Goal: Use online tool/utility: Utilize a website feature to perform a specific function

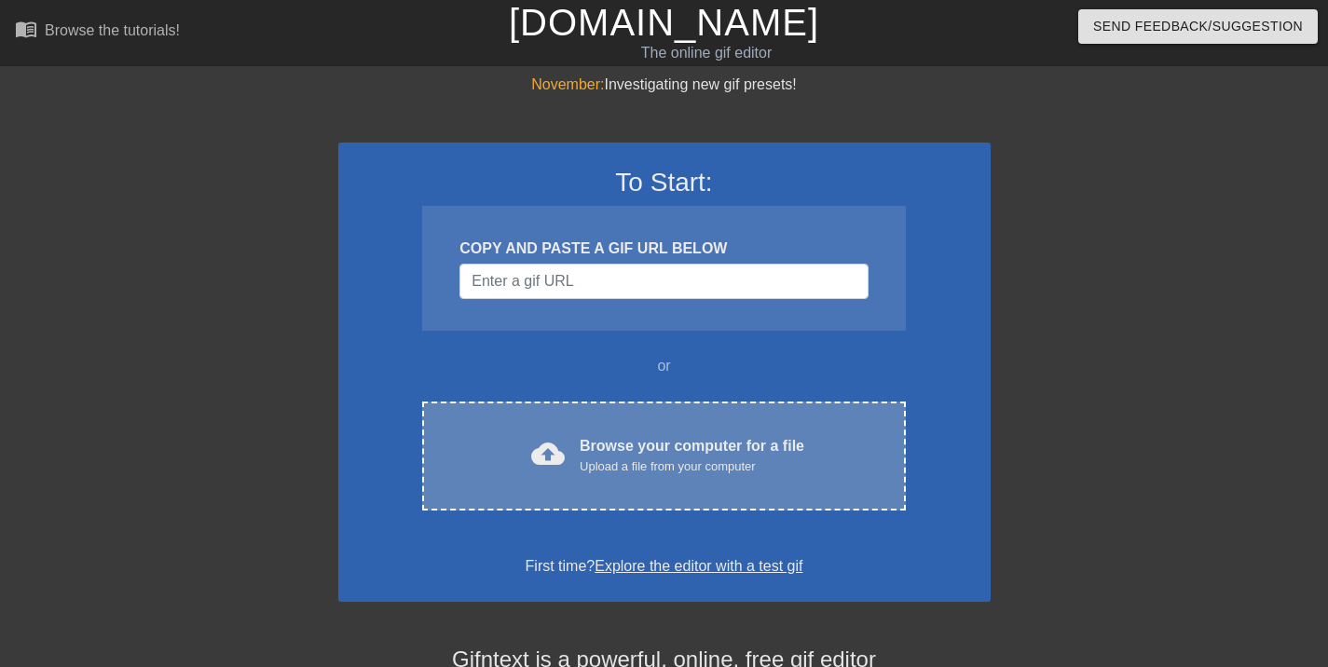
click at [765, 458] on div "Upload a file from your computer" at bounding box center [692, 467] width 225 height 19
click at [706, 439] on div "Browse your computer for a file Upload a file from your computer" at bounding box center [692, 455] width 225 height 41
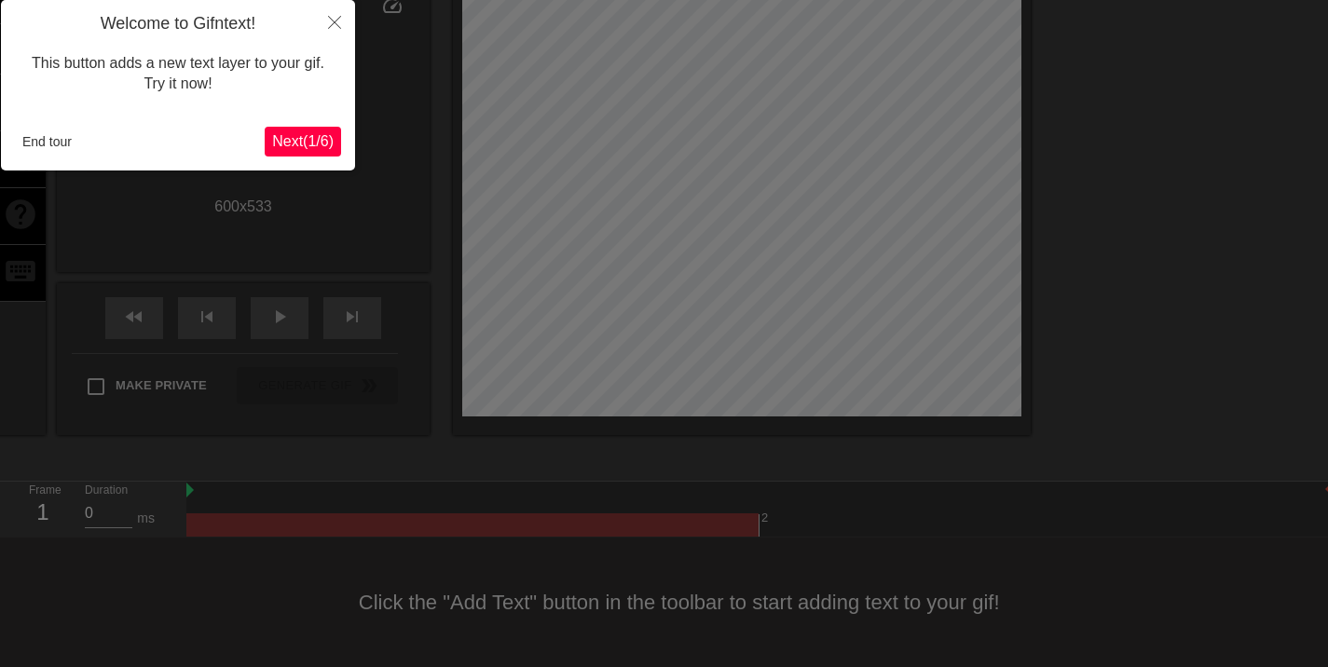
scroll to position [46, 0]
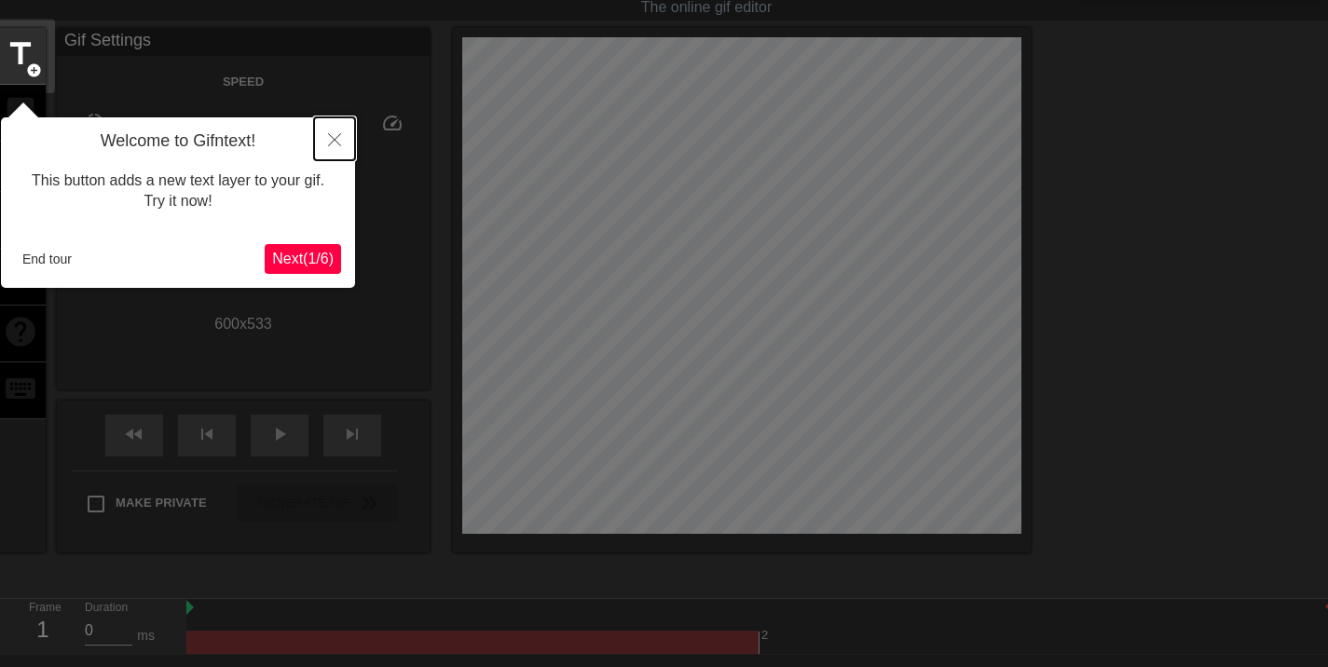
click at [335, 139] on icon "Close" at bounding box center [334, 139] width 13 height 13
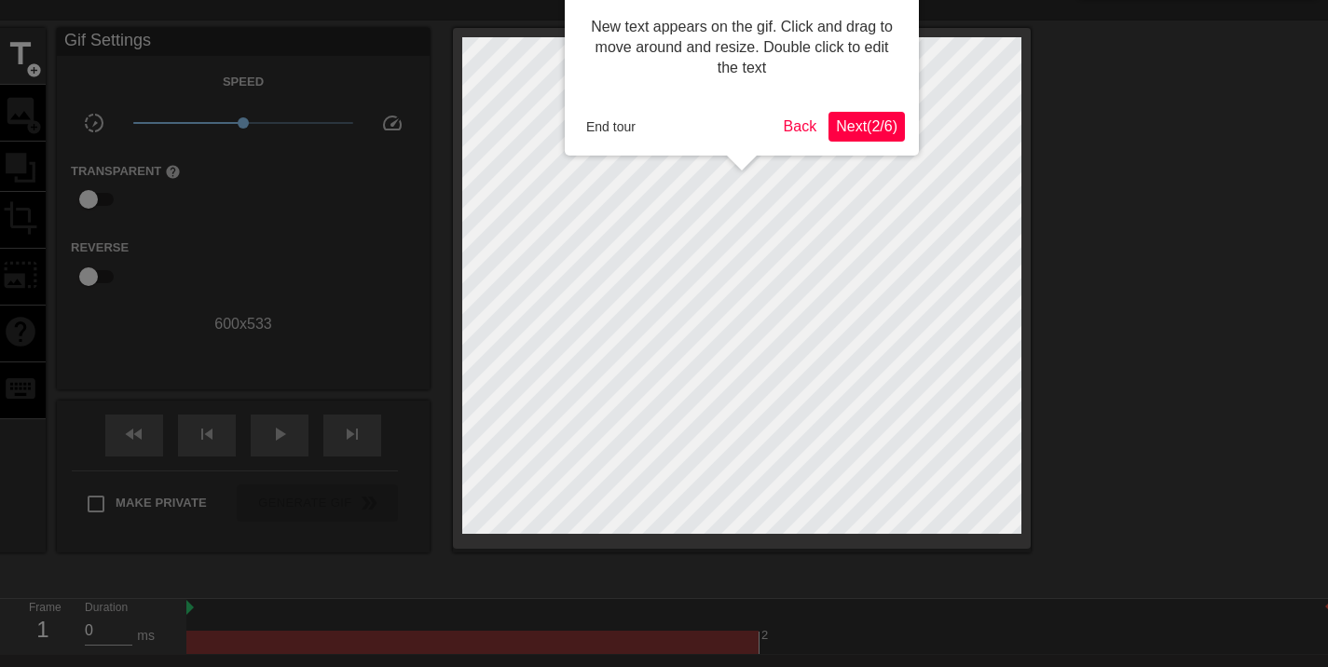
scroll to position [0, 0]
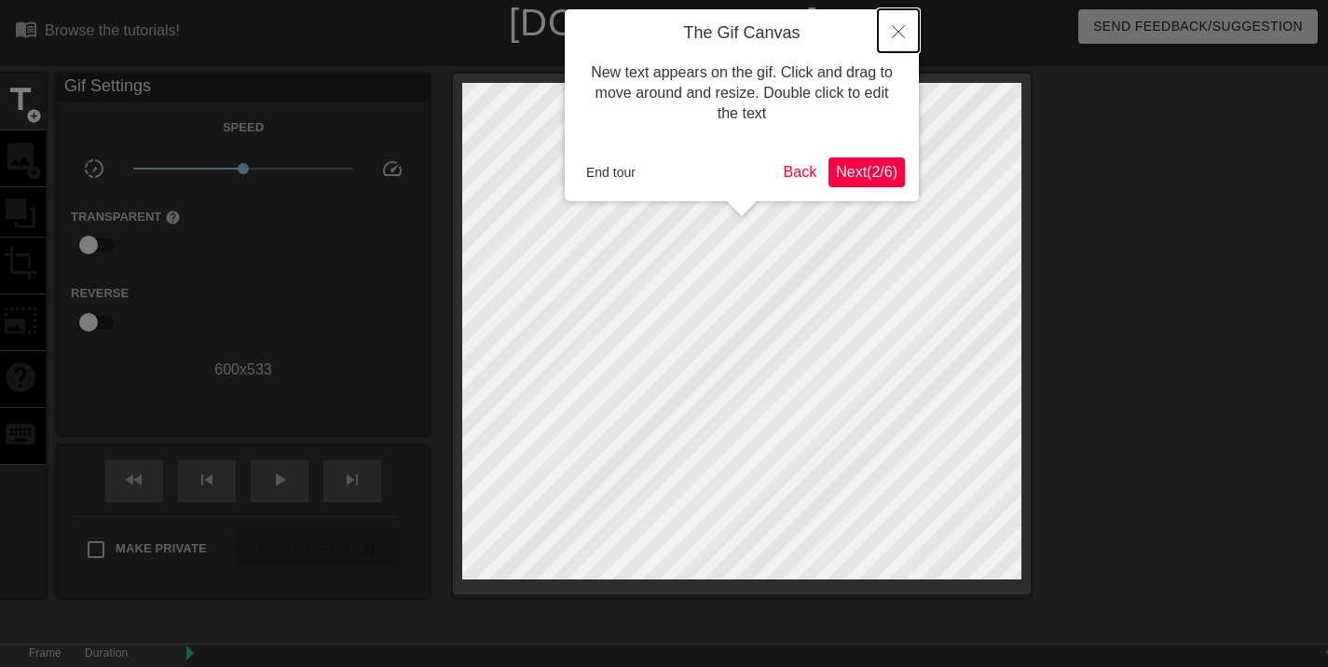
click at [893, 30] on icon "Close" at bounding box center [898, 31] width 13 height 13
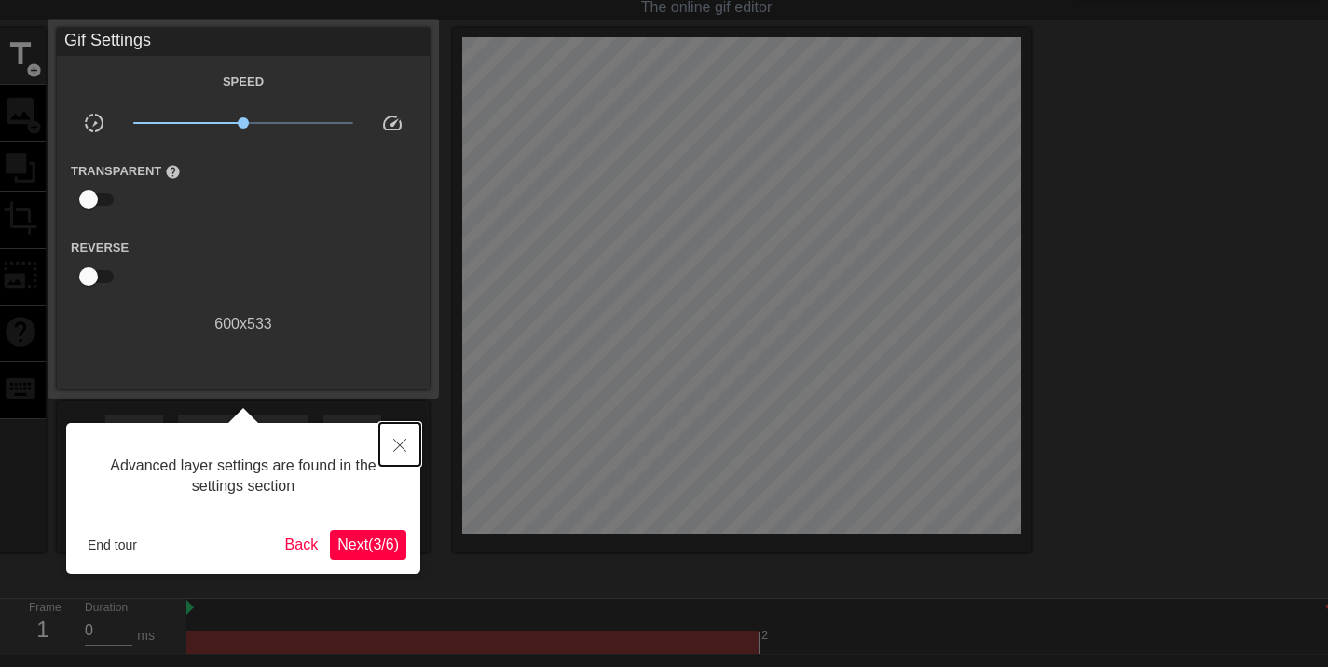
click at [396, 447] on icon "Close" at bounding box center [399, 445] width 13 height 13
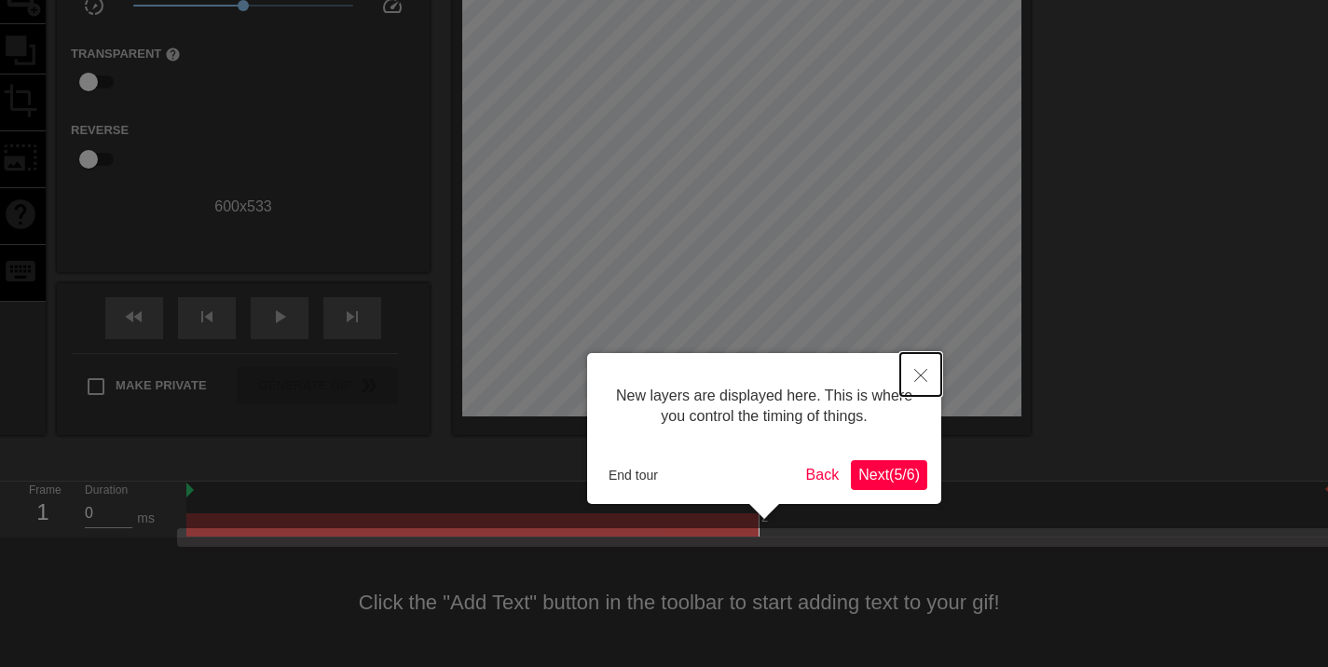
click at [921, 366] on button "Close" at bounding box center [920, 374] width 41 height 43
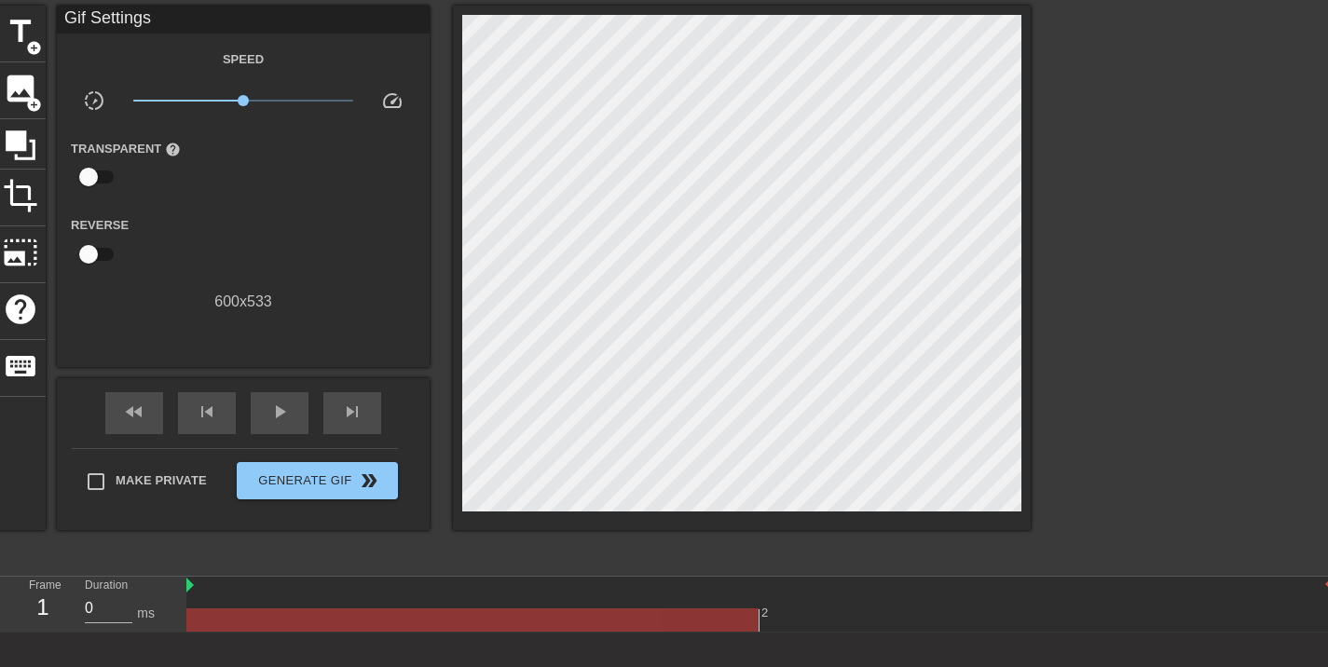
scroll to position [0, 0]
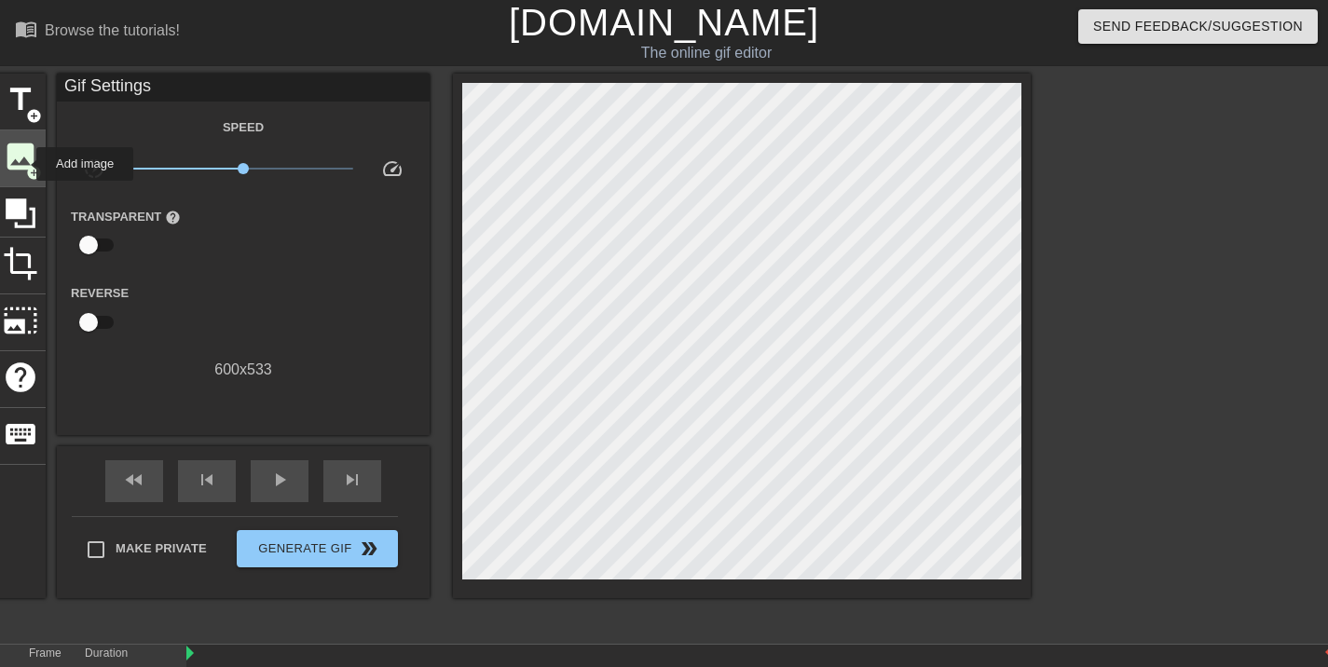
click at [24, 164] on span "image" at bounding box center [20, 156] width 35 height 35
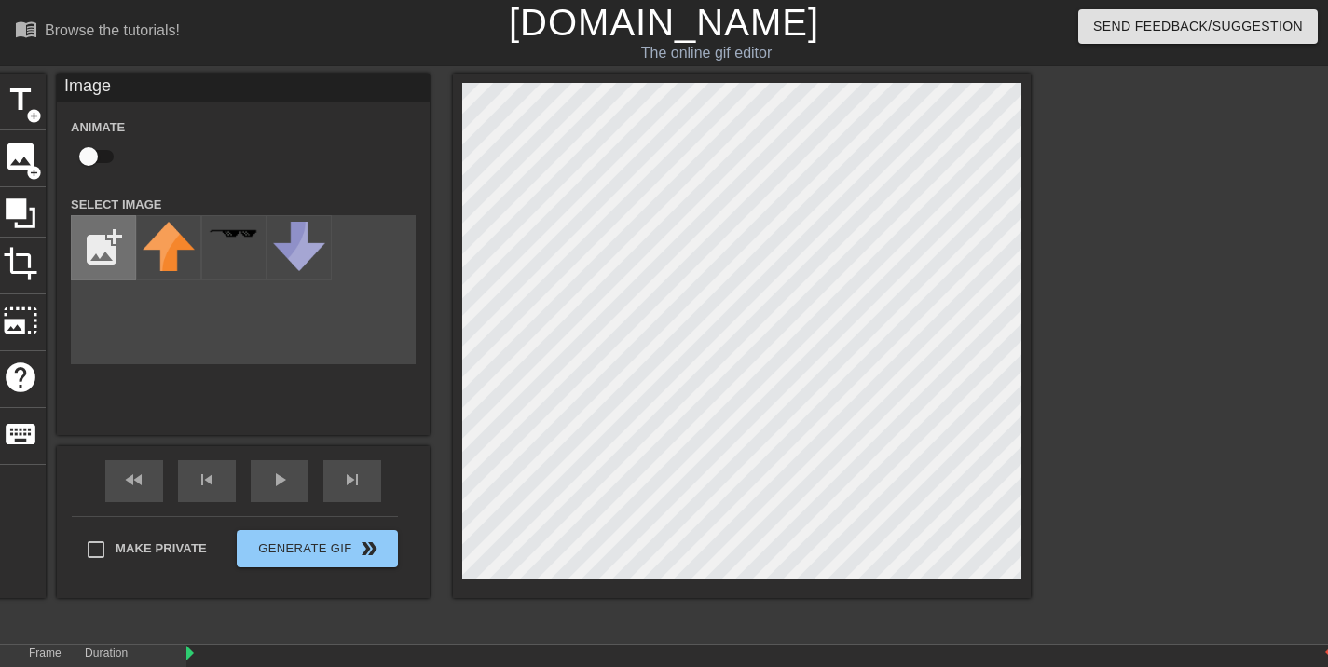
click at [104, 246] on input "file" at bounding box center [103, 247] width 63 height 63
type input "C:\fakepath\screen savor background.png"
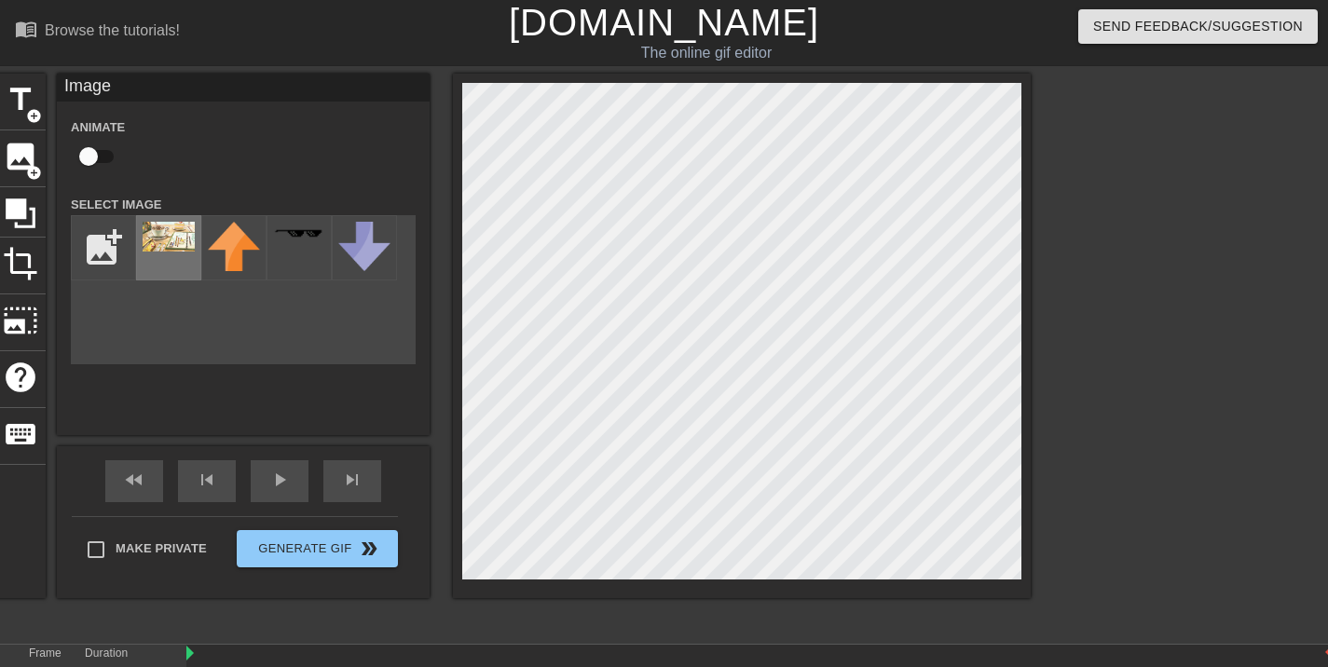
click at [185, 230] on img at bounding box center [169, 237] width 52 height 30
click at [175, 233] on img at bounding box center [169, 237] width 52 height 30
click at [91, 156] on input "checkbox" at bounding box center [88, 156] width 106 height 35
checkbox input "true"
click at [17, 201] on icon at bounding box center [21, 213] width 30 height 30
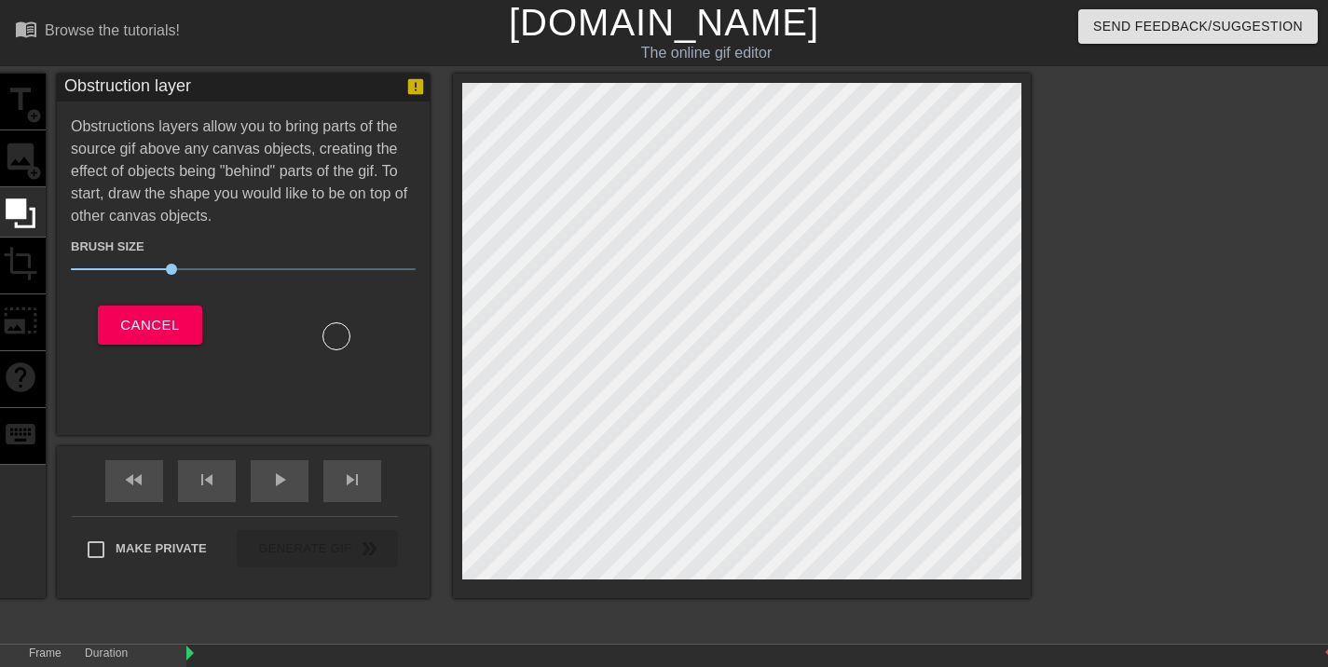
click at [24, 259] on div "title add_circle image add_circle crop photo_size_select_large help keyboard" at bounding box center [20, 336] width 50 height 525
click at [172, 325] on span "Cancel" at bounding box center [149, 325] width 59 height 24
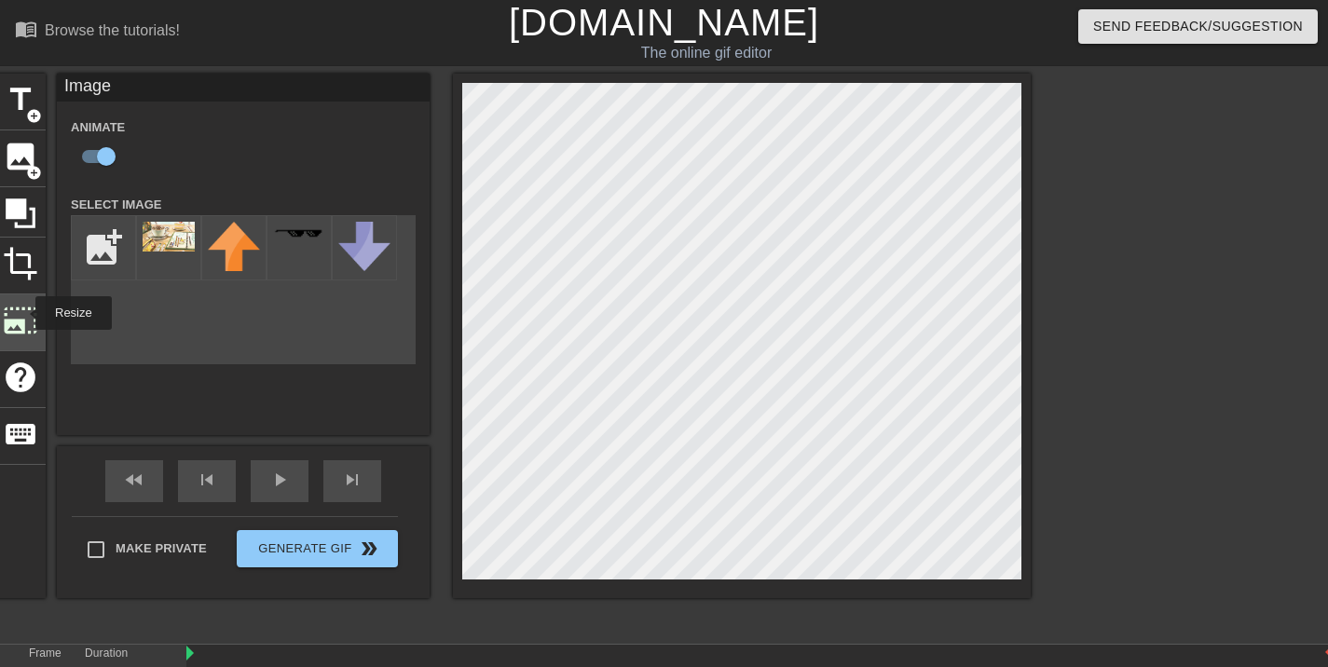
click at [23, 314] on span "photo_size_select_large" at bounding box center [20, 320] width 35 height 35
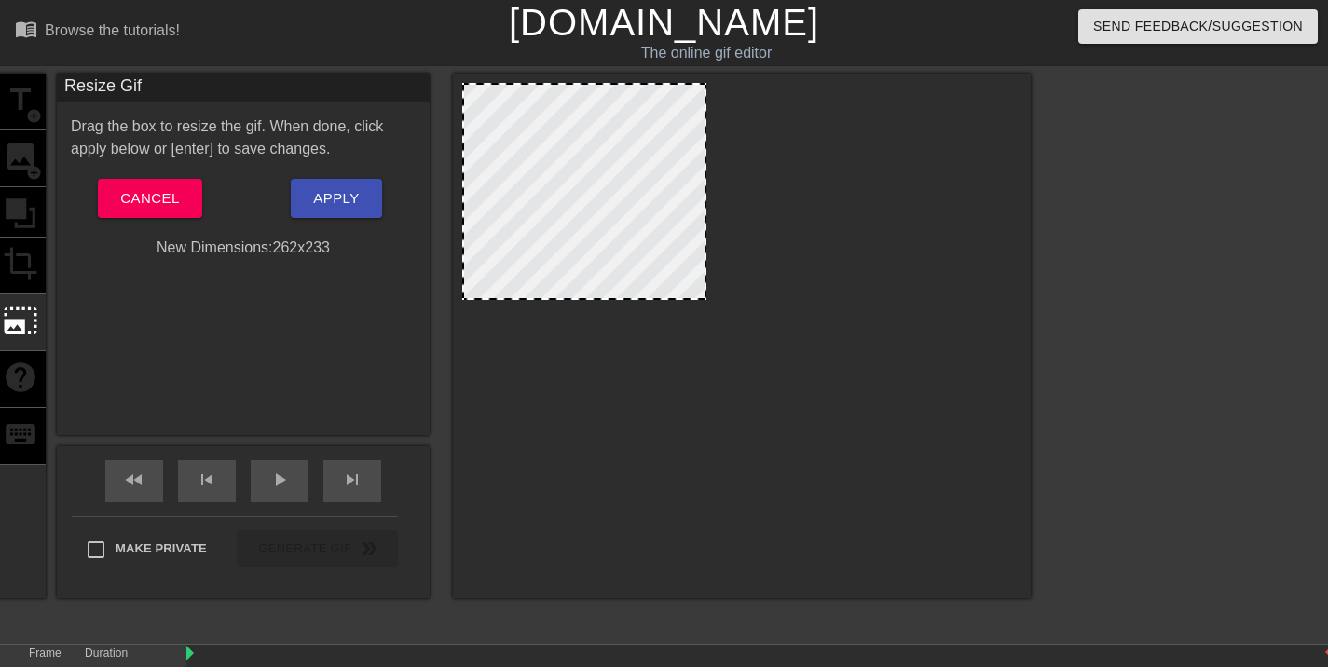
drag, startPoint x: 1017, startPoint y: 87, endPoint x: 702, endPoint y: 196, distance: 333.3
drag, startPoint x: 650, startPoint y: 247, endPoint x: 698, endPoint y: 234, distance: 49.3
click at [698, 234] on div at bounding box center [584, 191] width 244 height 217
drag, startPoint x: 602, startPoint y: 173, endPoint x: 702, endPoint y: 212, distance: 106.8
click at [702, 212] on div at bounding box center [584, 191] width 244 height 217
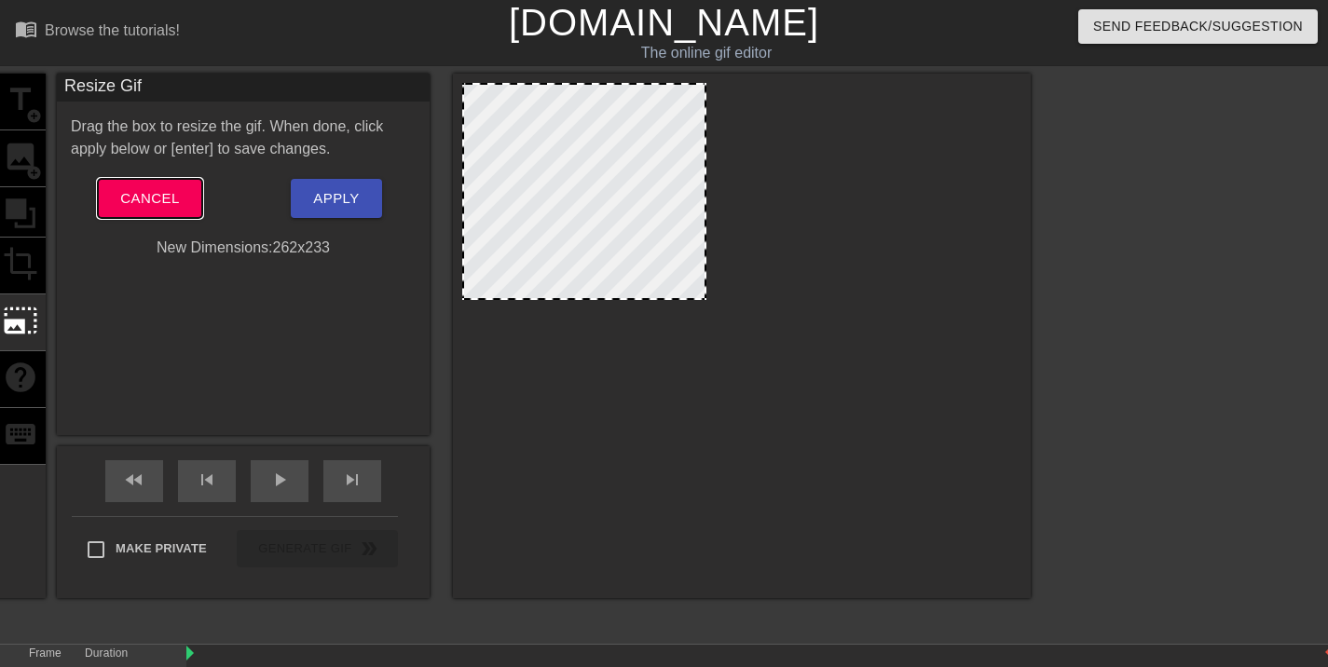
click at [143, 201] on span "Cancel" at bounding box center [149, 198] width 59 height 24
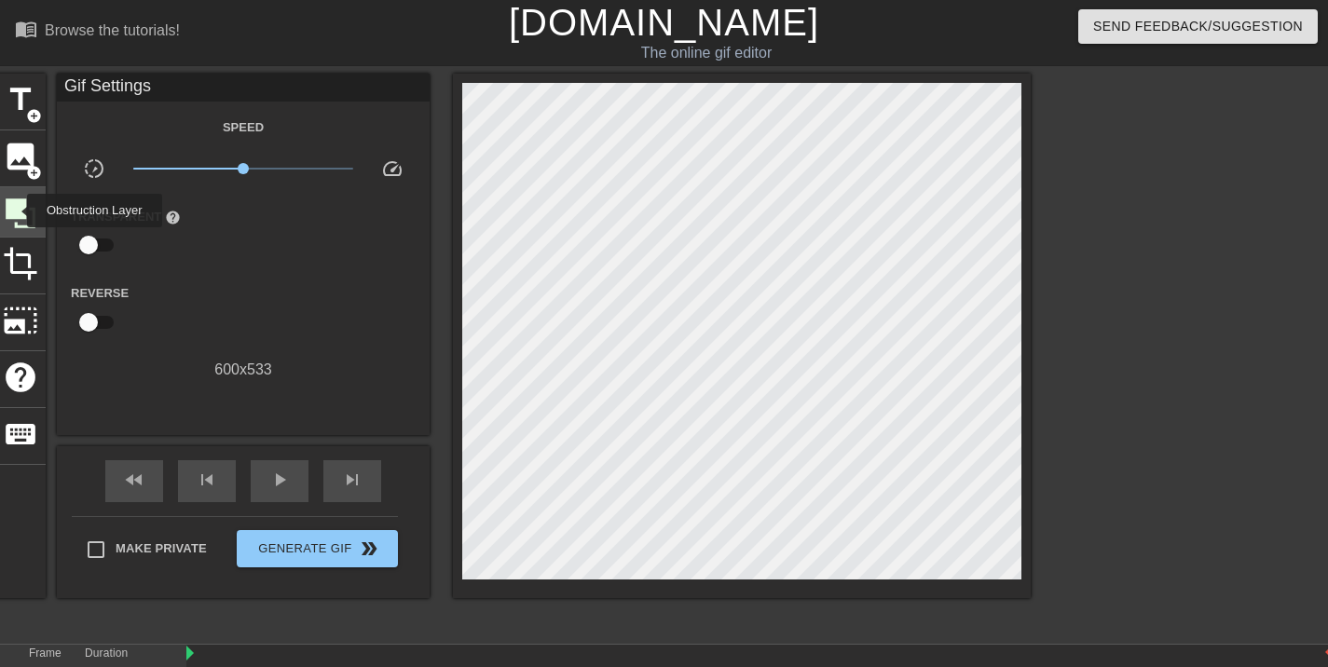
click at [15, 211] on icon at bounding box center [21, 213] width 30 height 30
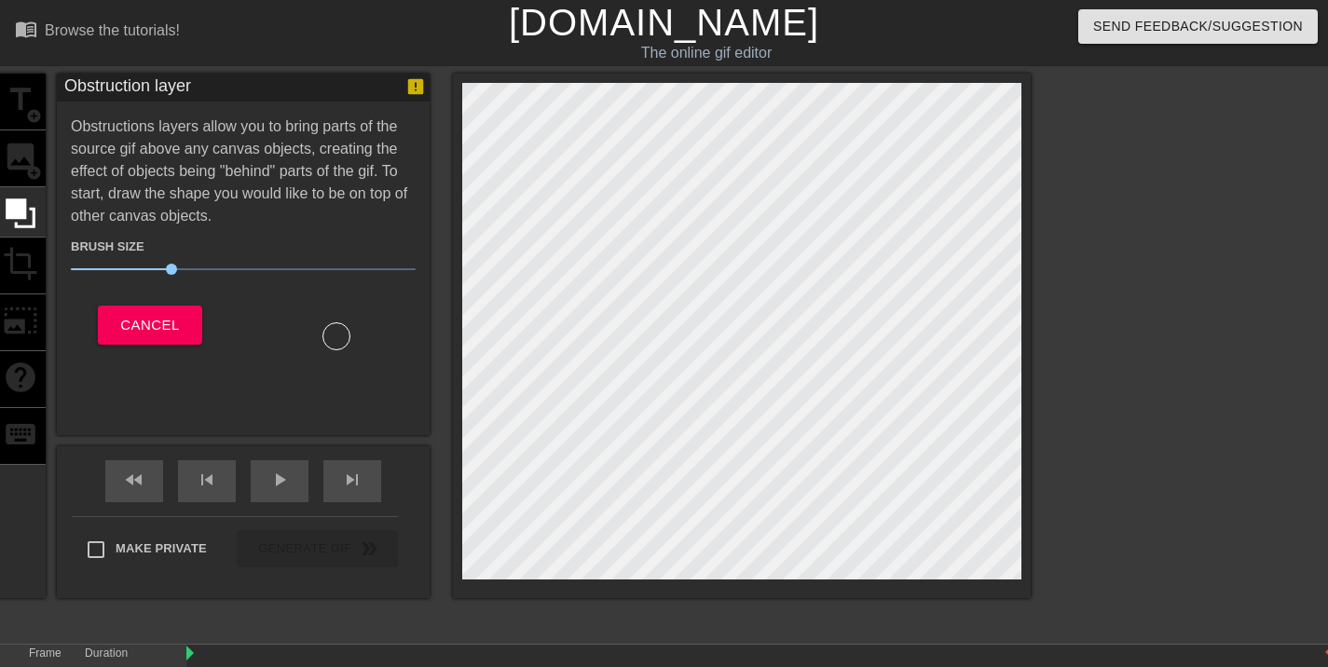
click at [23, 261] on div "title add_circle image add_circle crop photo_size_select_large help keyboard" at bounding box center [20, 336] width 50 height 525
click at [177, 324] on span "Cancel" at bounding box center [149, 325] width 59 height 24
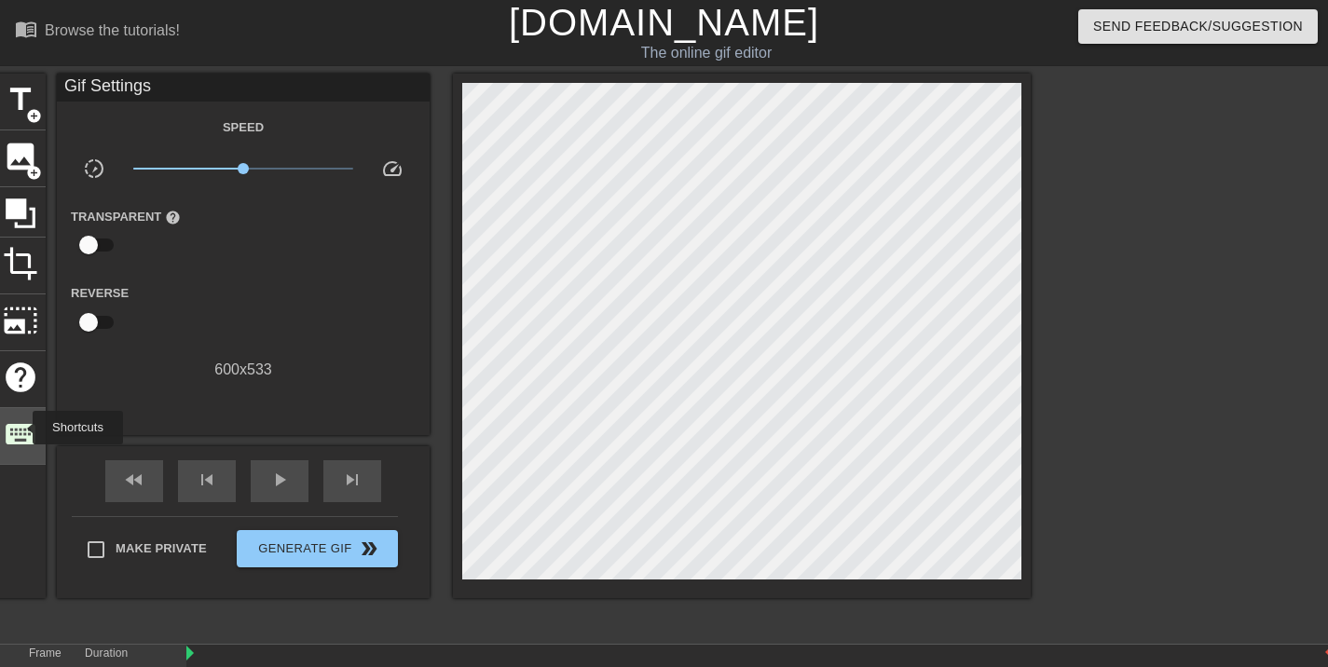
click at [21, 428] on span "keyboard" at bounding box center [20, 434] width 35 height 35
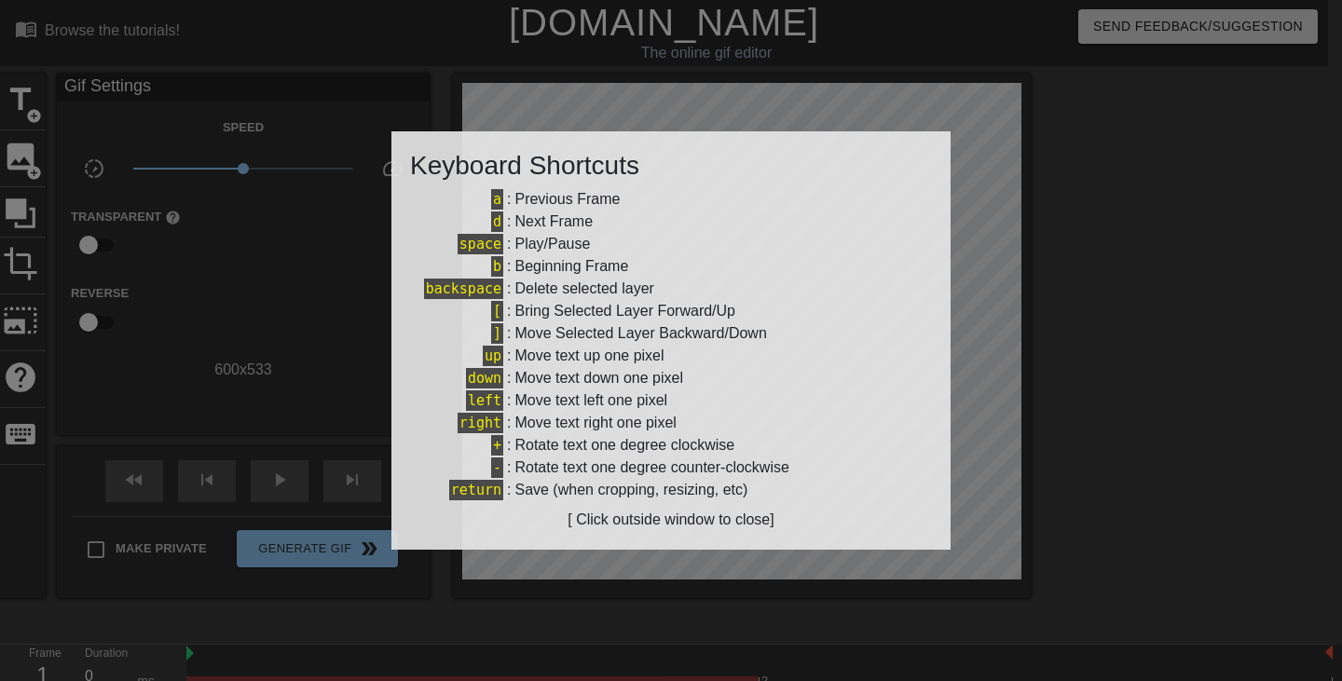
click at [1006, 154] on div at bounding box center [671, 340] width 1342 height 681
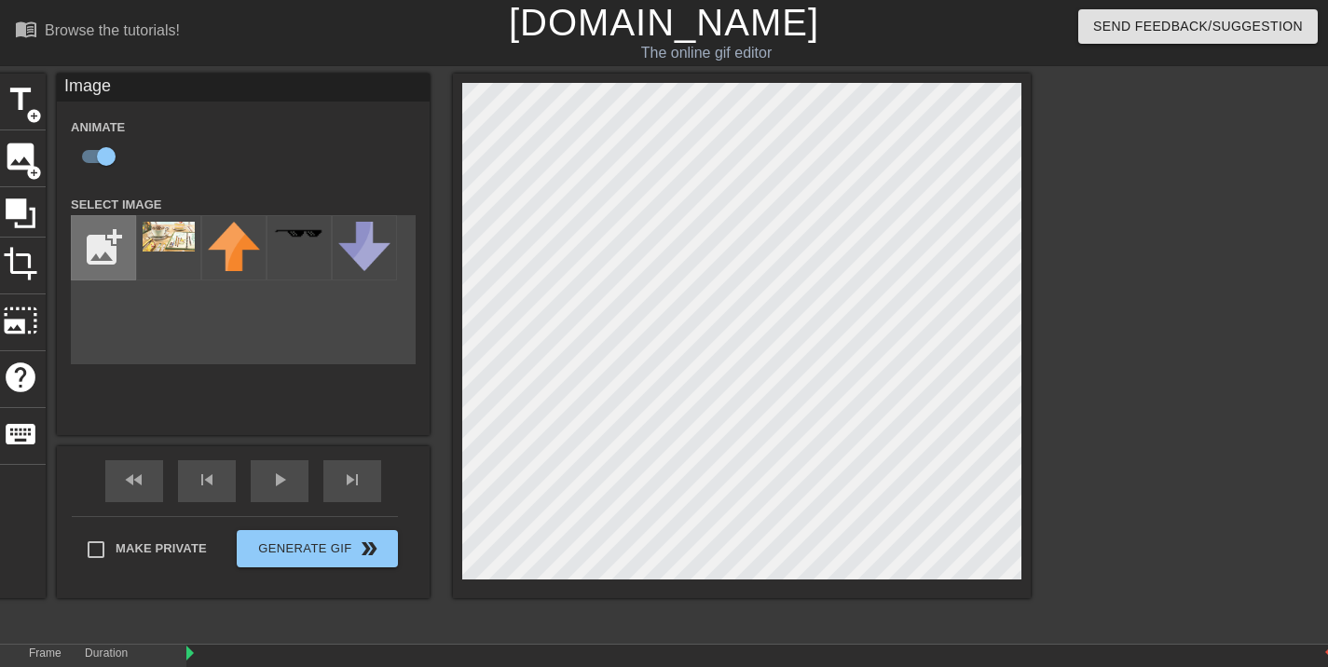
click at [97, 241] on input "file" at bounding box center [103, 247] width 63 height 63
type input "C:\fakepath\Crema-Chainsawman-GIF.gif"
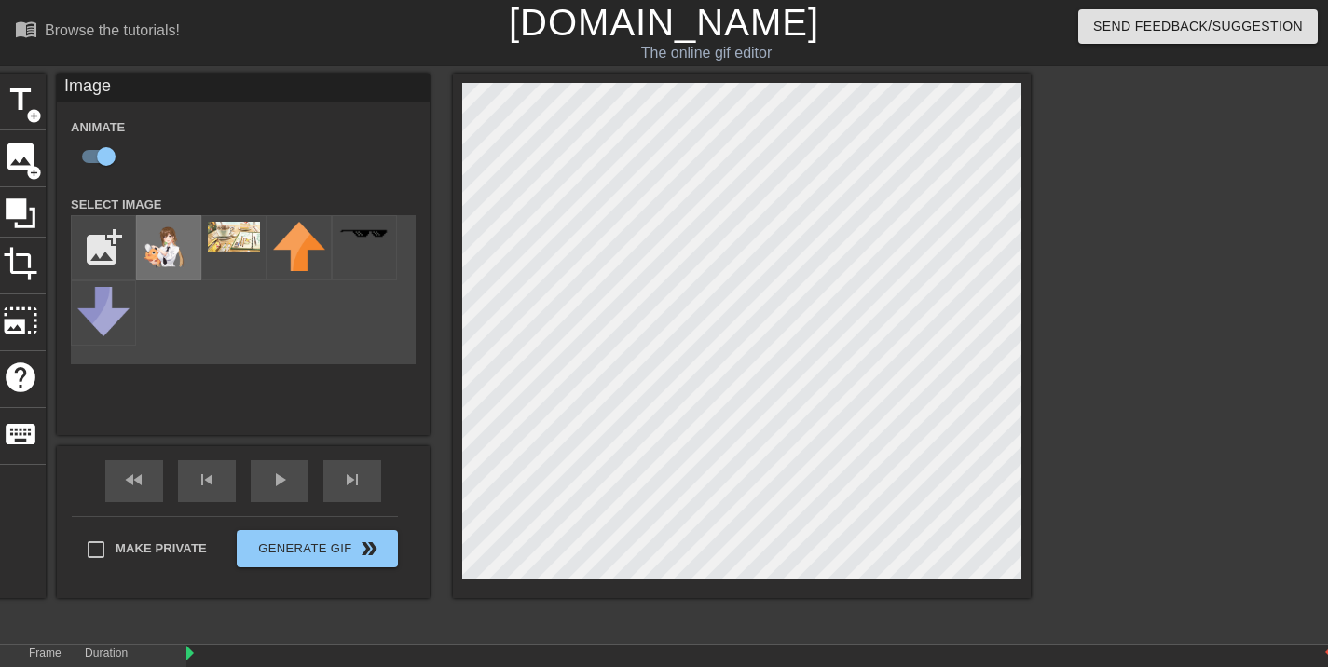
click at [172, 250] on img at bounding box center [169, 245] width 52 height 47
click at [126, 34] on div "Browse the tutorials!" at bounding box center [112, 30] width 135 height 16
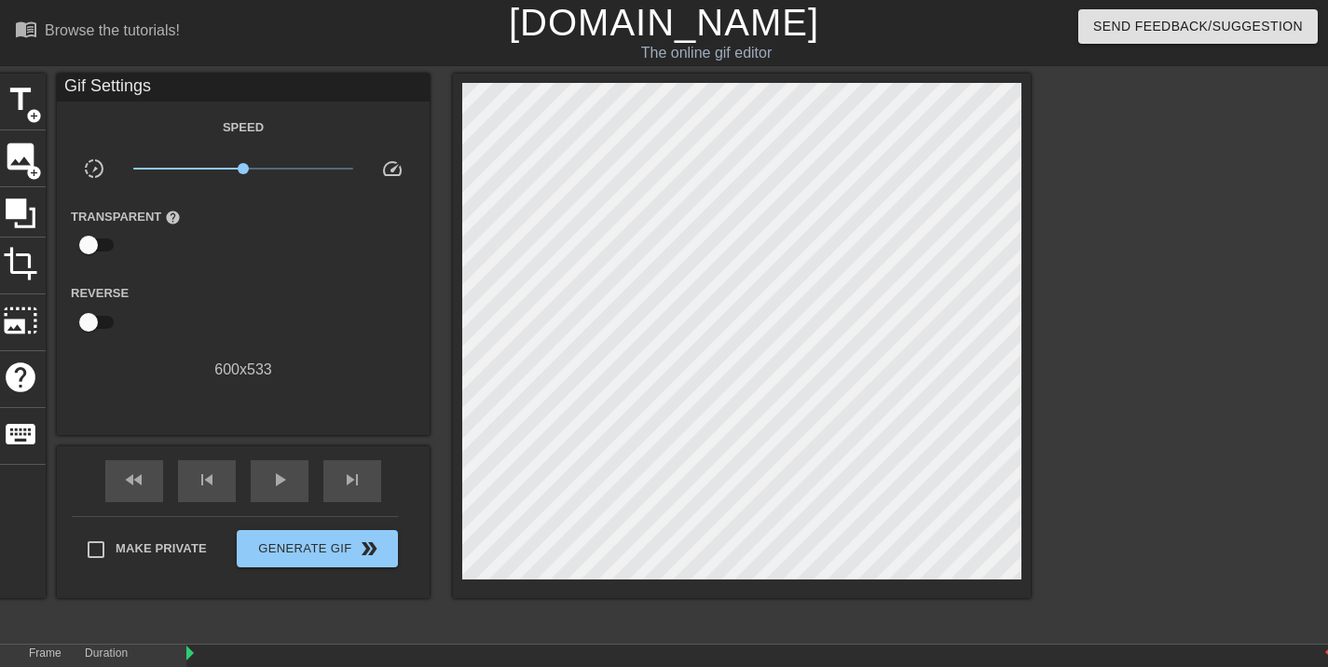
click at [49, 661] on div "Frame 1" at bounding box center [43, 672] width 56 height 54
click at [49, 654] on div "Frame 1" at bounding box center [43, 672] width 56 height 54
click at [113, 661] on div "Duration 0" at bounding box center [109, 669] width 48 height 45
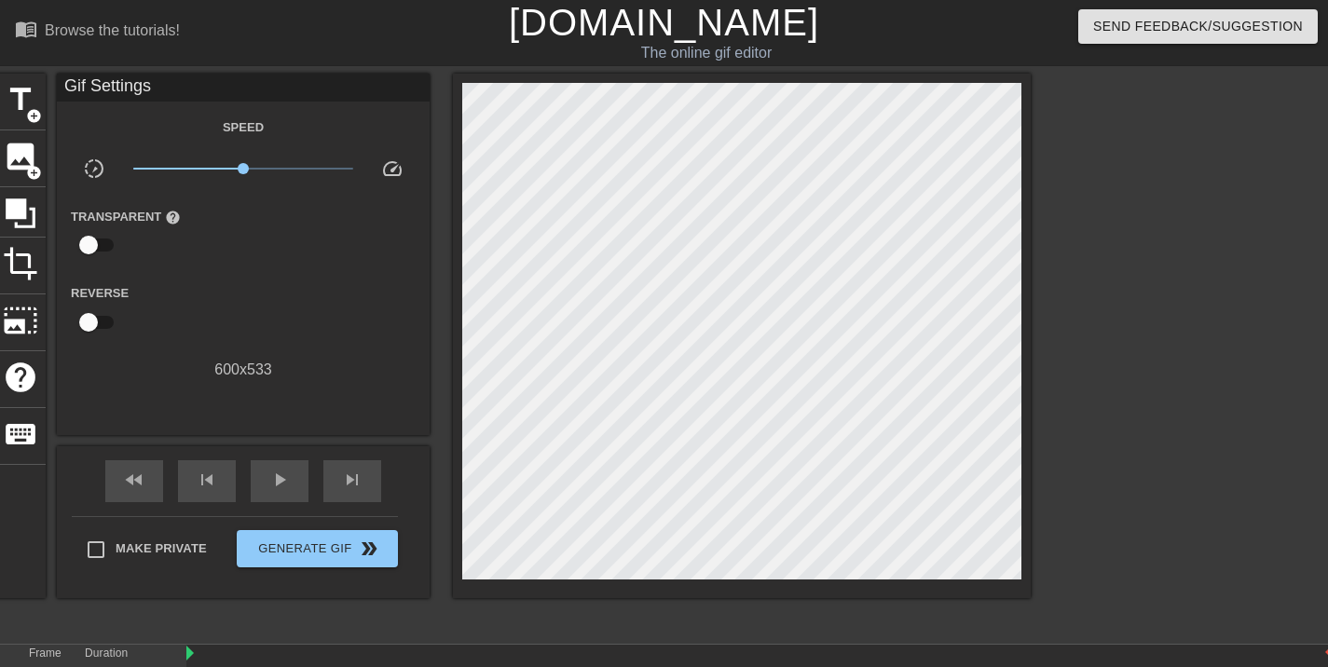
click at [113, 661] on div "Duration 0" at bounding box center [109, 669] width 48 height 45
click at [123, 659] on label "Duration" at bounding box center [106, 654] width 43 height 11
drag, startPoint x: 241, startPoint y: 164, endPoint x: 187, endPoint y: 168, distance: 54.2
click at [187, 168] on span "x0.313" at bounding box center [187, 168] width 11 height 11
click at [278, 485] on span "play_arrow" at bounding box center [279, 480] width 22 height 22
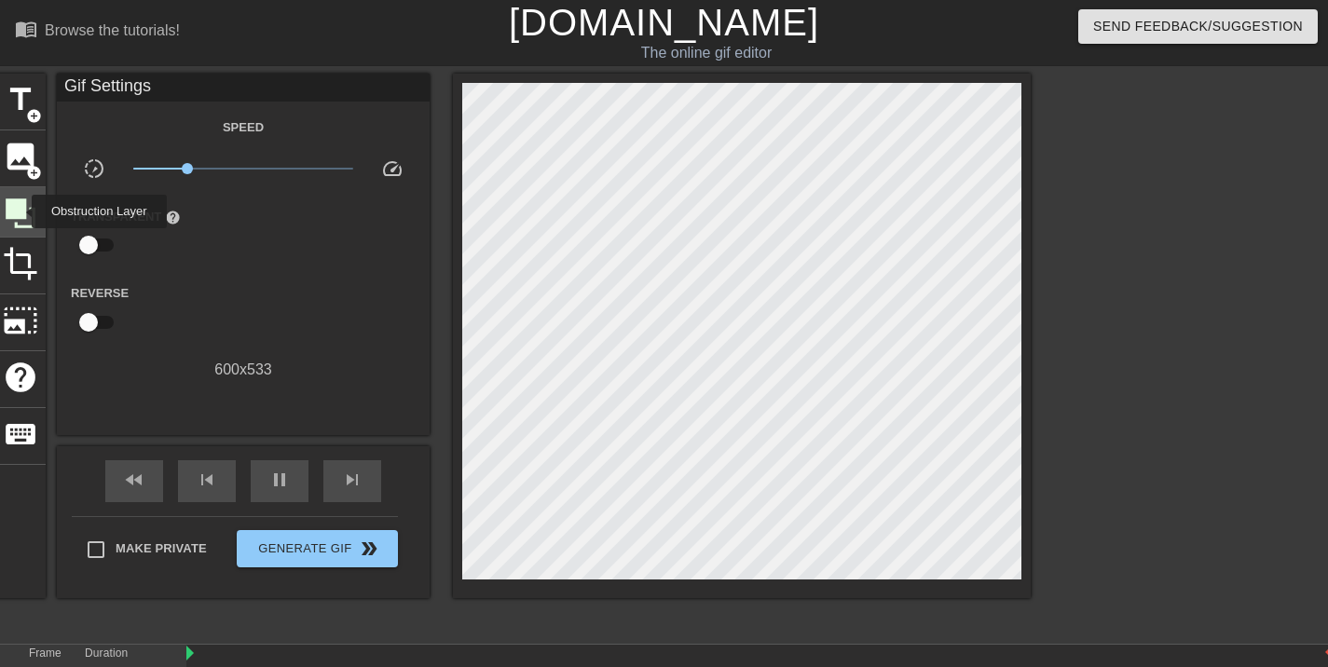
click at [20, 212] on icon at bounding box center [21, 213] width 30 height 30
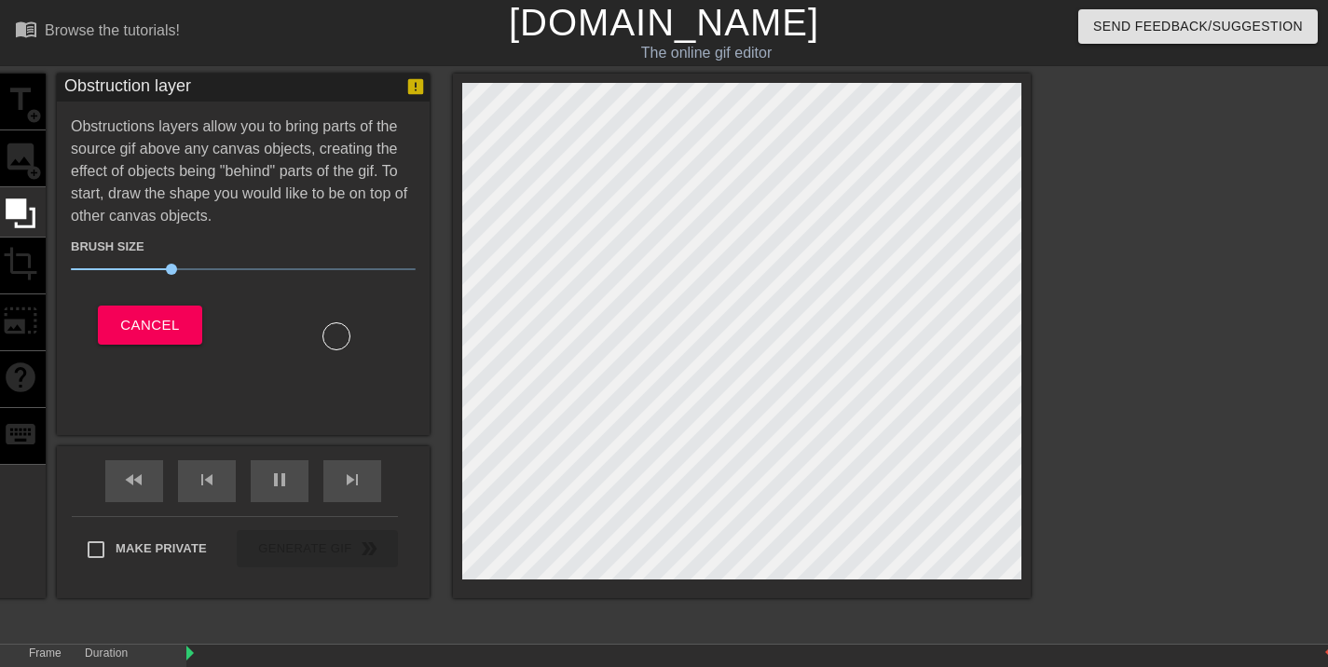
click at [21, 175] on div "title add_circle image add_circle crop photo_size_select_large help keyboard" at bounding box center [20, 336] width 50 height 525
click at [23, 163] on div "title add_circle image add_circle crop photo_size_select_large help keyboard" at bounding box center [20, 336] width 50 height 525
click at [163, 332] on span "Cancel" at bounding box center [149, 325] width 59 height 24
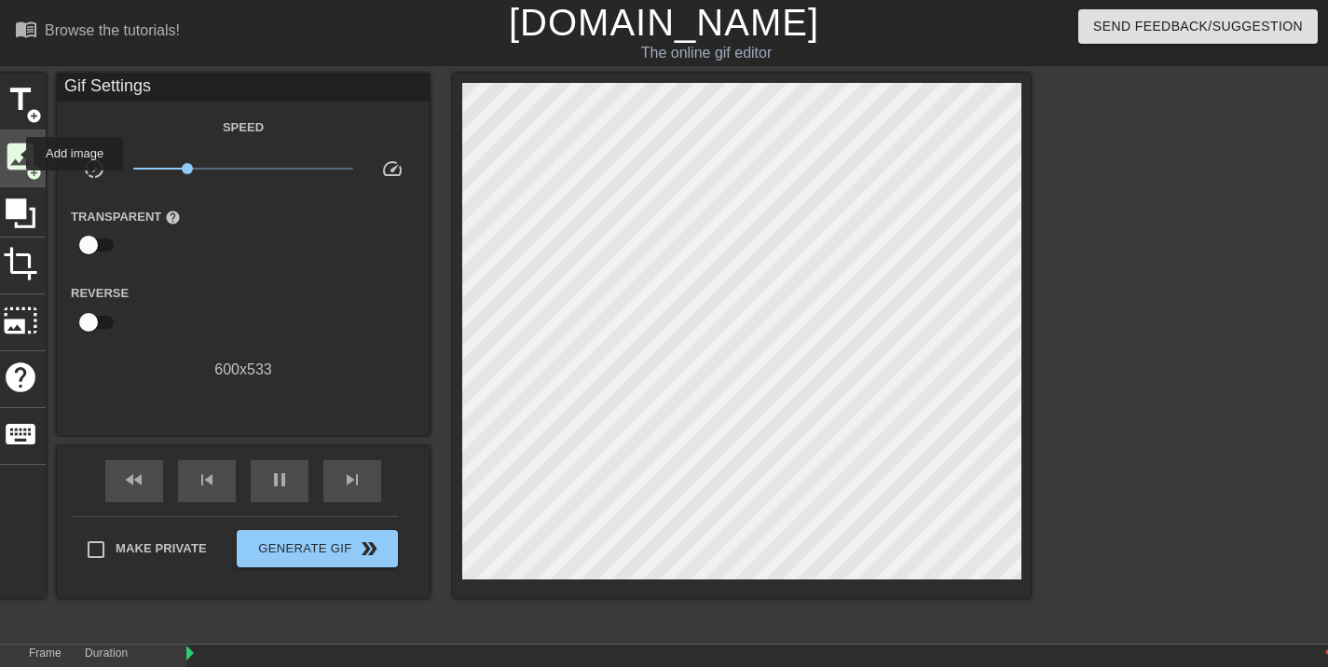
click at [15, 155] on span "image" at bounding box center [20, 156] width 35 height 35
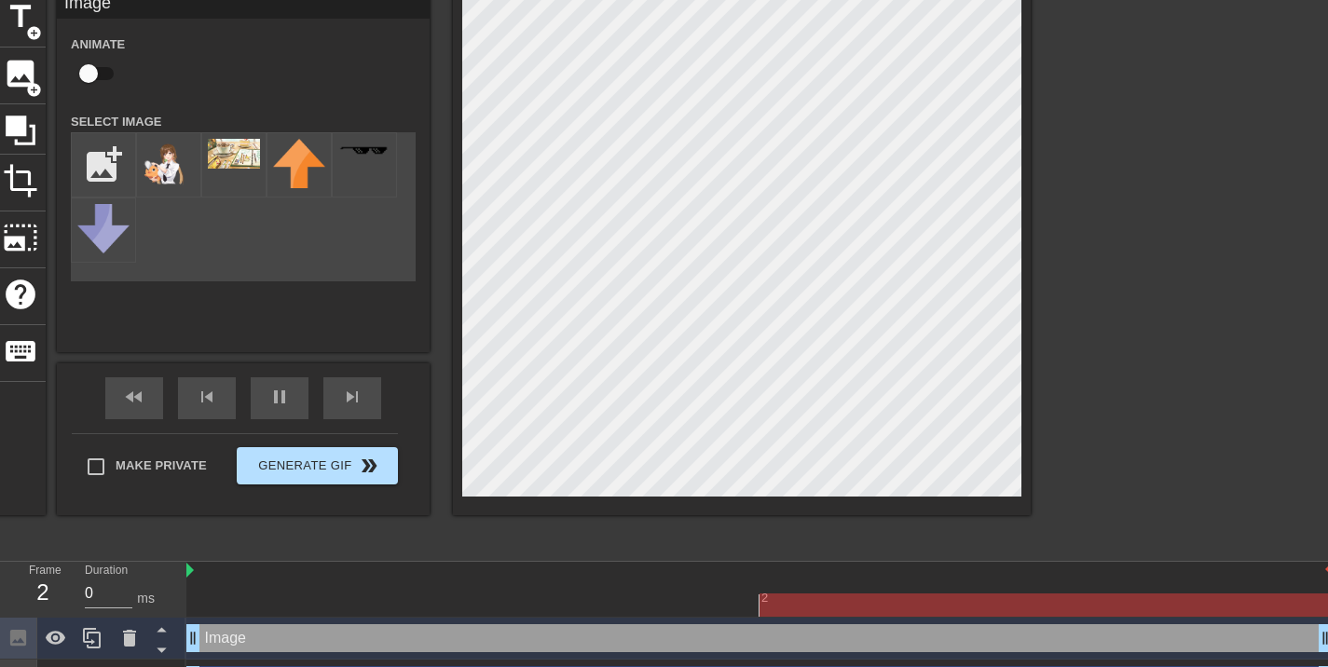
scroll to position [121, 0]
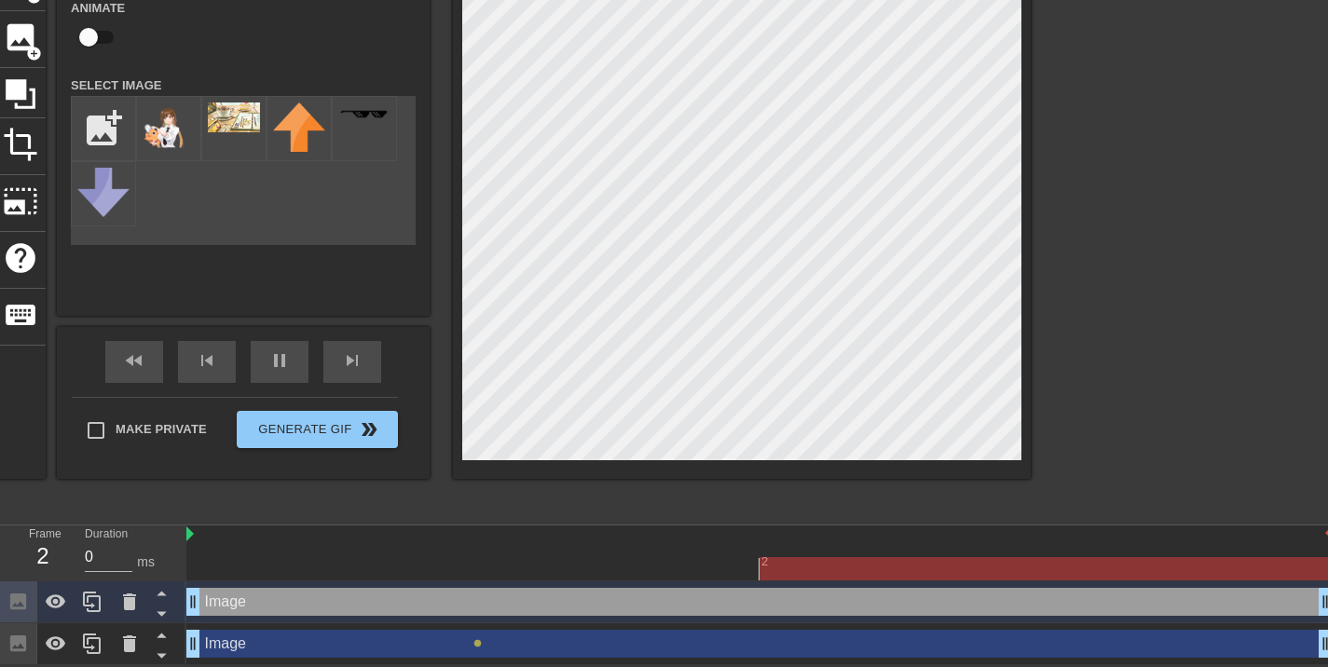
click at [222, 604] on div "Image drag_handle drag_handle" at bounding box center [759, 602] width 1146 height 28
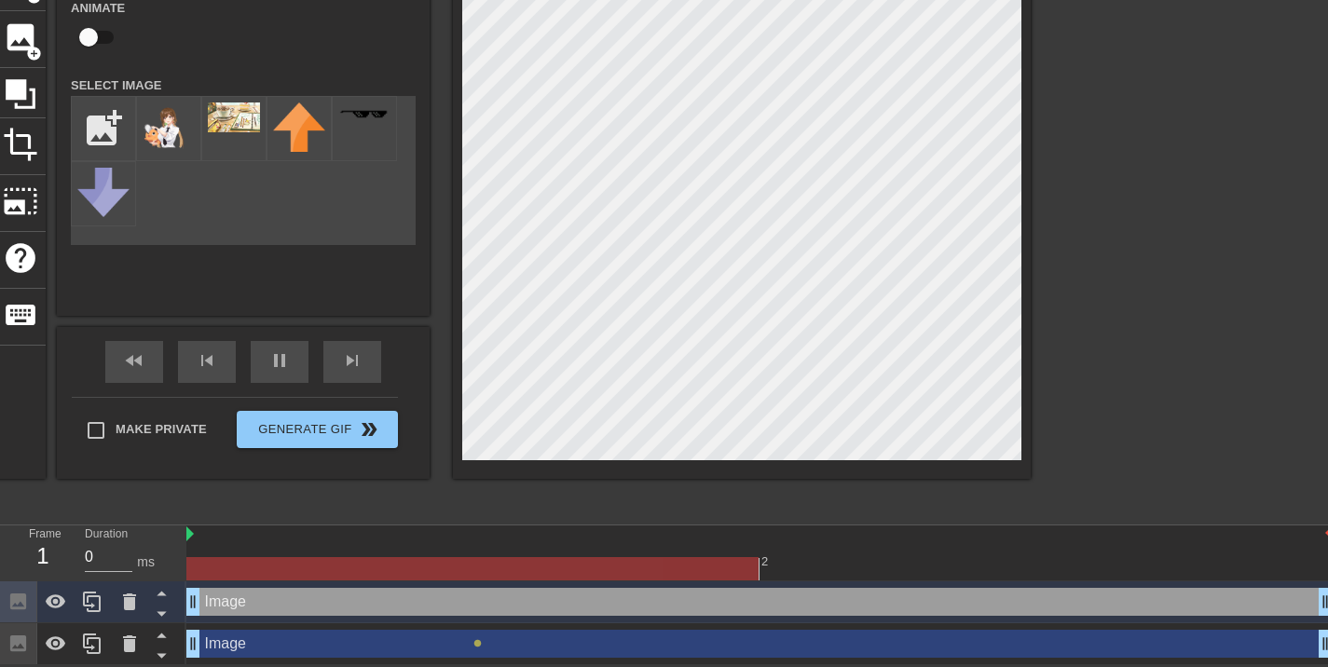
drag, startPoint x: 250, startPoint y: 602, endPoint x: 268, endPoint y: 504, distance: 99.6
click at [273, 495] on div "menu_book Browse the tutorials! Gifntext.com The online gif editor Send Feedbac…" at bounding box center [664, 273] width 1328 height 785
drag, startPoint x: 190, startPoint y: 603, endPoint x: 203, endPoint y: 505, distance: 98.7
click at [203, 505] on div "menu_book Browse the tutorials! Gifntext.com The online gif editor Send Feedbac…" at bounding box center [664, 273] width 1328 height 785
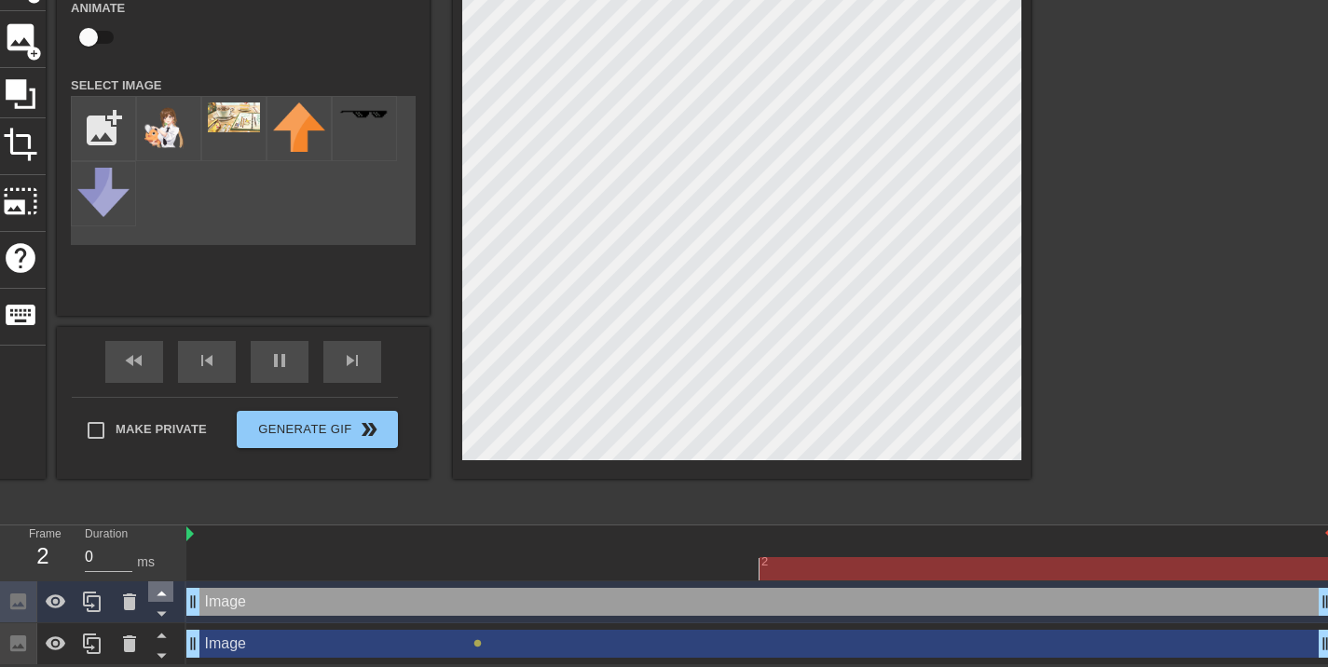
click at [161, 596] on icon at bounding box center [161, 592] width 23 height 23
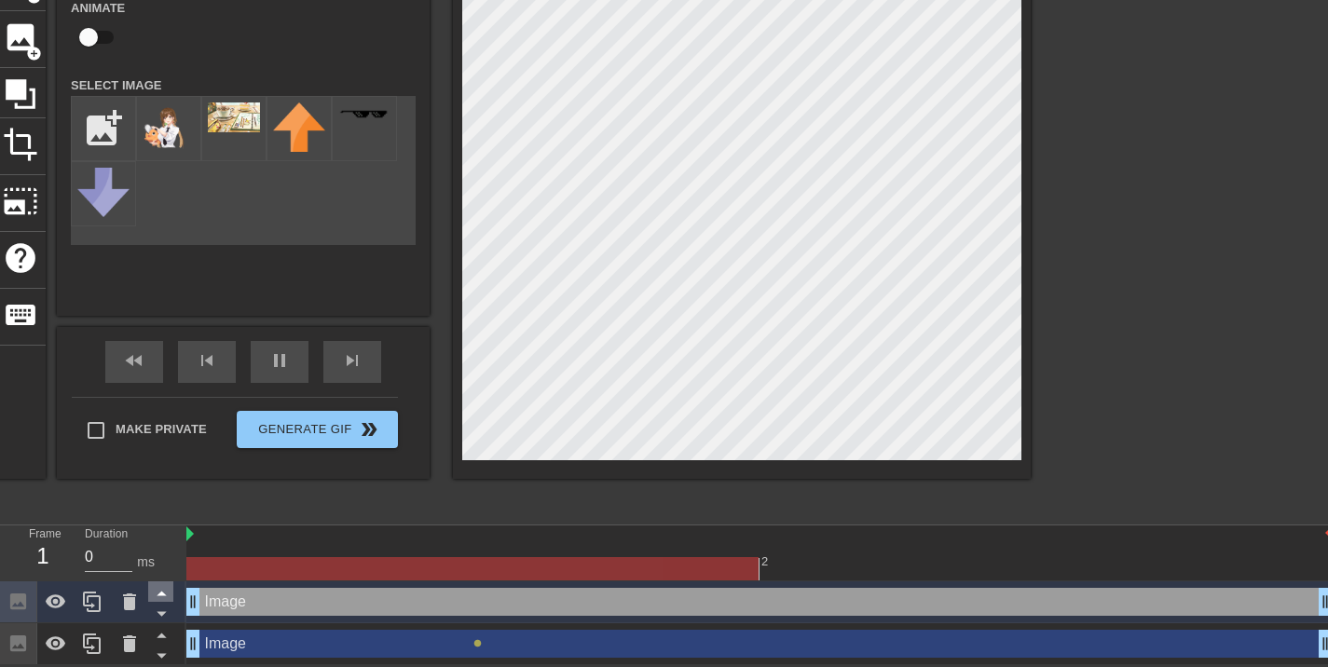
click at [163, 593] on icon at bounding box center [161, 592] width 23 height 23
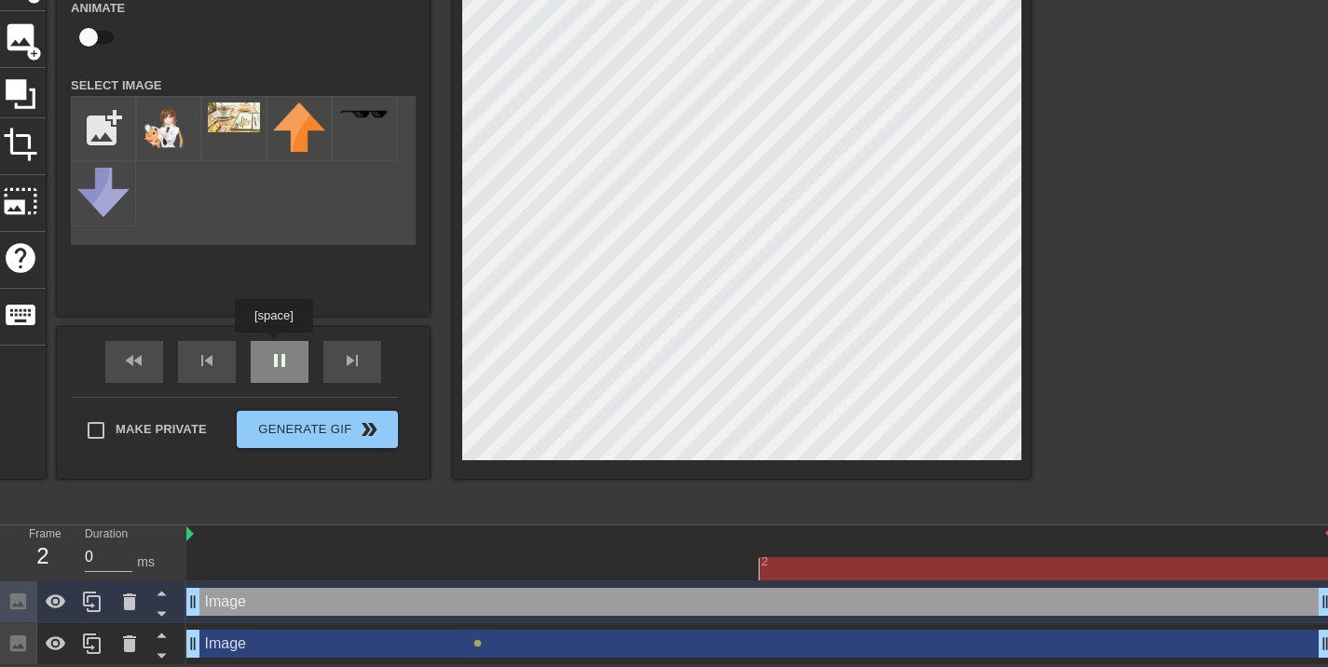
click at [274, 347] on div "pause" at bounding box center [280, 362] width 58 height 42
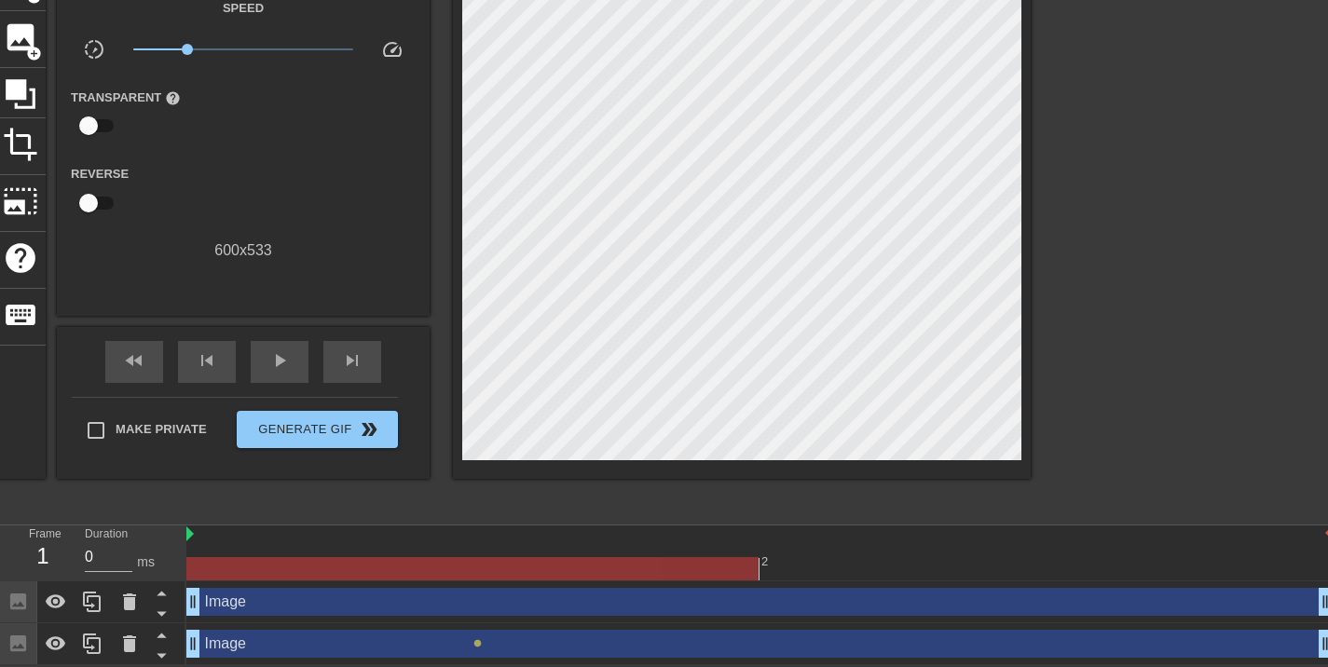
drag, startPoint x: 196, startPoint y: 601, endPoint x: 212, endPoint y: 481, distance: 121.4
click at [212, 481] on div "menu_book Browse the tutorials! Gifntext.com The online gif editor Send Feedbac…" at bounding box center [664, 273] width 1328 height 785
drag, startPoint x: 196, startPoint y: 608, endPoint x: 284, endPoint y: 499, distance: 140.4
click at [321, 473] on div "menu_book Browse the tutorials! Gifntext.com The online gif editor Send Feedbac…" at bounding box center [664, 273] width 1328 height 785
click at [163, 594] on icon at bounding box center [161, 594] width 9 height 5
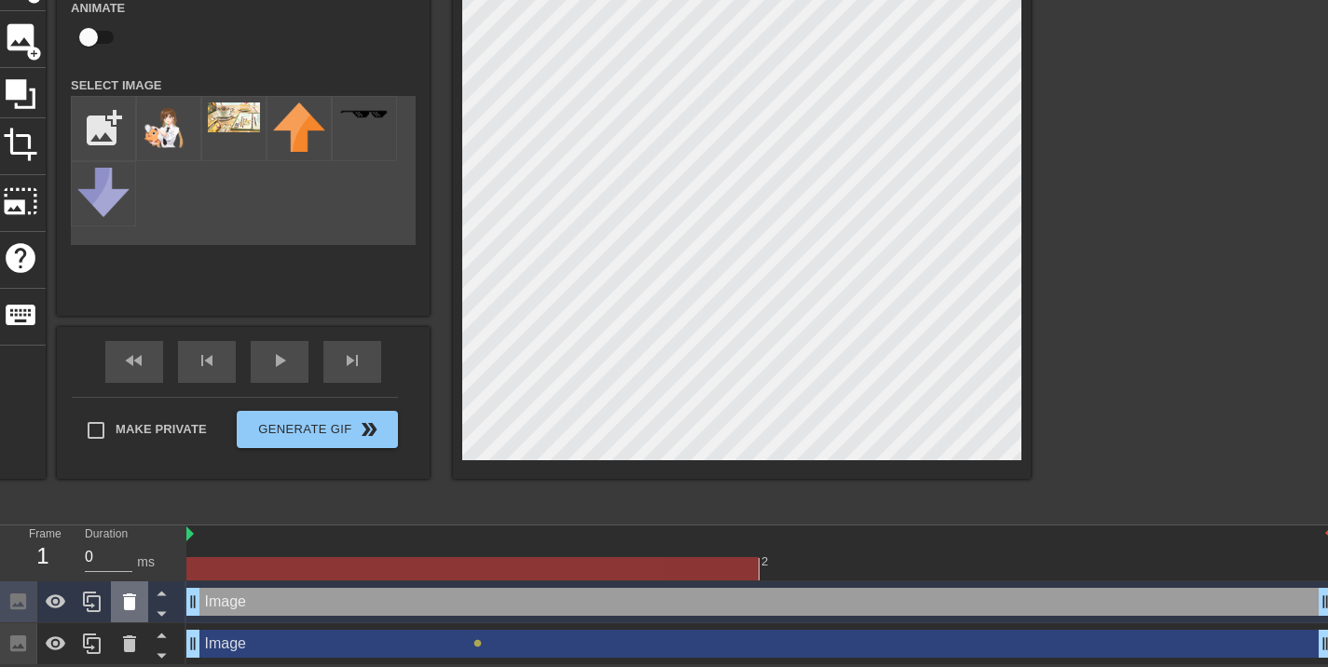
click at [122, 606] on icon at bounding box center [129, 602] width 22 height 22
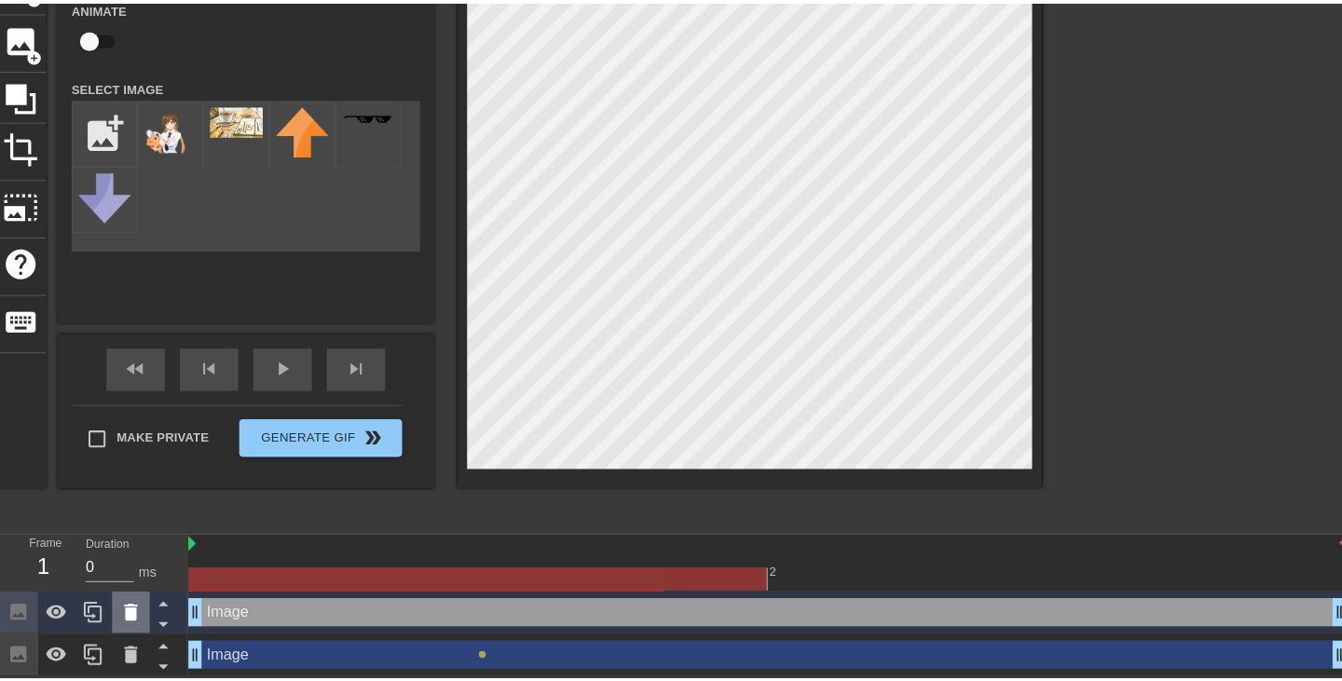
scroll to position [107, 0]
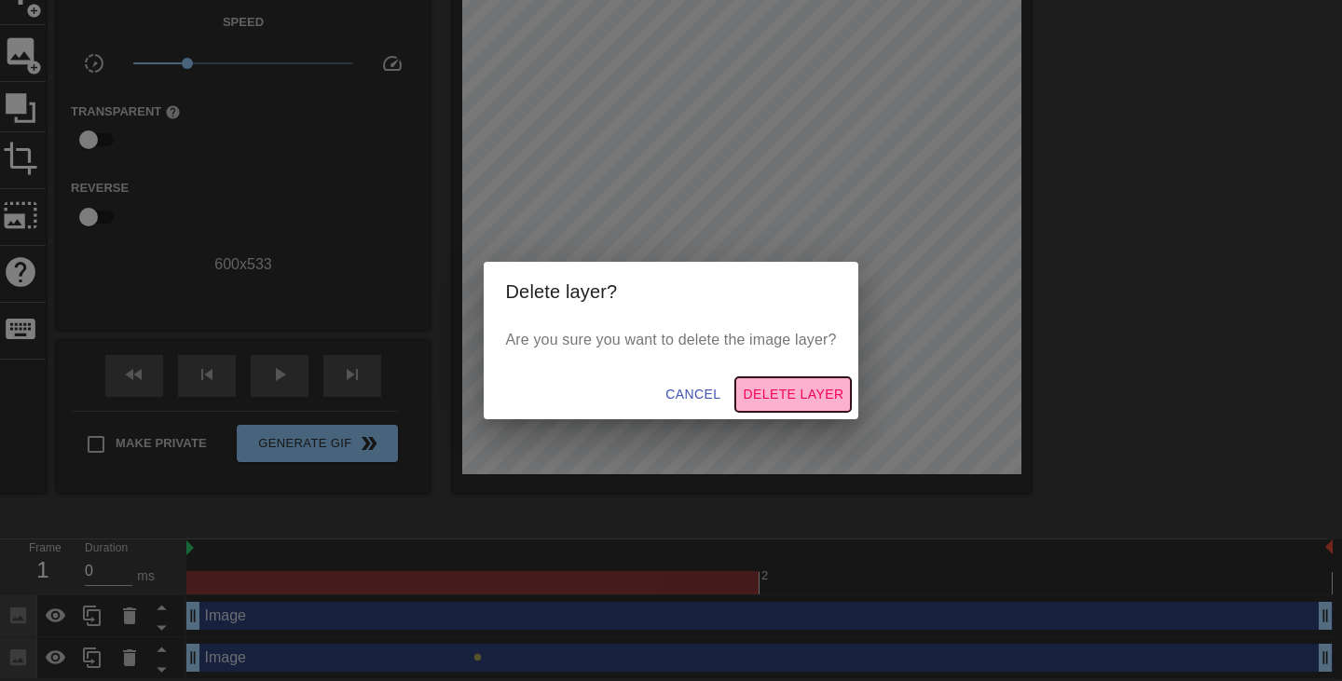
click at [781, 389] on span "Delete Layer" at bounding box center [793, 394] width 101 height 23
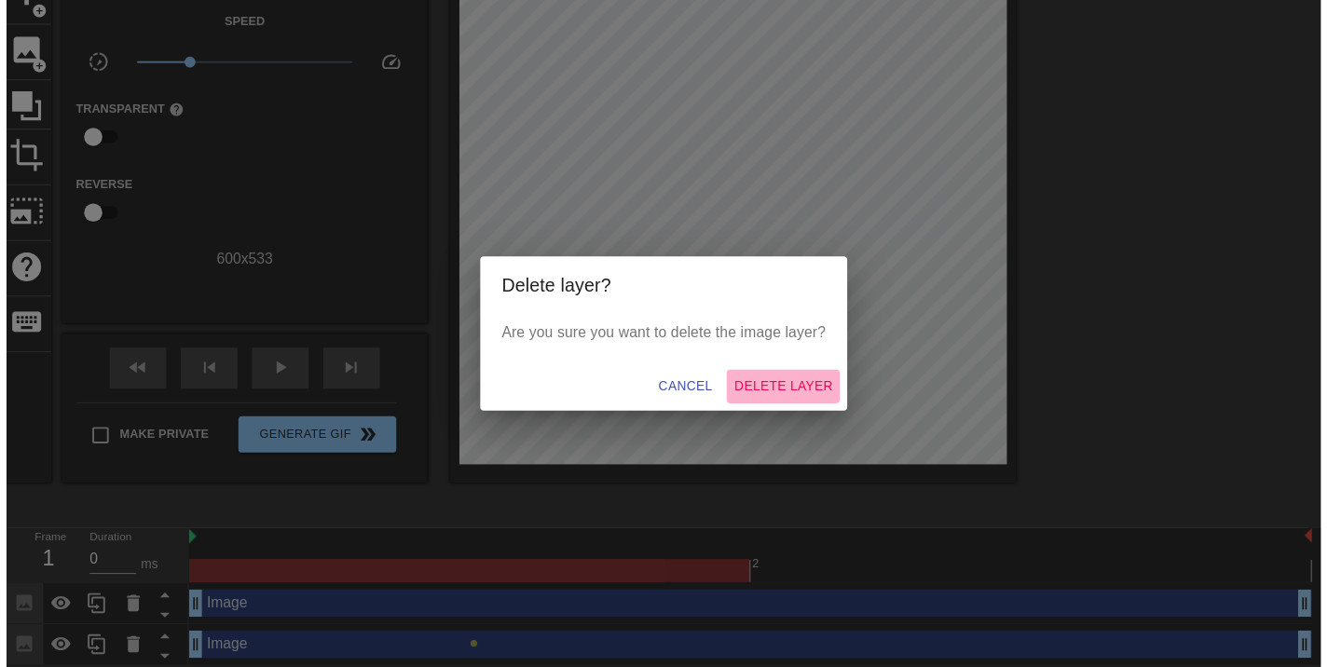
scroll to position [79, 0]
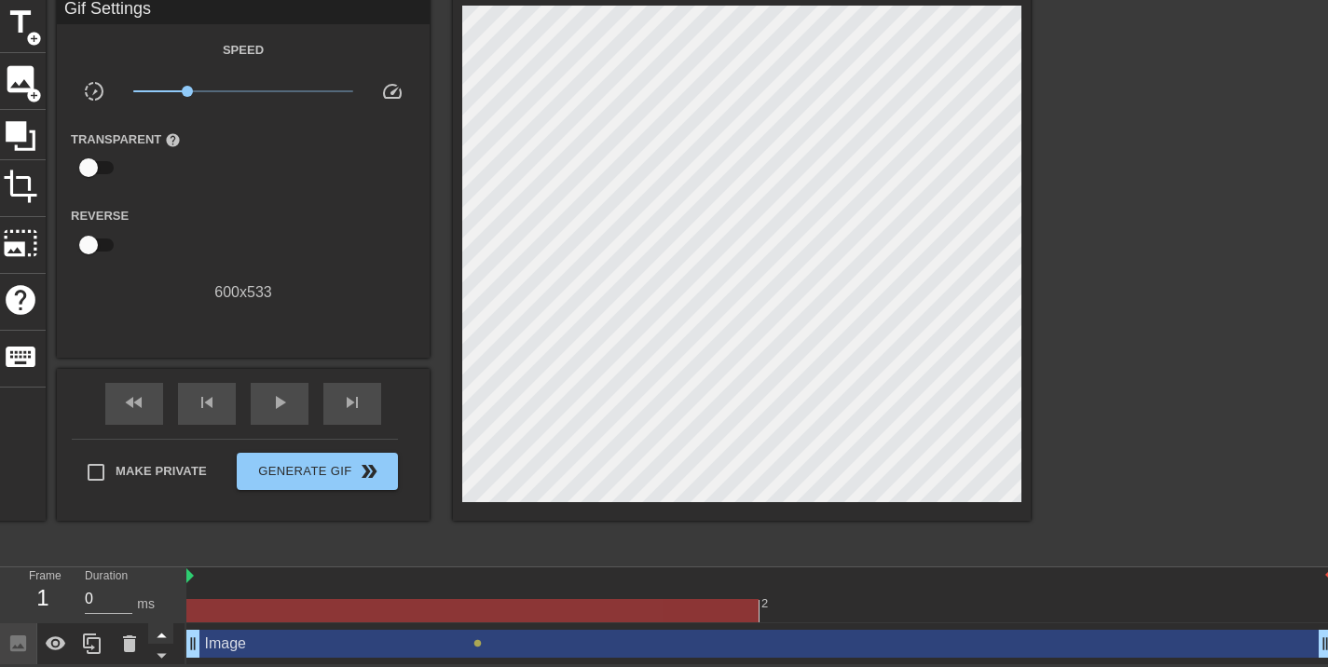
click at [159, 631] on icon at bounding box center [161, 634] width 23 height 23
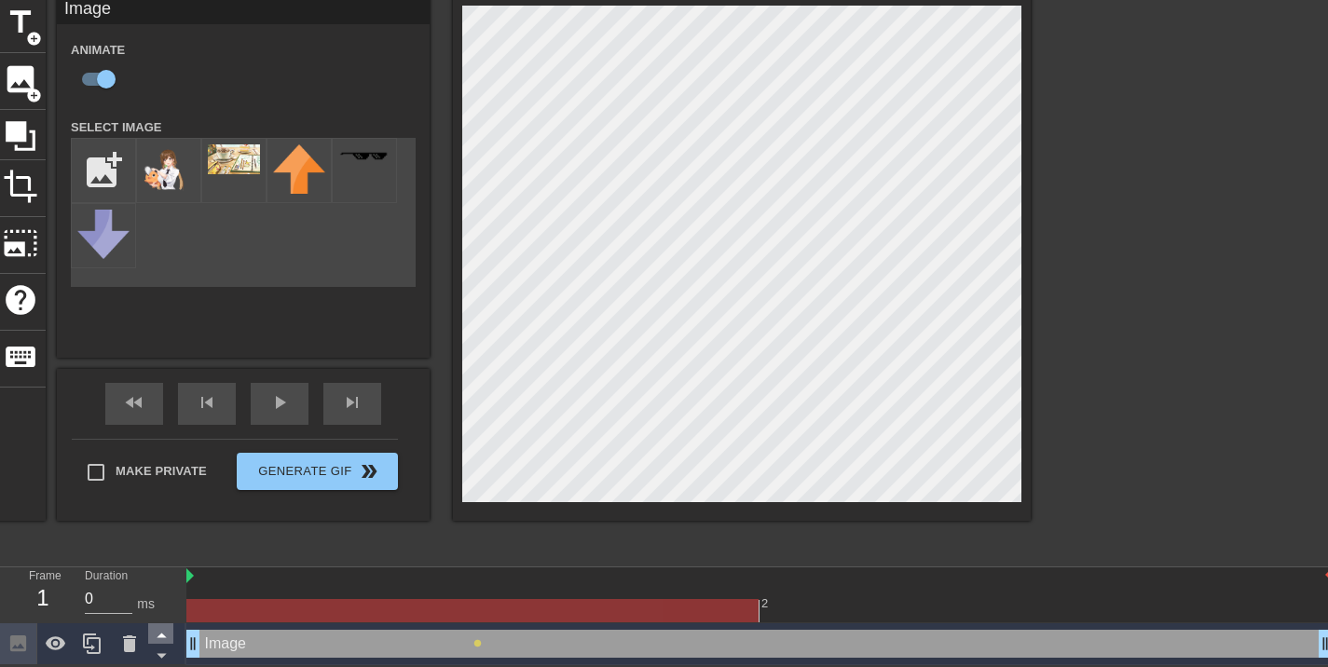
click at [163, 637] on icon at bounding box center [161, 636] width 9 height 5
drag, startPoint x: 196, startPoint y: 642, endPoint x: 186, endPoint y: 622, distance: 21.7
click at [225, 567] on div "Frame 1 Duration 0 ms 2 Image drag_handle drag_handle lens" at bounding box center [664, 616] width 1328 height 99
click at [170, 636] on icon at bounding box center [161, 634] width 23 height 23
click at [166, 636] on icon at bounding box center [161, 634] width 23 height 23
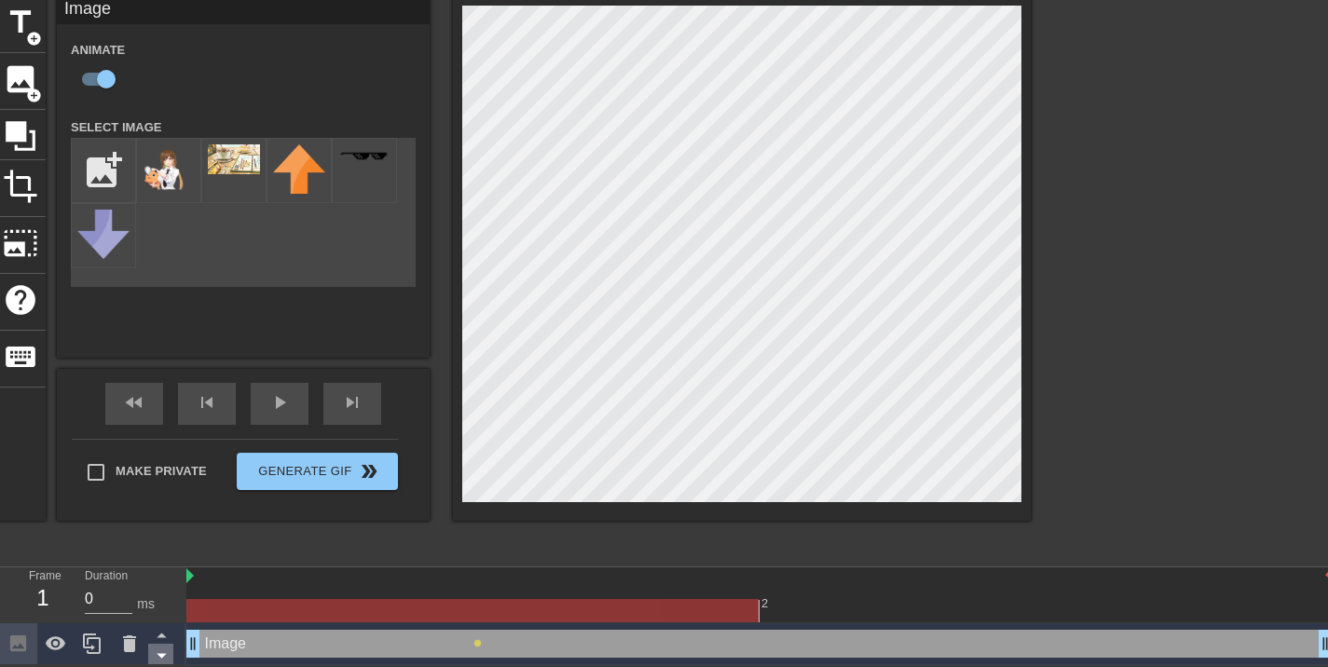
click at [166, 654] on icon at bounding box center [161, 655] width 23 height 23
click at [167, 647] on icon at bounding box center [161, 655] width 23 height 23
click at [171, 581] on div "Duration 0 ms" at bounding box center [127, 594] width 112 height 54
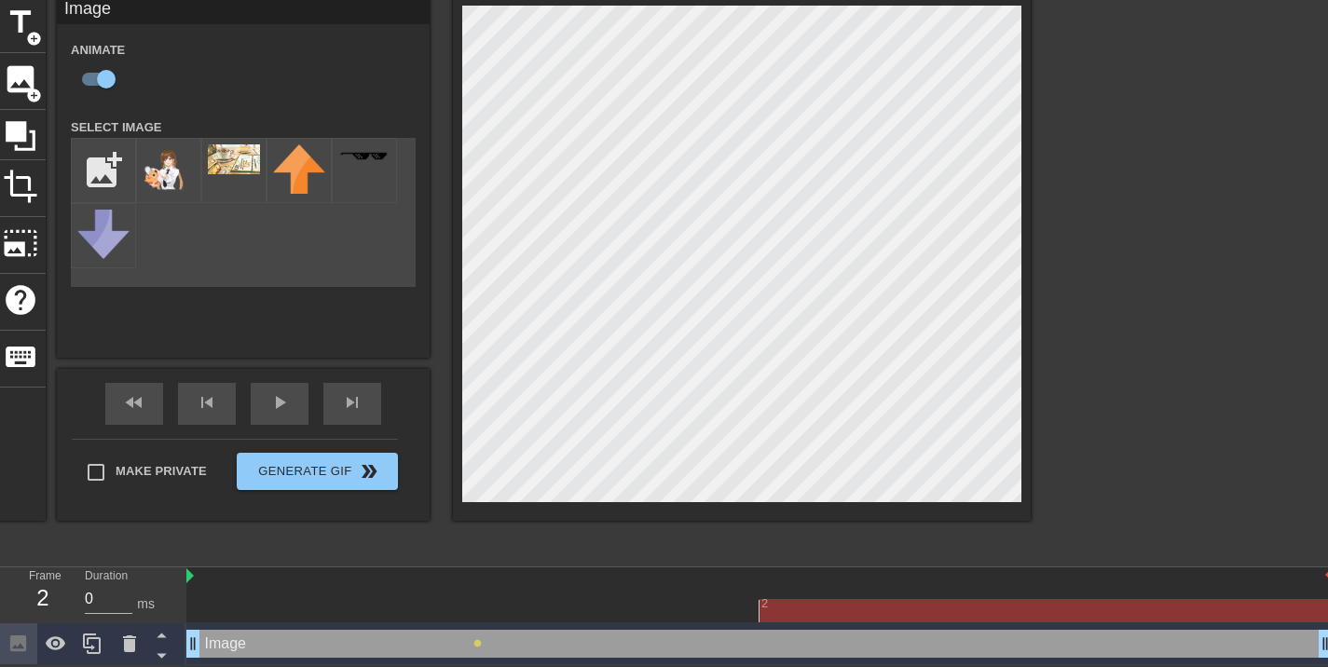
drag, startPoint x: 249, startPoint y: 579, endPoint x: 820, endPoint y: 604, distance: 571.8
click at [824, 592] on div "2" at bounding box center [759, 594] width 1146 height 55
click at [811, 608] on div at bounding box center [1045, 610] width 572 height 23
click at [457, 640] on div "Image drag_handle drag_handle" at bounding box center [759, 644] width 1146 height 28
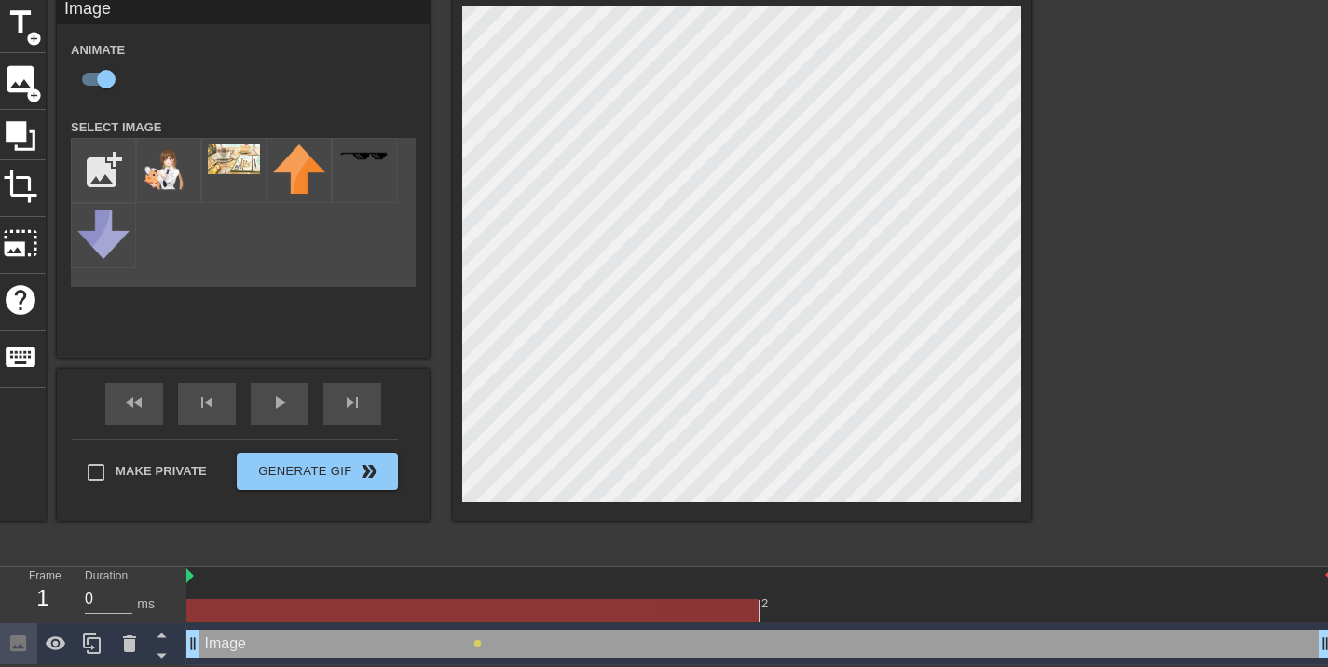
click at [555, 554] on div "menu_book Browse the tutorials! Gifntext.com The online gif editor Send Feedbac…" at bounding box center [664, 294] width 1328 height 743
drag, startPoint x: 376, startPoint y: 649, endPoint x: 375, endPoint y: 539, distance: 110.9
click at [375, 539] on div "menu_book Browse the tutorials! Gifntext.com The online gif editor Send Feedbac…" at bounding box center [664, 294] width 1328 height 743
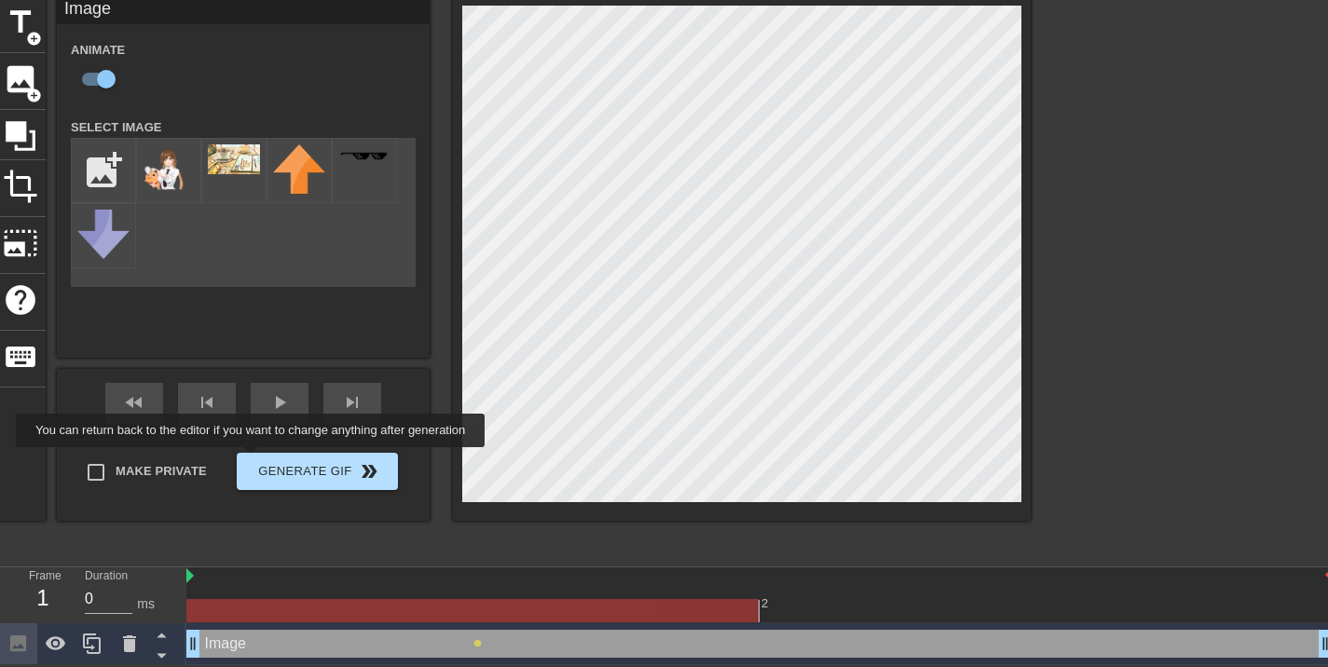
drag, startPoint x: 197, startPoint y: 649, endPoint x: 254, endPoint y: 456, distance: 202.2
click at [254, 456] on div "menu_book Browse the tutorials! Gifntext.com The online gif editor Send Feedbac…" at bounding box center [664, 294] width 1328 height 743
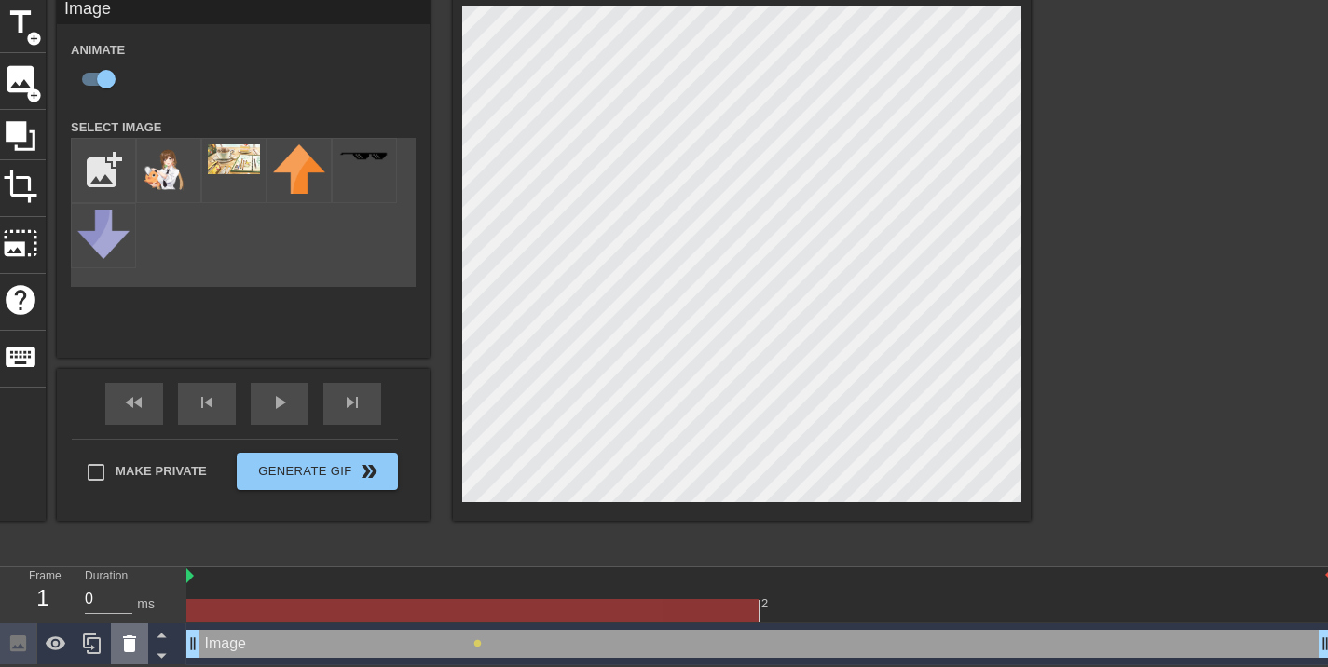
click at [120, 636] on icon at bounding box center [129, 644] width 22 height 22
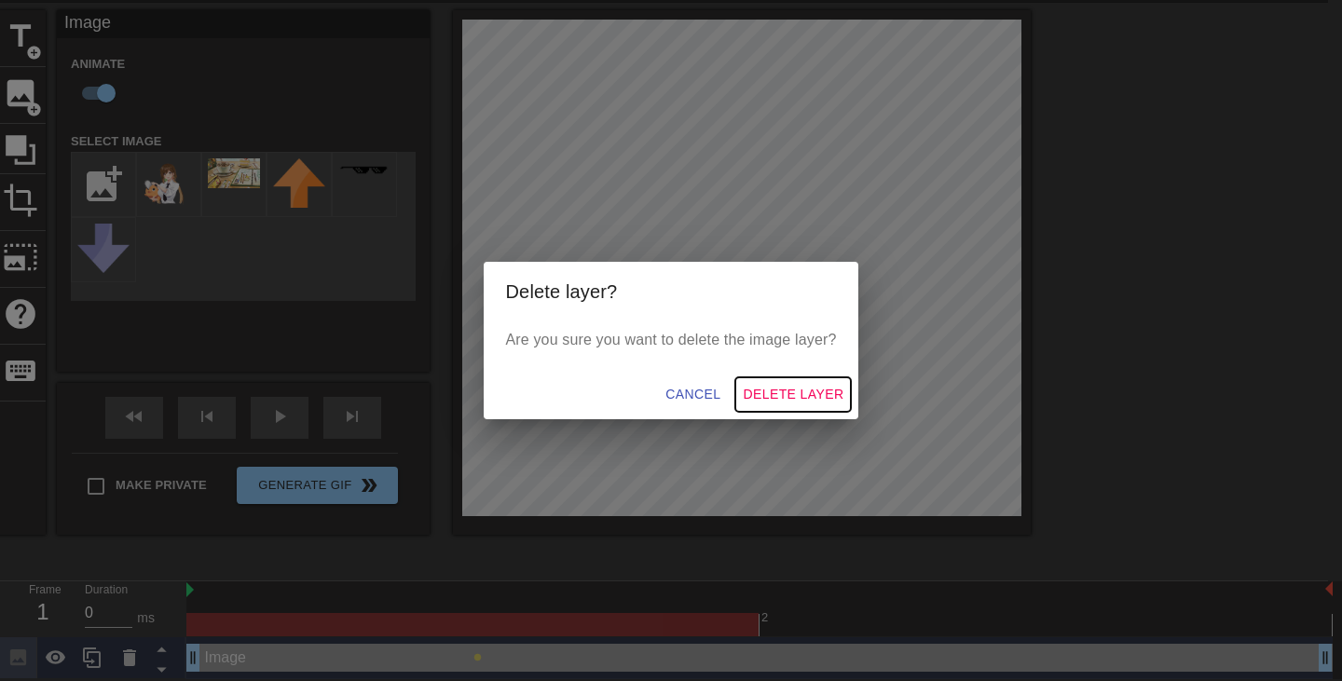
click at [804, 396] on span "Delete Layer" at bounding box center [793, 394] width 101 height 23
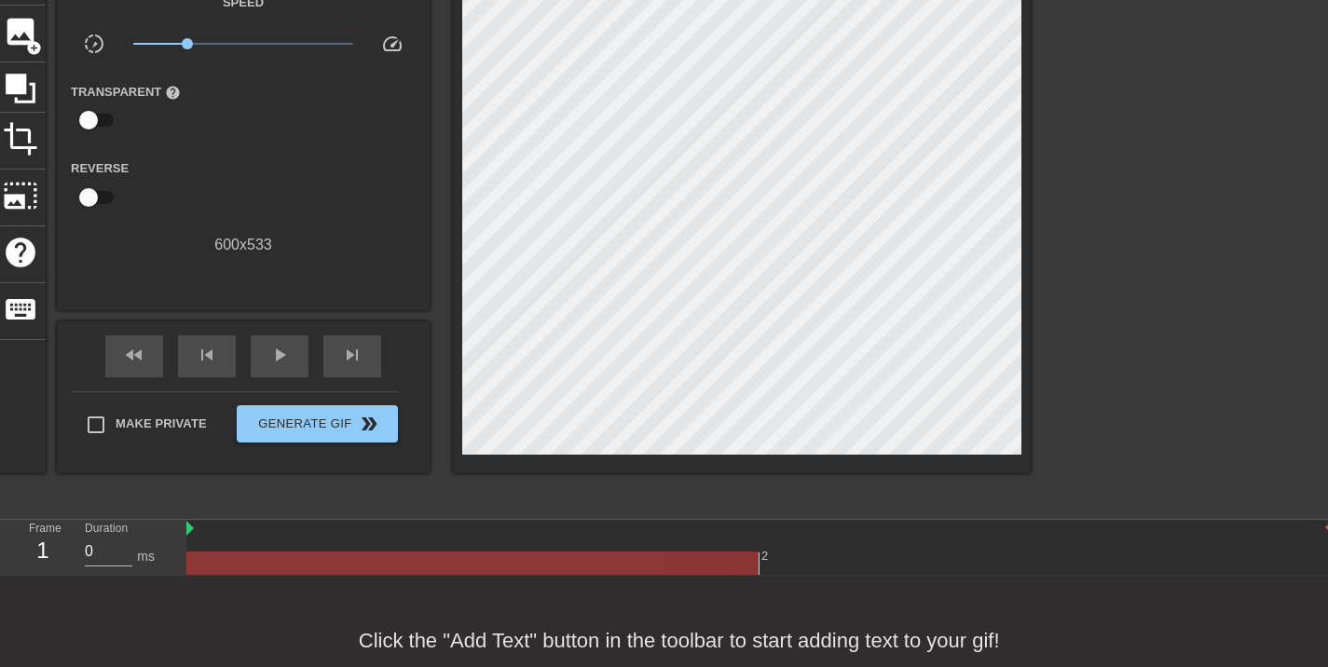
scroll to position [163, 0]
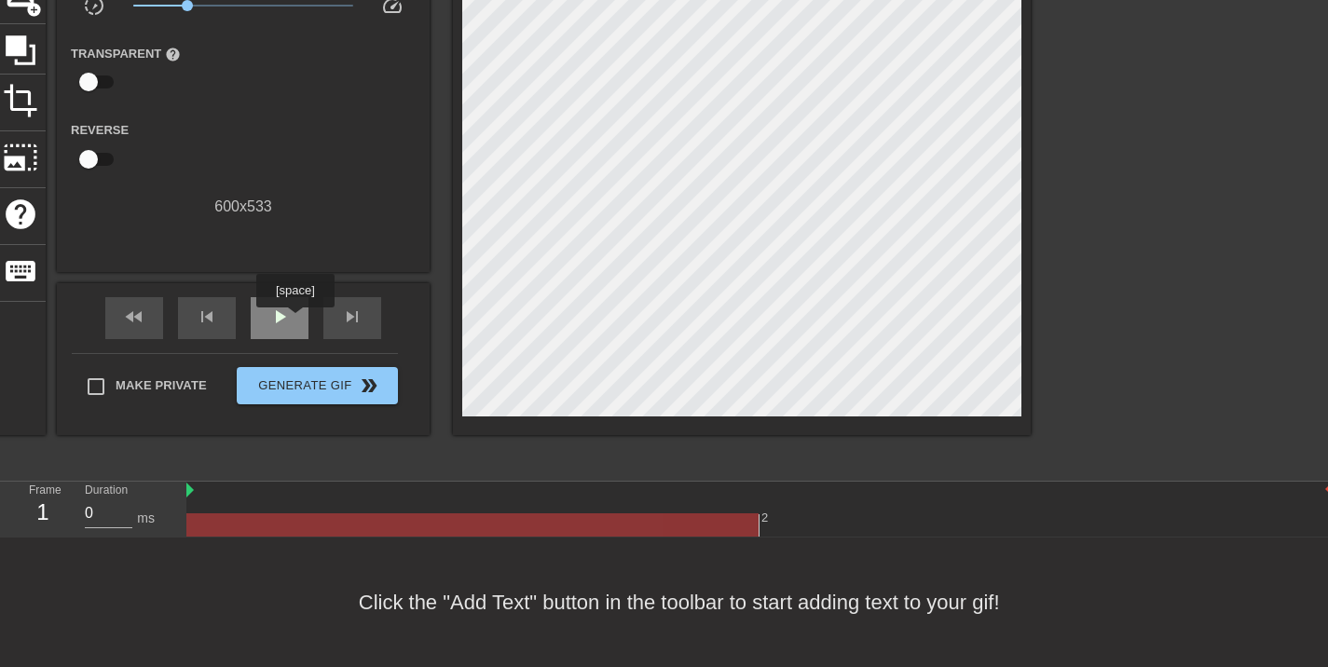
click at [289, 323] on span "play_arrow" at bounding box center [279, 317] width 22 height 22
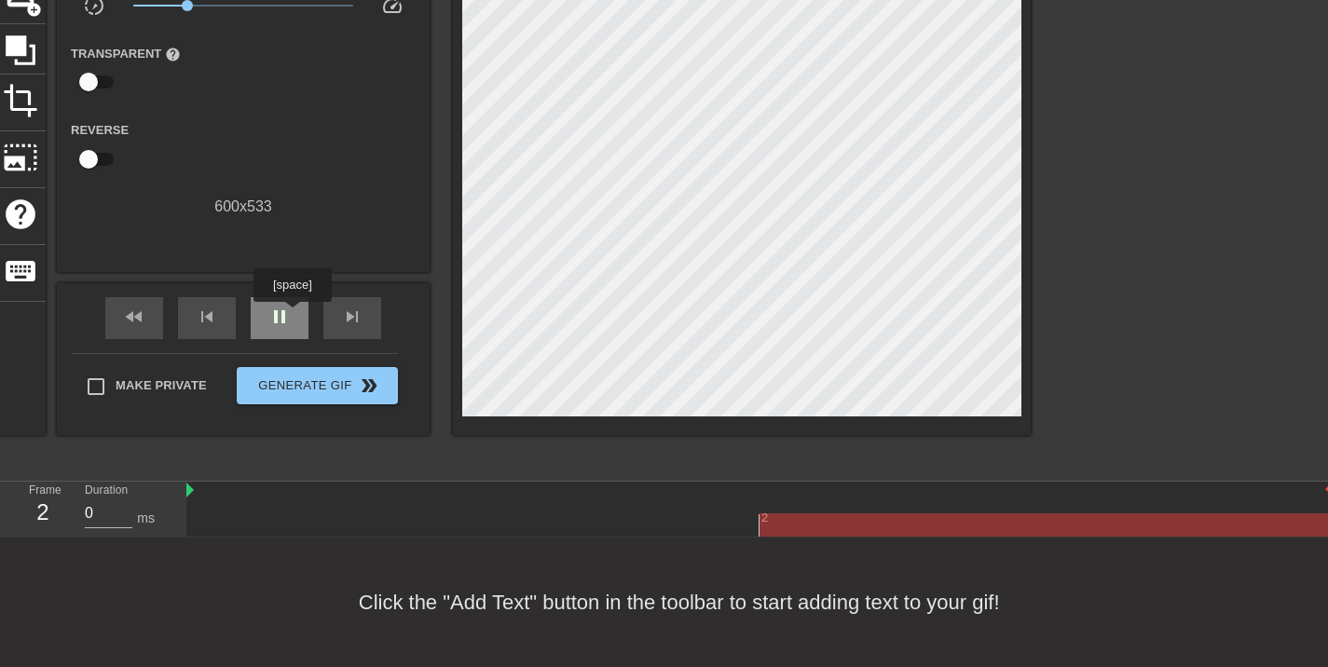
click at [292, 315] on div "pause" at bounding box center [280, 318] width 58 height 42
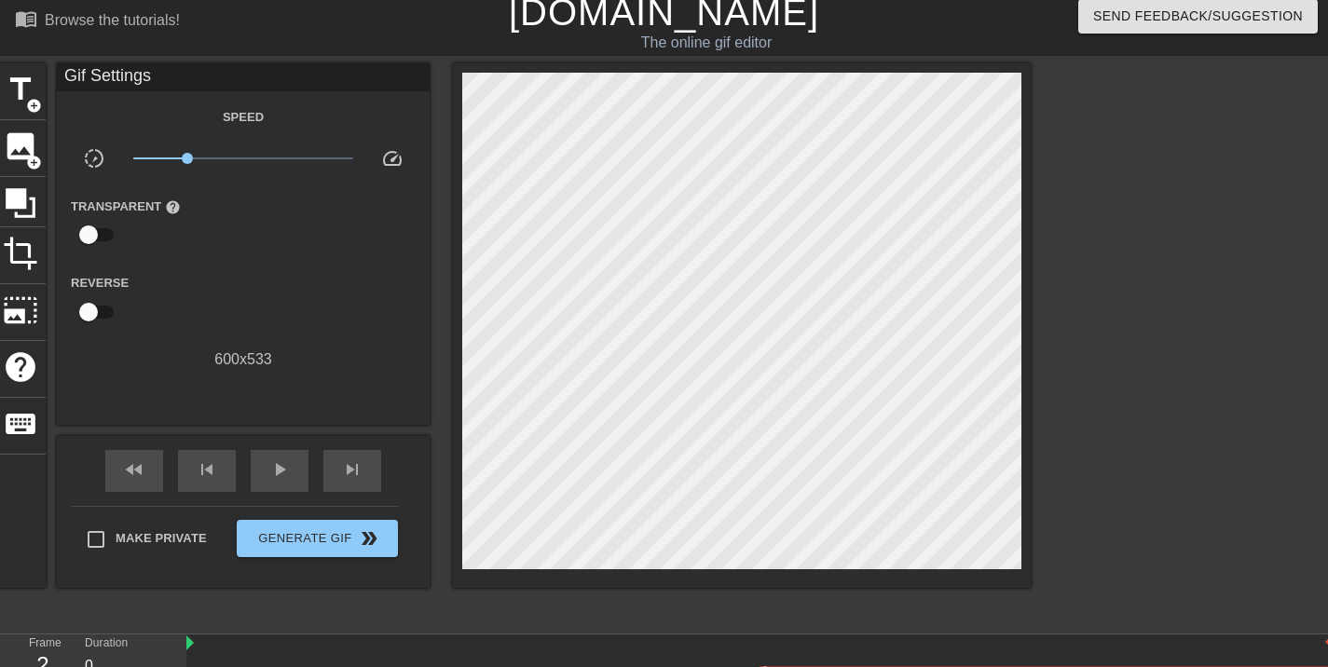
scroll to position [0, 0]
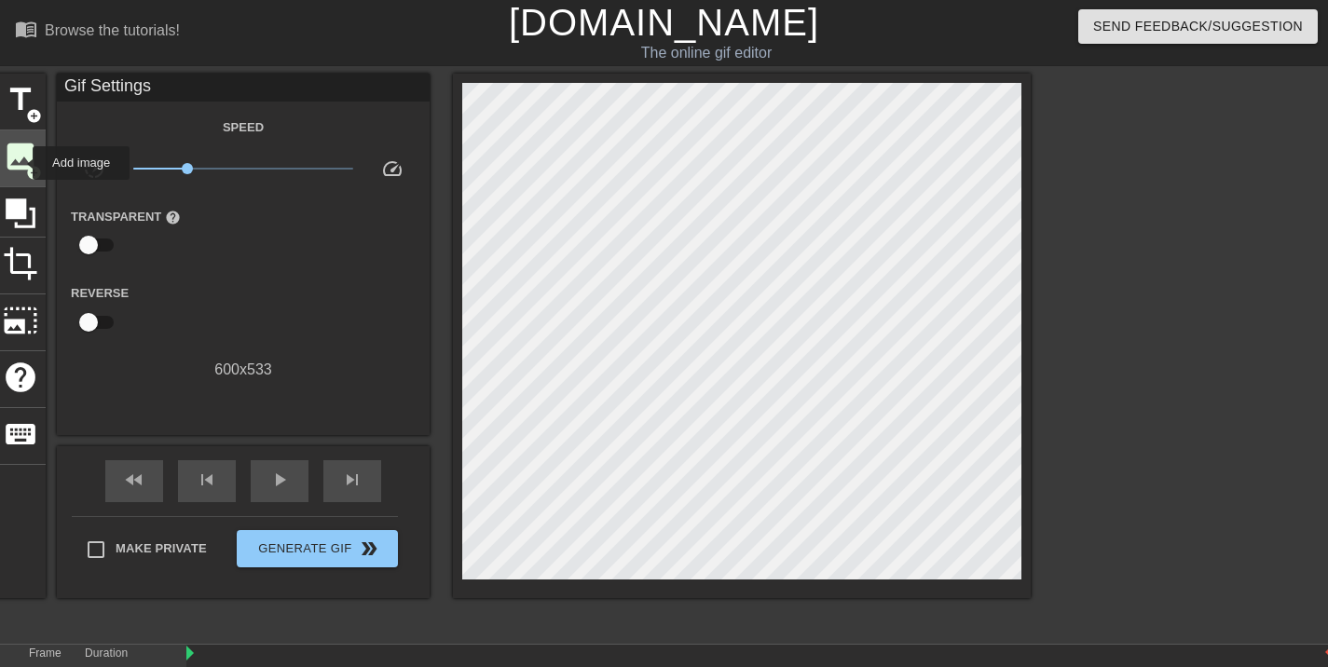
click at [21, 166] on span "image" at bounding box center [20, 156] width 35 height 35
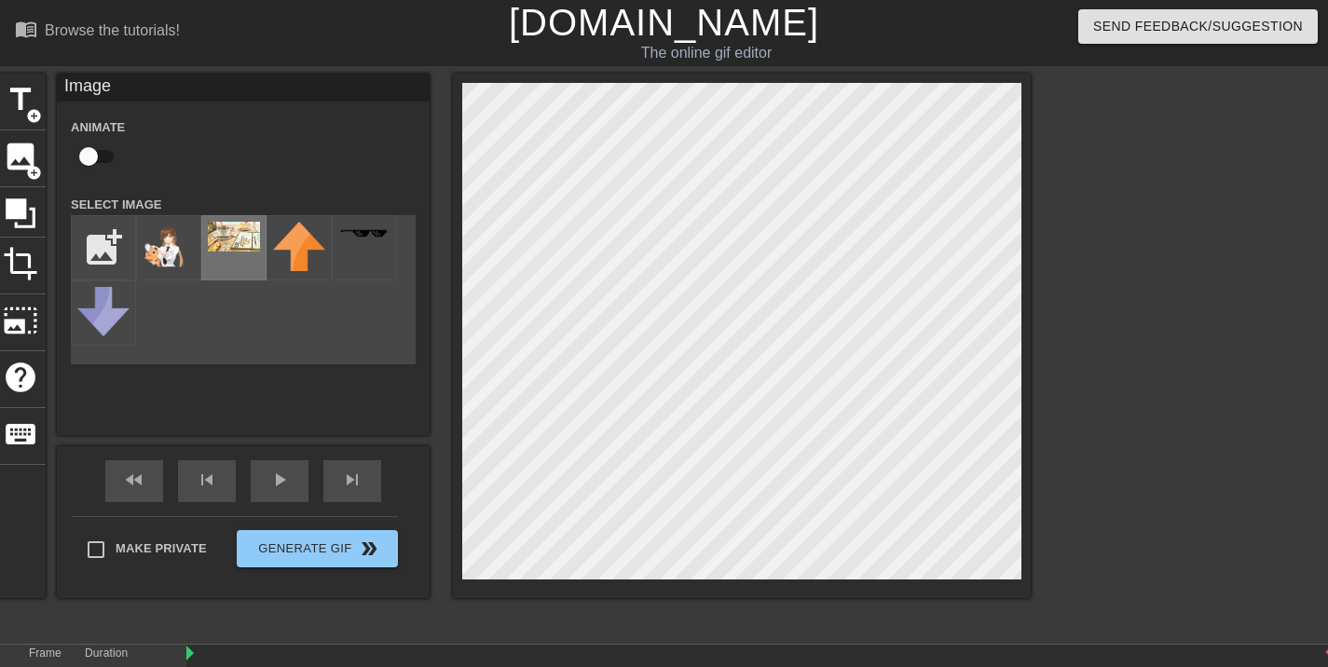
click at [239, 231] on img at bounding box center [234, 237] width 52 height 30
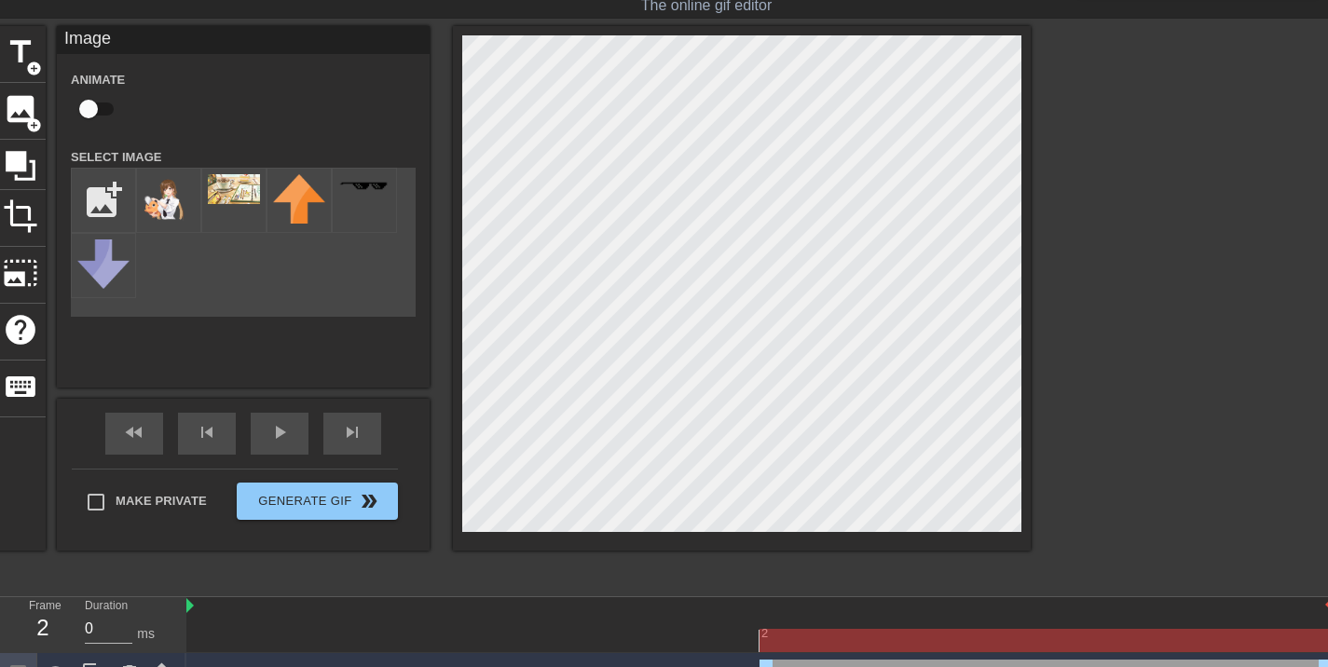
scroll to position [79, 0]
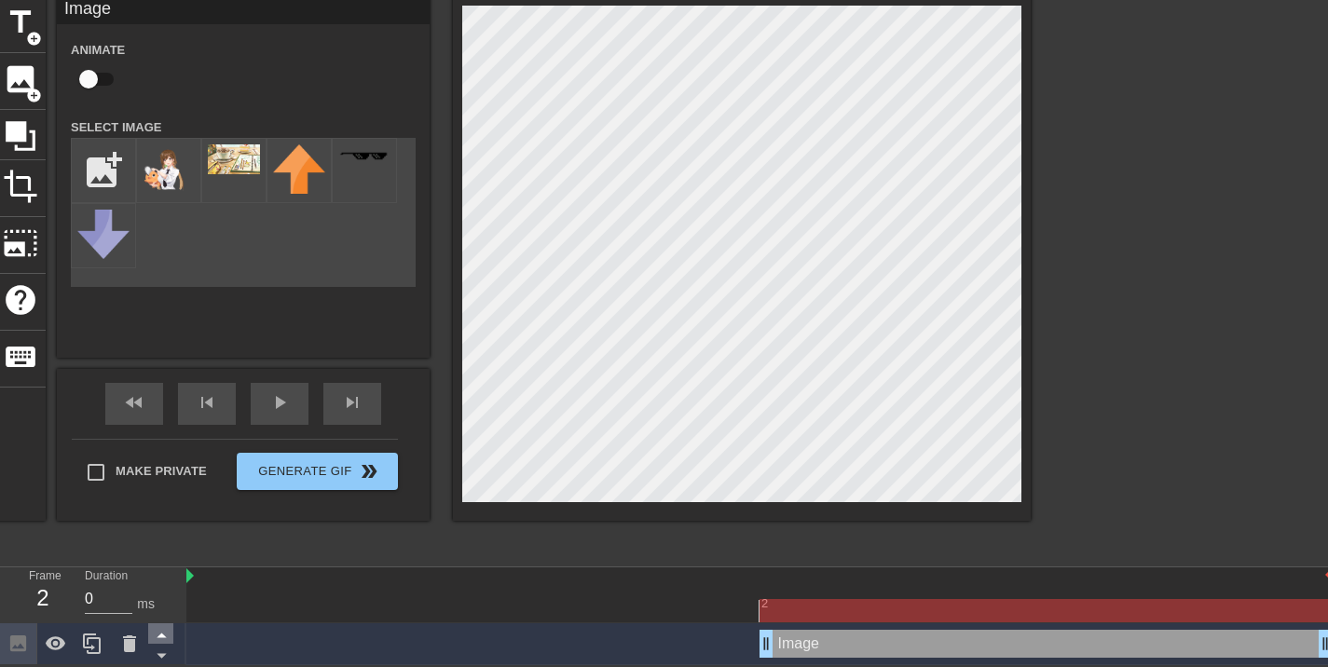
click at [170, 636] on icon at bounding box center [161, 634] width 23 height 23
click at [165, 651] on icon at bounding box center [161, 655] width 23 height 23
click at [165, 654] on icon at bounding box center [161, 656] width 9 height 5
click at [59, 644] on icon at bounding box center [56, 644] width 22 height 22
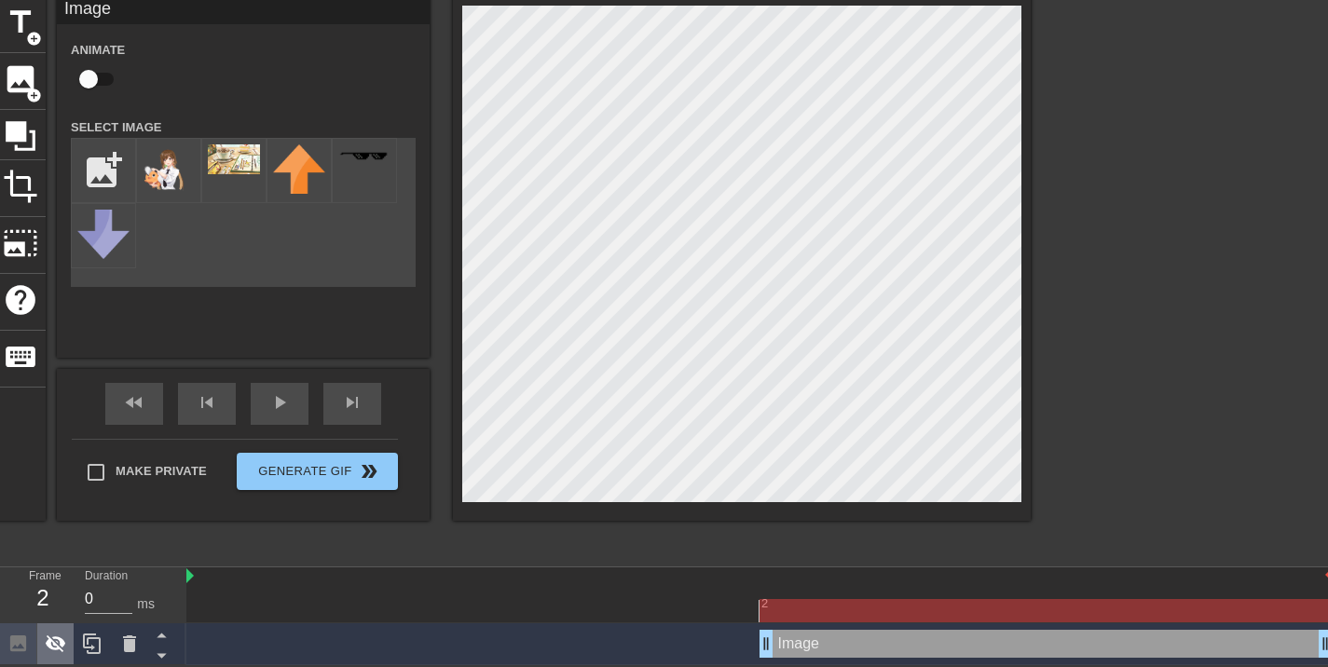
click at [59, 644] on icon at bounding box center [56, 644] width 22 height 22
drag, startPoint x: 160, startPoint y: 584, endPoint x: 763, endPoint y: 631, distance: 604.7
click at [767, 618] on div "Frame 2 Duration 0 ms 2 Image drag_handle drag_handle" at bounding box center [664, 616] width 1328 height 98
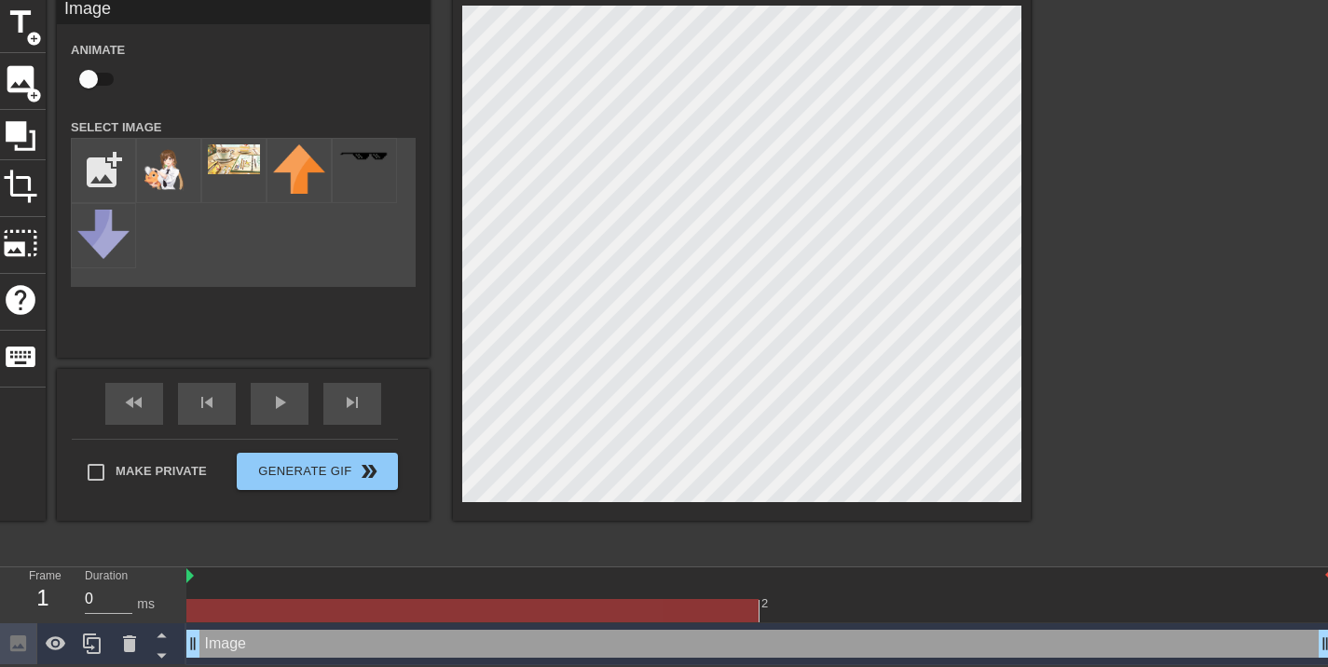
drag, startPoint x: 765, startPoint y: 638, endPoint x: 183, endPoint y: 580, distance: 585.4
click at [186, 580] on div "2 Image drag_handle drag_handle" at bounding box center [757, 616] width 1142 height 98
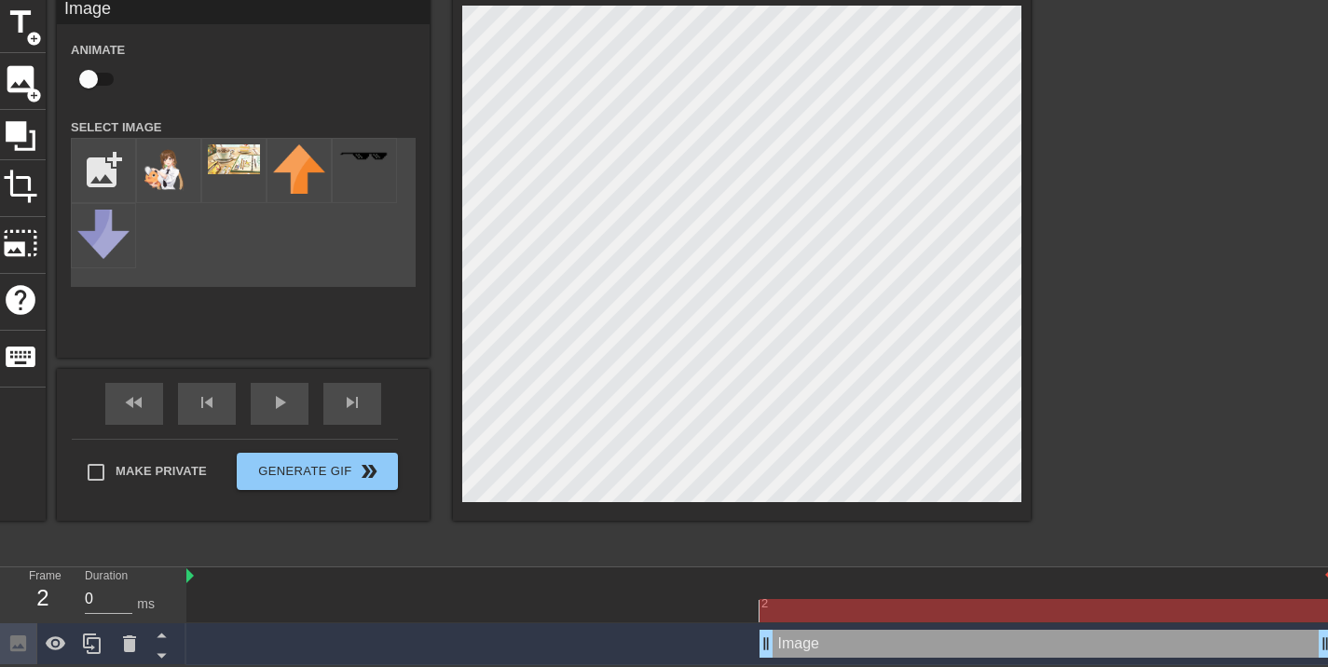
drag, startPoint x: 201, startPoint y: 640, endPoint x: 764, endPoint y: 657, distance: 563.1
click at [764, 657] on div "Image drag_handle drag_handle" at bounding box center [759, 644] width 1146 height 42
drag, startPoint x: 781, startPoint y: 646, endPoint x: 587, endPoint y: 566, distance: 209.7
click at [587, 567] on div "2 Image drag_handle drag_handle" at bounding box center [757, 616] width 1142 height 98
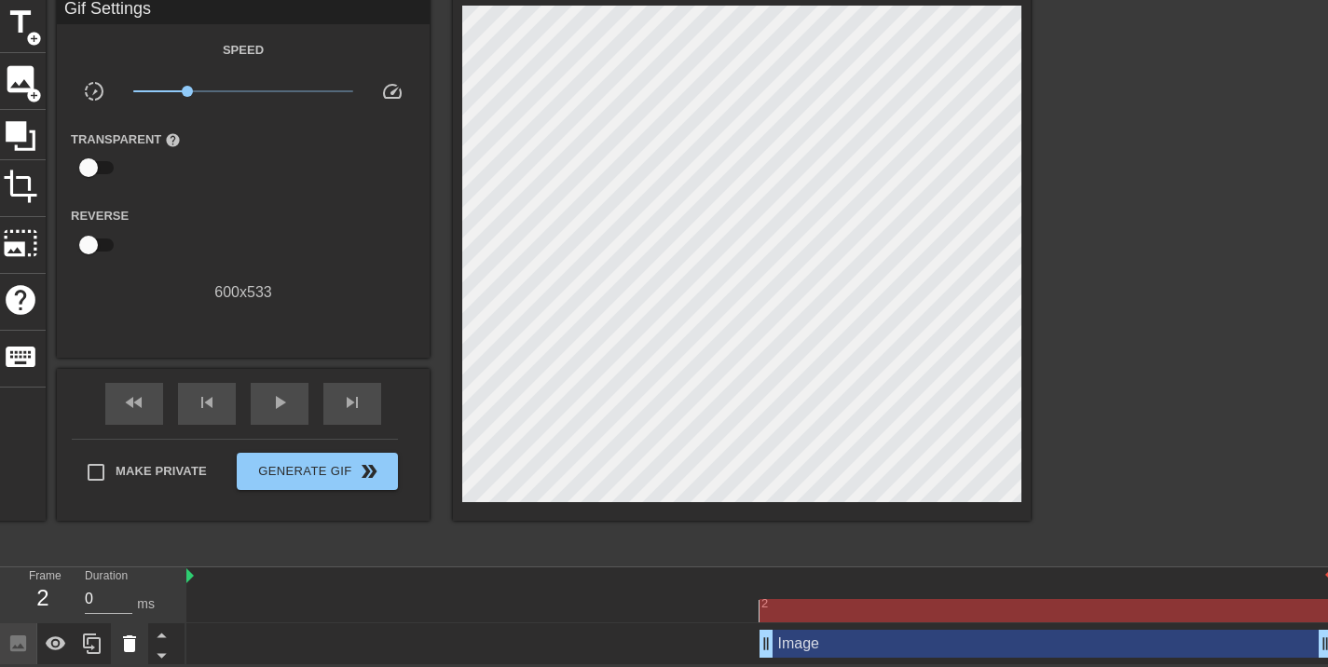
click at [134, 644] on icon at bounding box center [129, 644] width 13 height 17
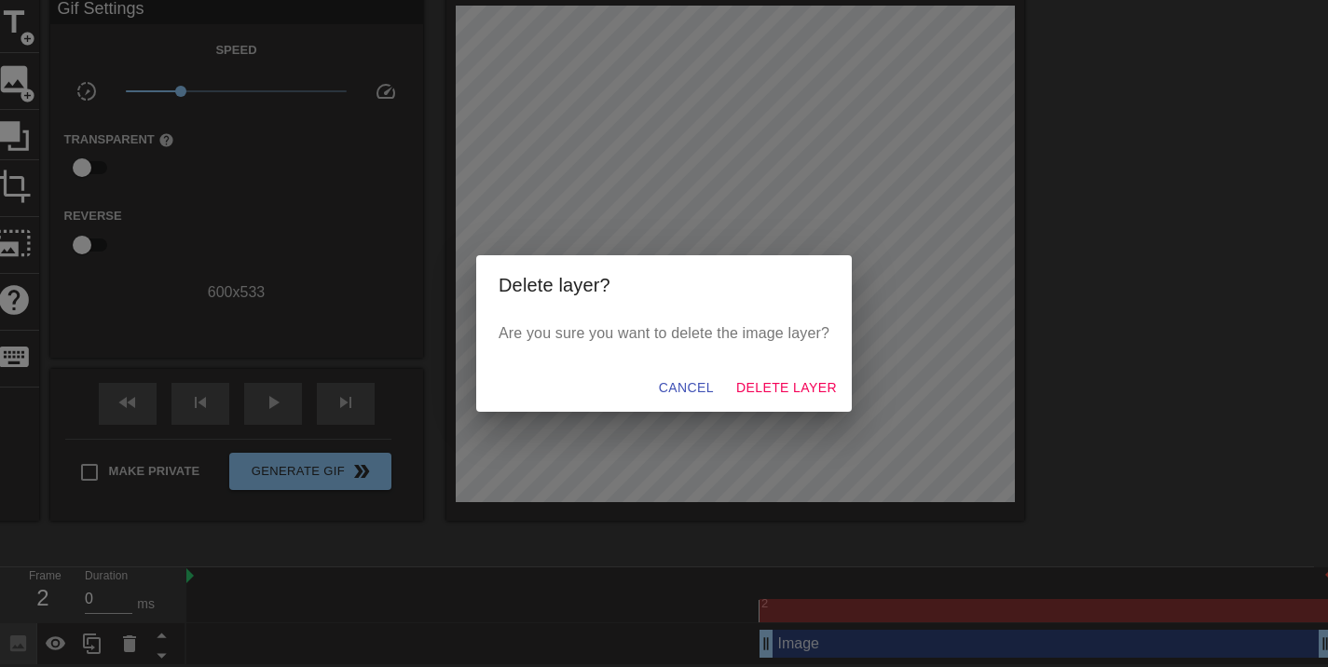
scroll to position [65, 0]
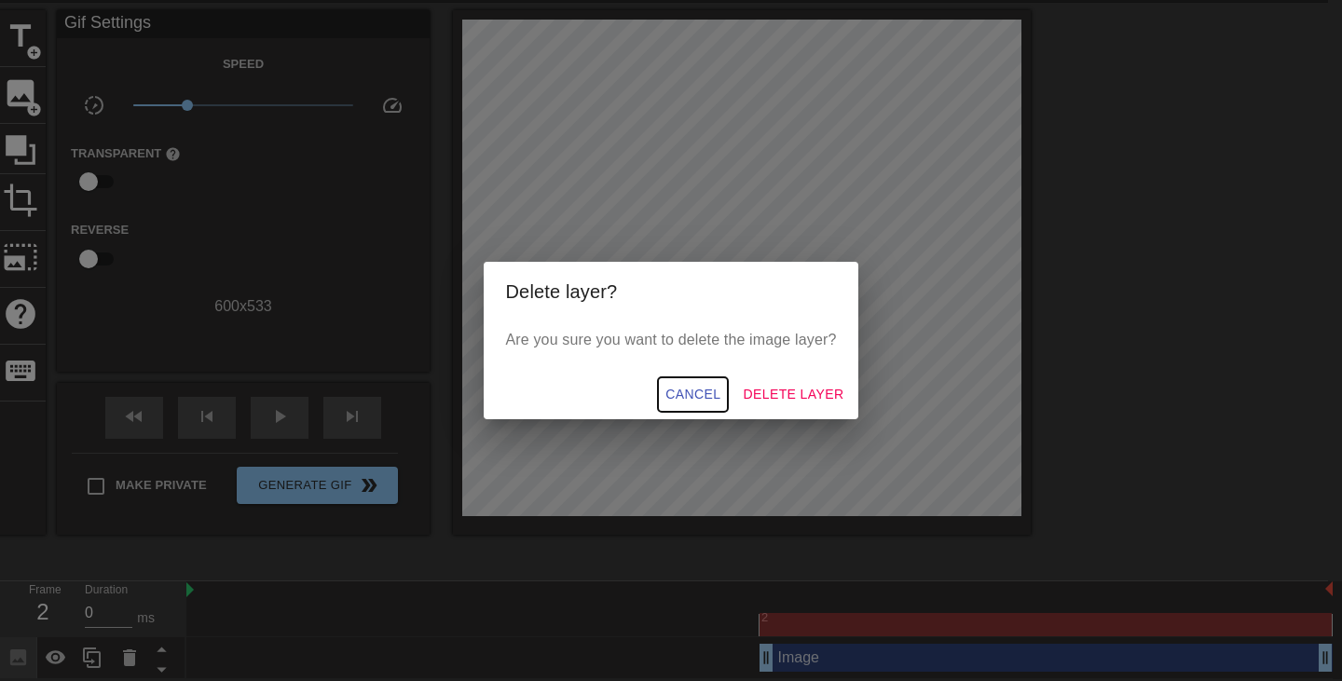
click at [721, 387] on button "Cancel" at bounding box center [693, 394] width 70 height 34
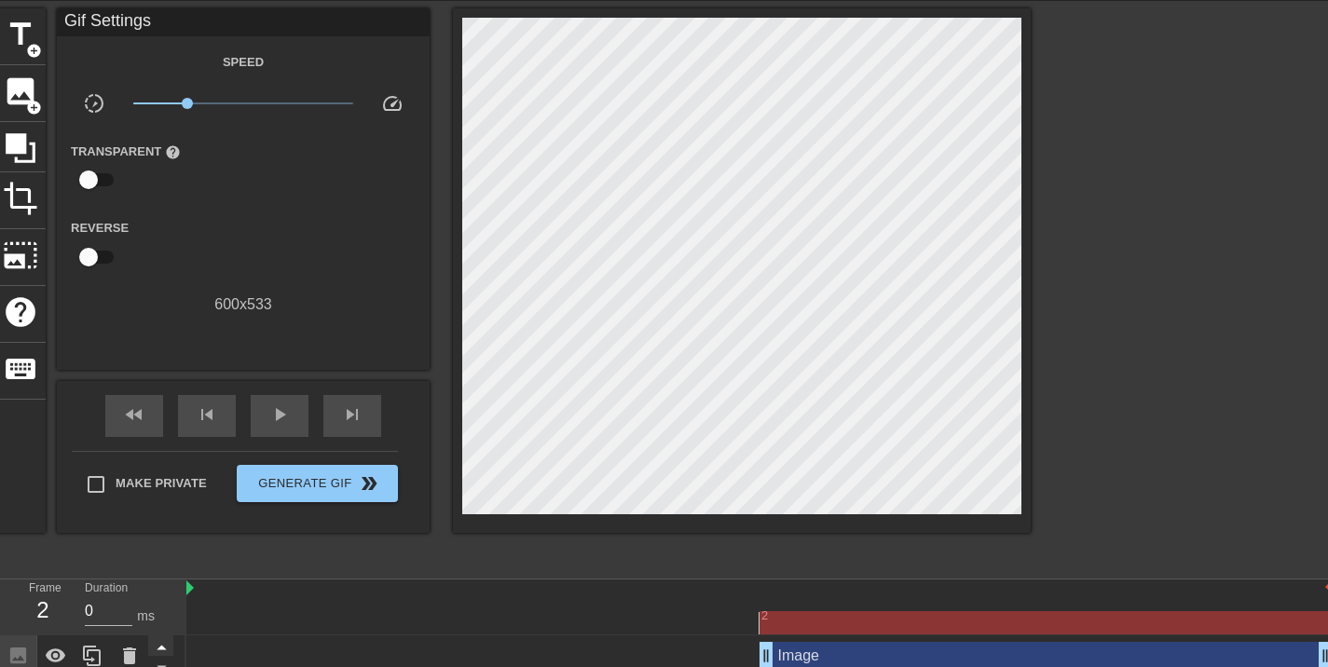
click at [165, 650] on icon at bounding box center [161, 647] width 23 height 23
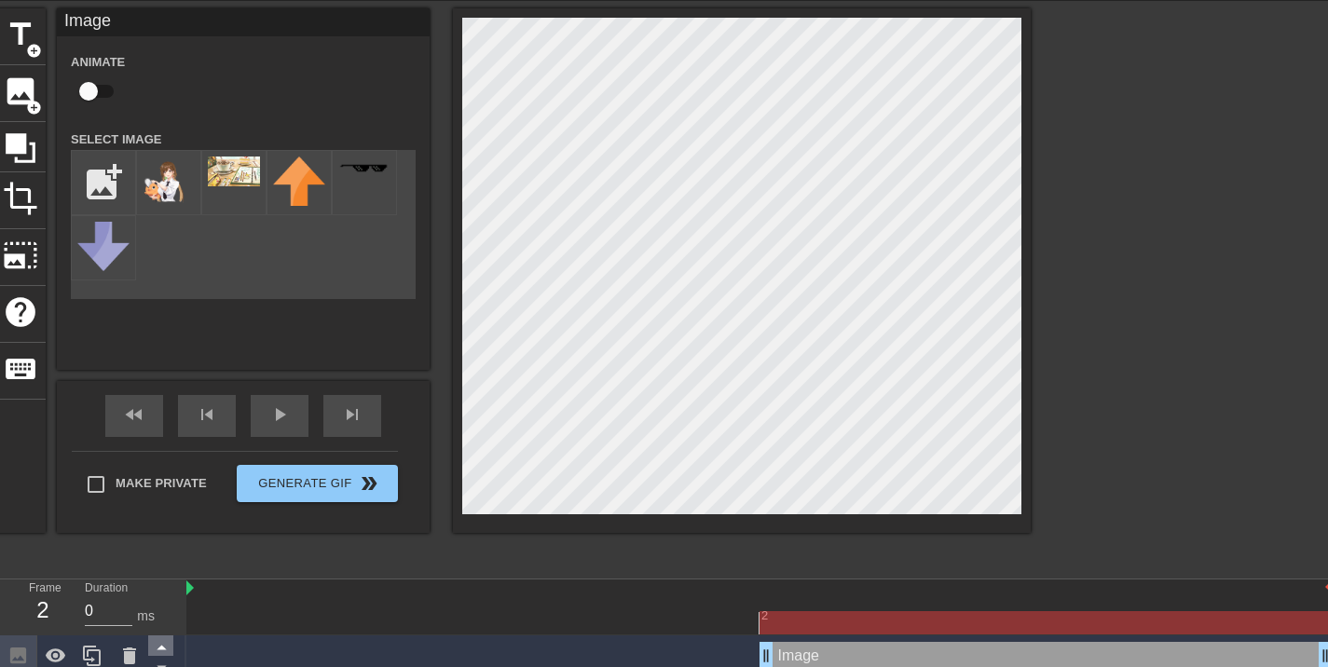
click at [165, 649] on icon at bounding box center [161, 647] width 23 height 23
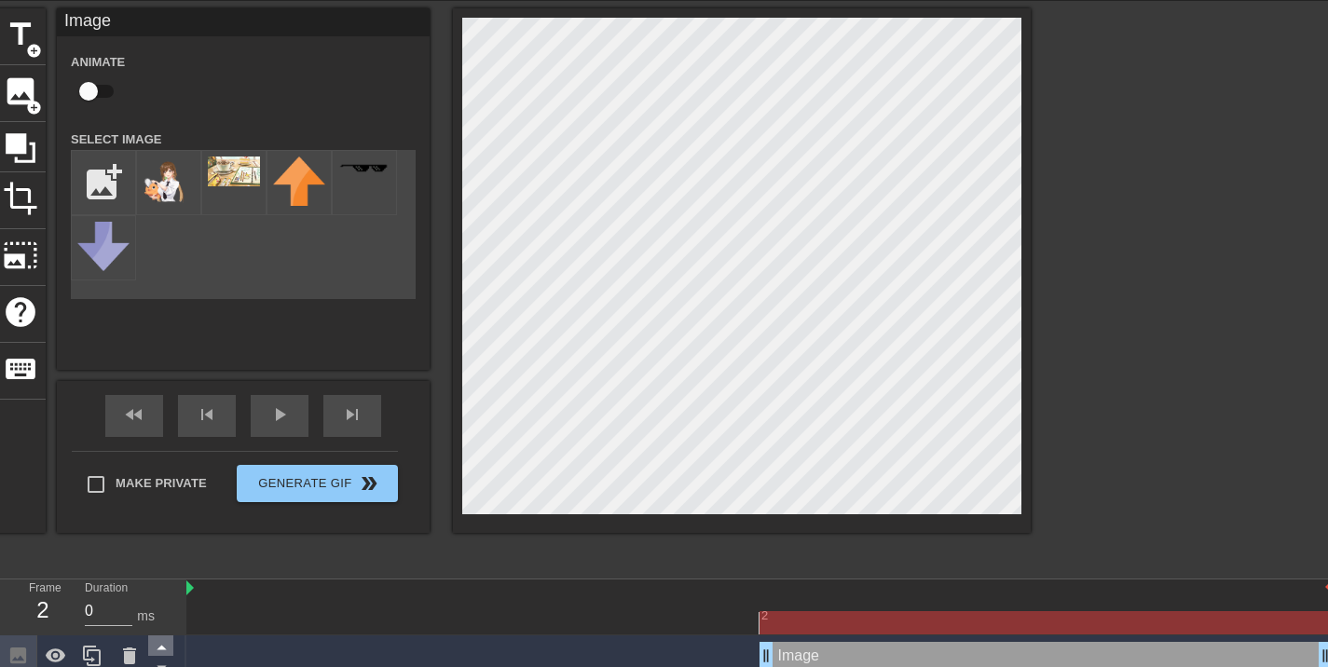
click at [165, 649] on icon at bounding box center [161, 647] width 23 height 23
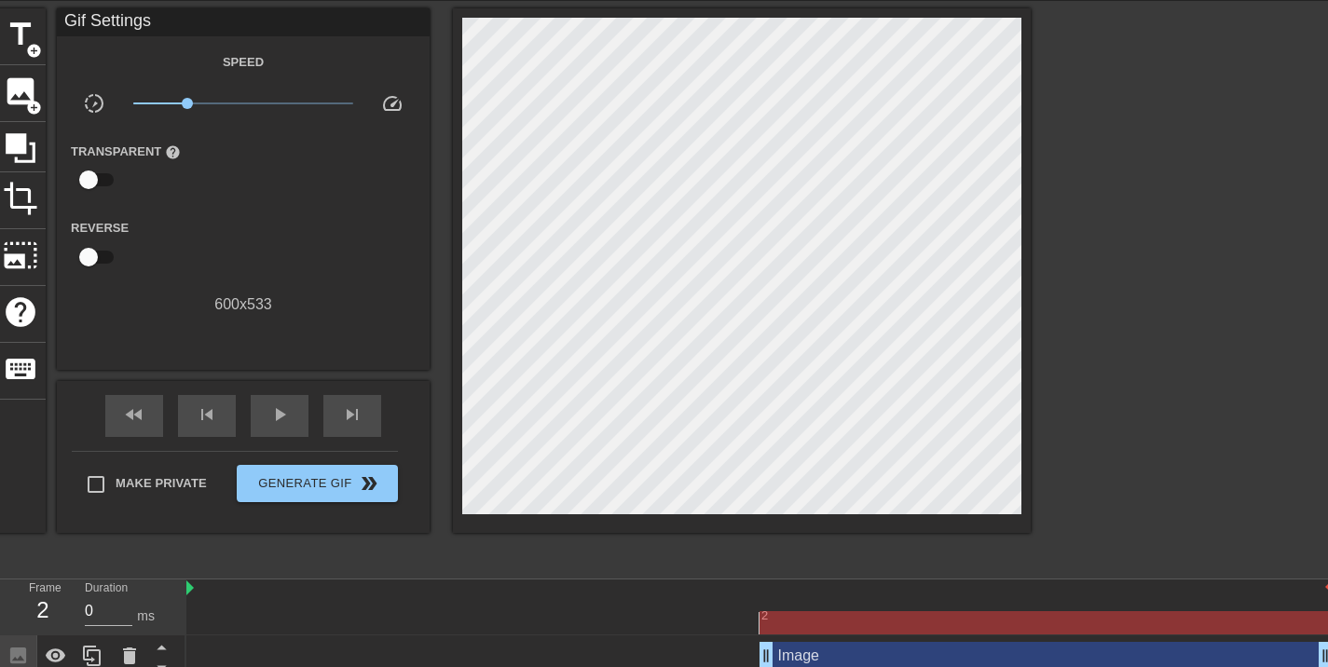
drag, startPoint x: 162, startPoint y: 652, endPoint x: 289, endPoint y: 655, distance: 126.8
click at [289, 655] on div "Image drag_handle drag_handle" at bounding box center [759, 656] width 1146 height 28
click at [14, 650] on icon at bounding box center [18, 656] width 16 height 16
click at [49, 653] on icon at bounding box center [56, 656] width 21 height 14
click at [49, 653] on icon at bounding box center [56, 657] width 21 height 18
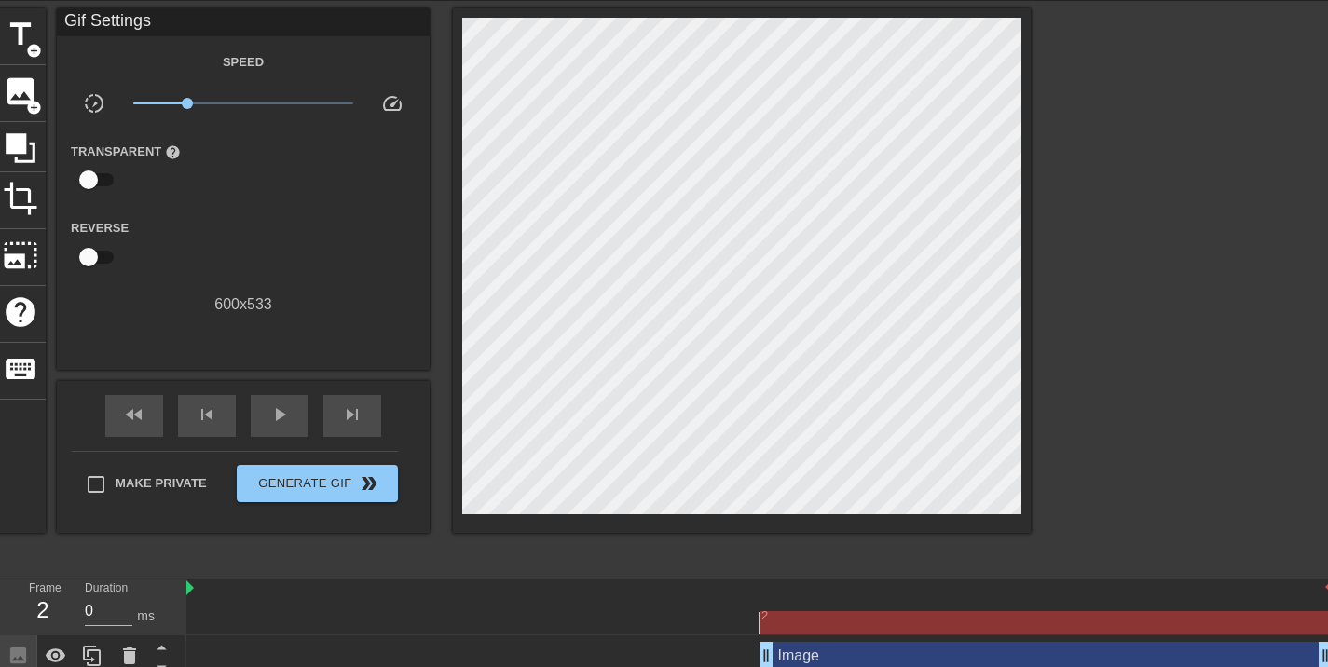
click at [286, 613] on div at bounding box center [759, 622] width 1146 height 23
drag, startPoint x: 425, startPoint y: 624, endPoint x: 788, endPoint y: 623, distance: 363.4
click at [788, 623] on div at bounding box center [1045, 622] width 572 height 23
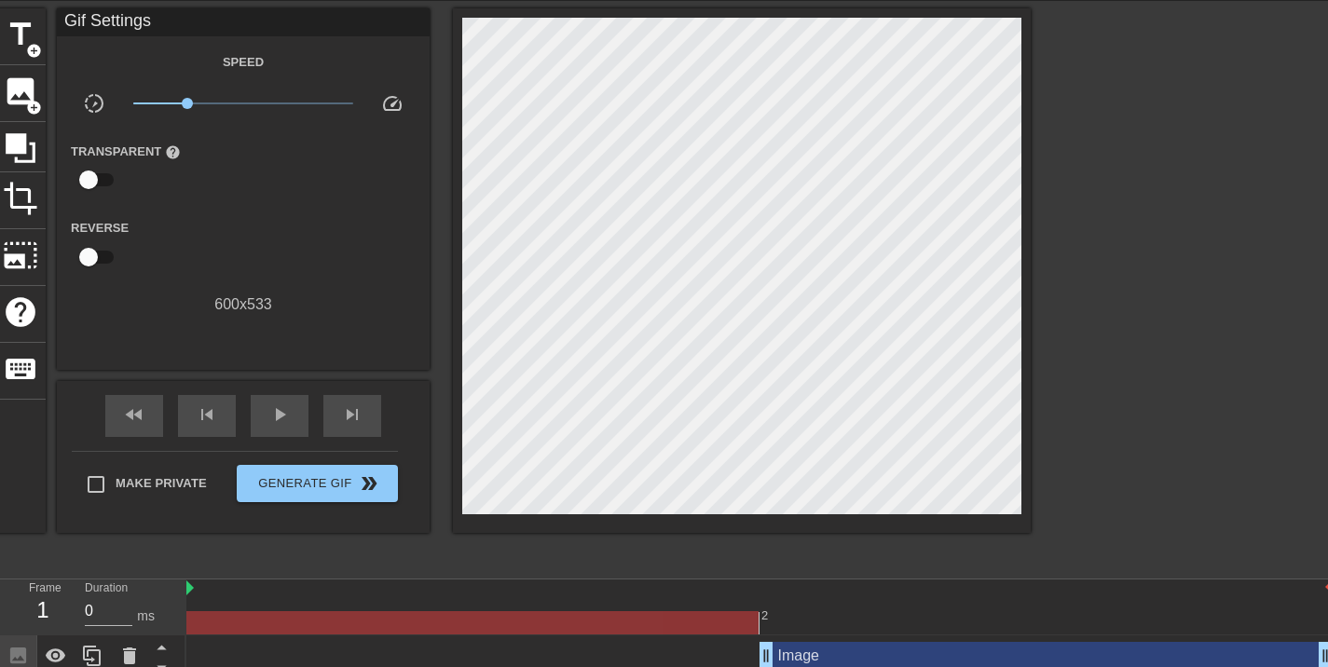
drag, startPoint x: 788, startPoint y: 616, endPoint x: 690, endPoint y: 651, distance: 104.1
click at [691, 652] on div "2 Image drag_handle drag_handle" at bounding box center [757, 629] width 1142 height 98
click at [651, 586] on div at bounding box center [759, 589] width 1146 height 19
drag, startPoint x: 187, startPoint y: 589, endPoint x: 468, endPoint y: 595, distance: 280.5
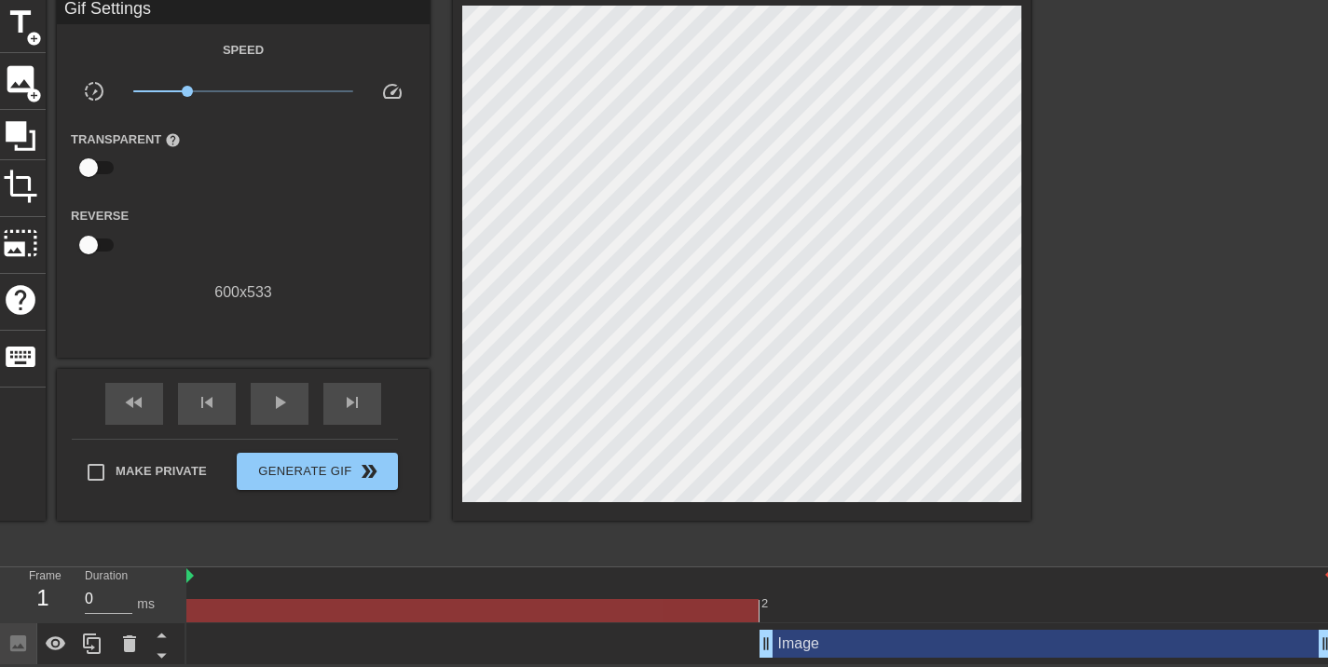
scroll to position [0, 0]
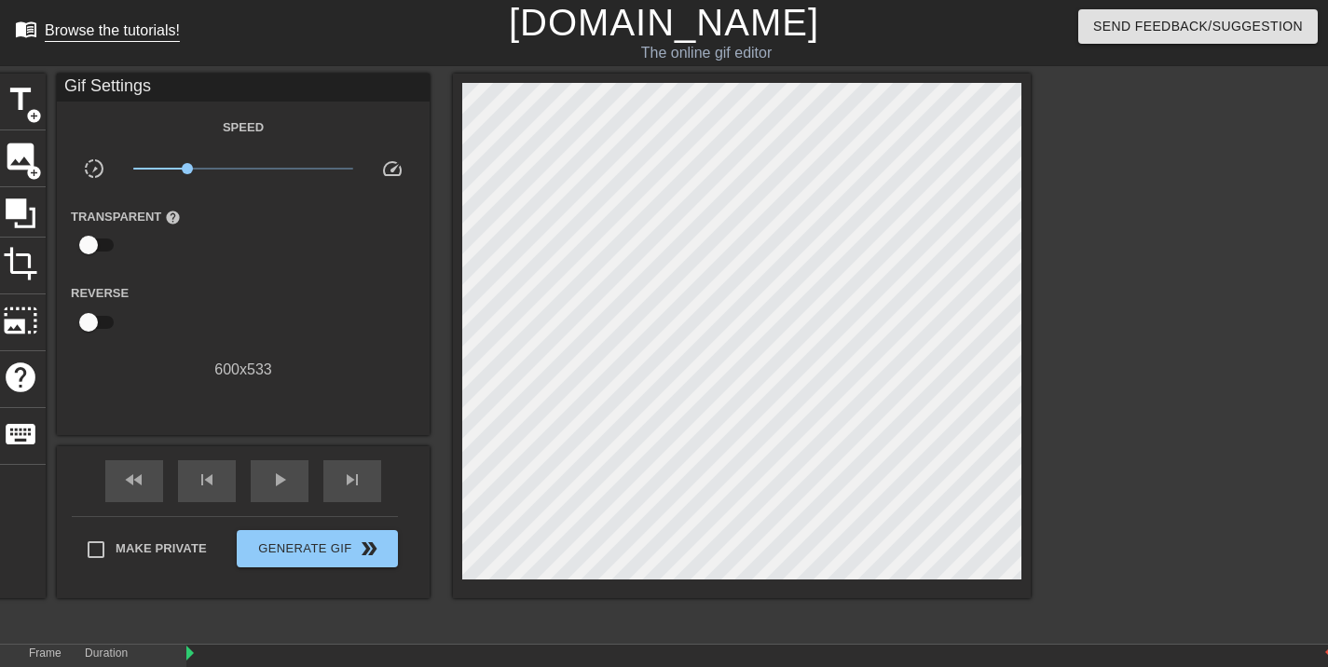
click at [117, 31] on div "Browse the tutorials!" at bounding box center [112, 30] width 135 height 16
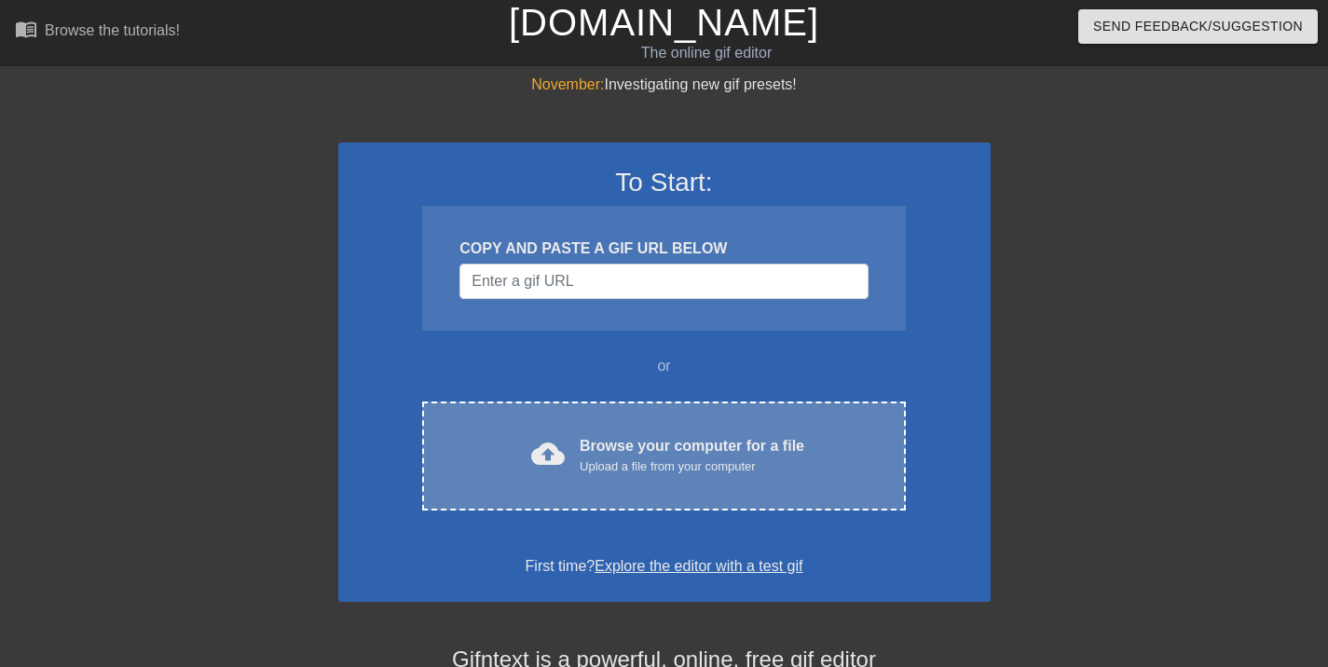
click at [716, 438] on div "Browse your computer for a file Upload a file from your computer" at bounding box center [692, 455] width 225 height 41
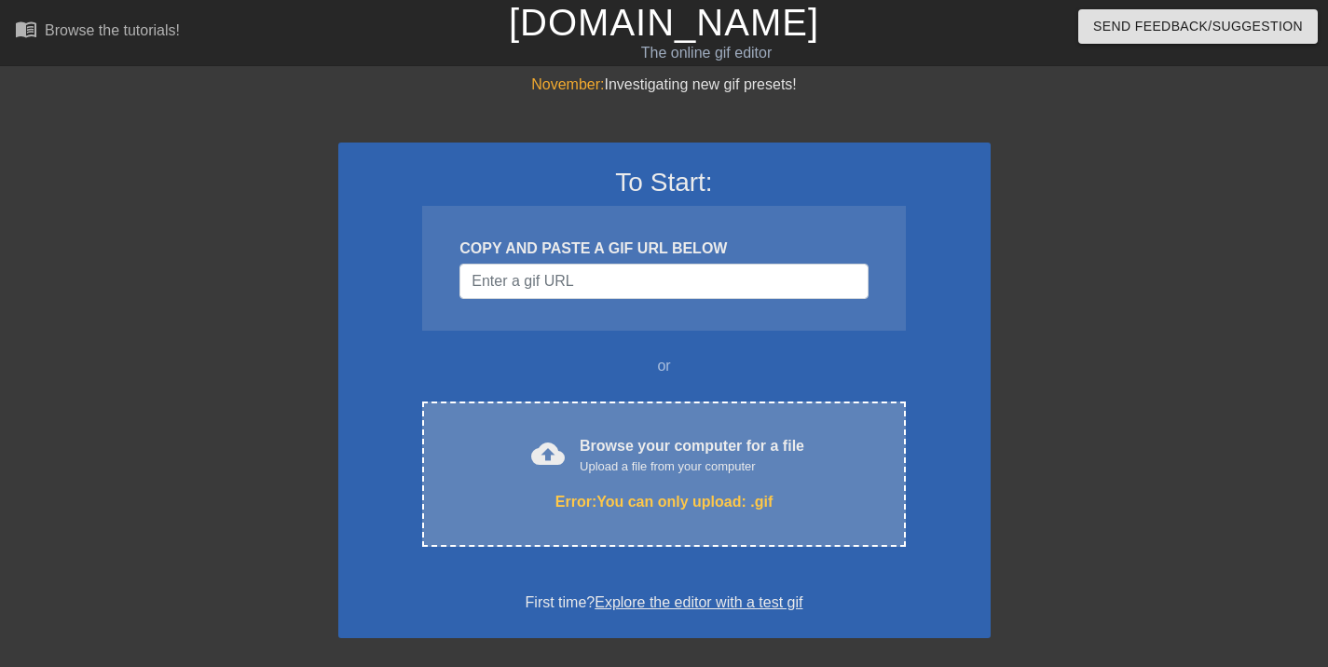
click at [735, 450] on div "Browse your computer for a file Upload a file from your computer" at bounding box center [692, 455] width 225 height 41
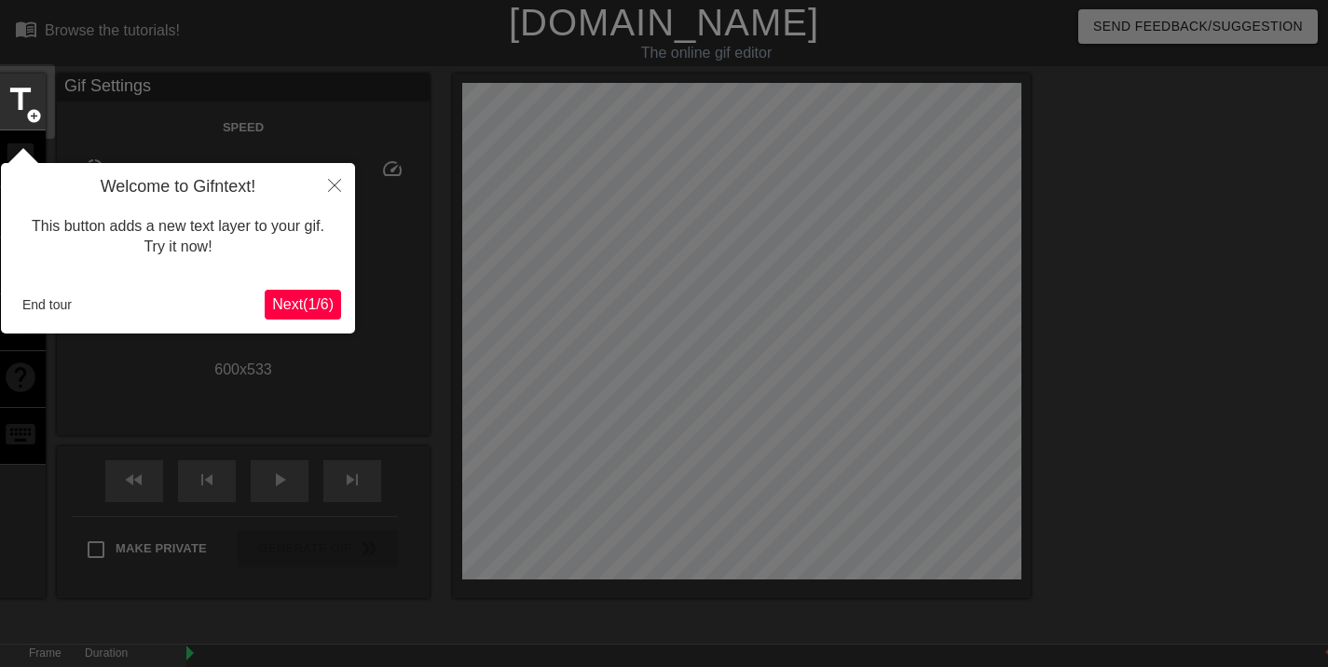
scroll to position [46, 0]
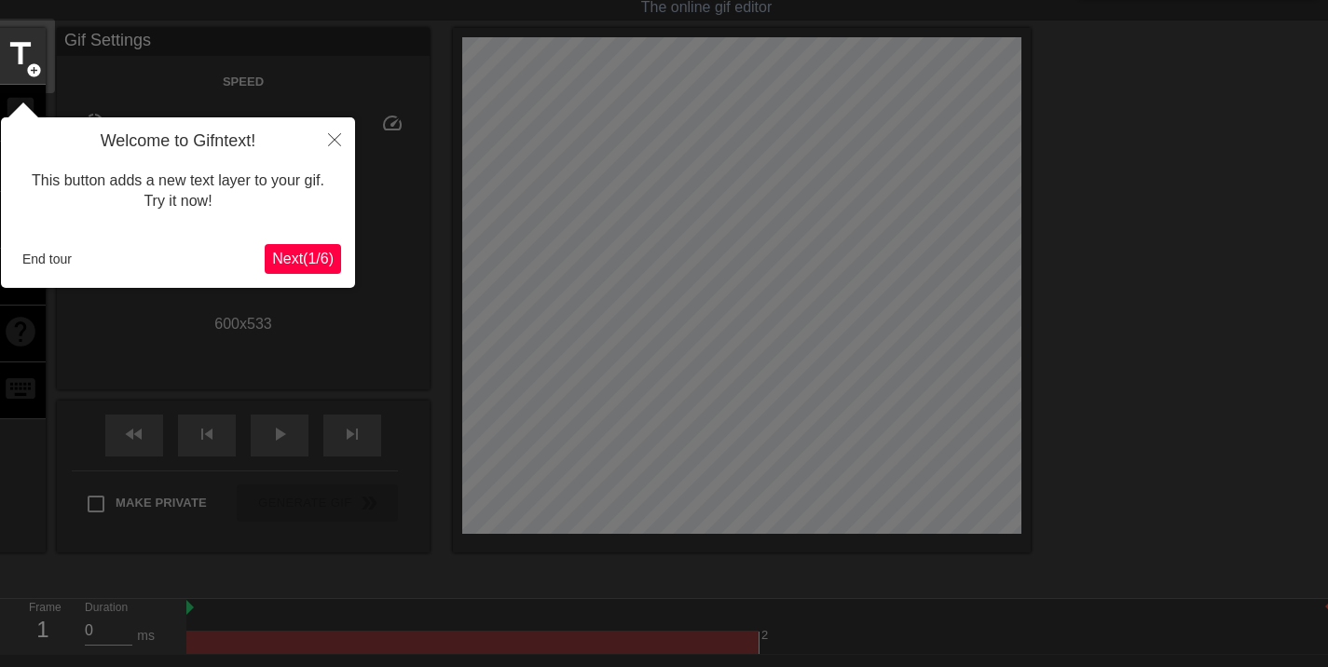
click at [309, 255] on span "Next ( 1 / 6 )" at bounding box center [303, 259] width 62 height 16
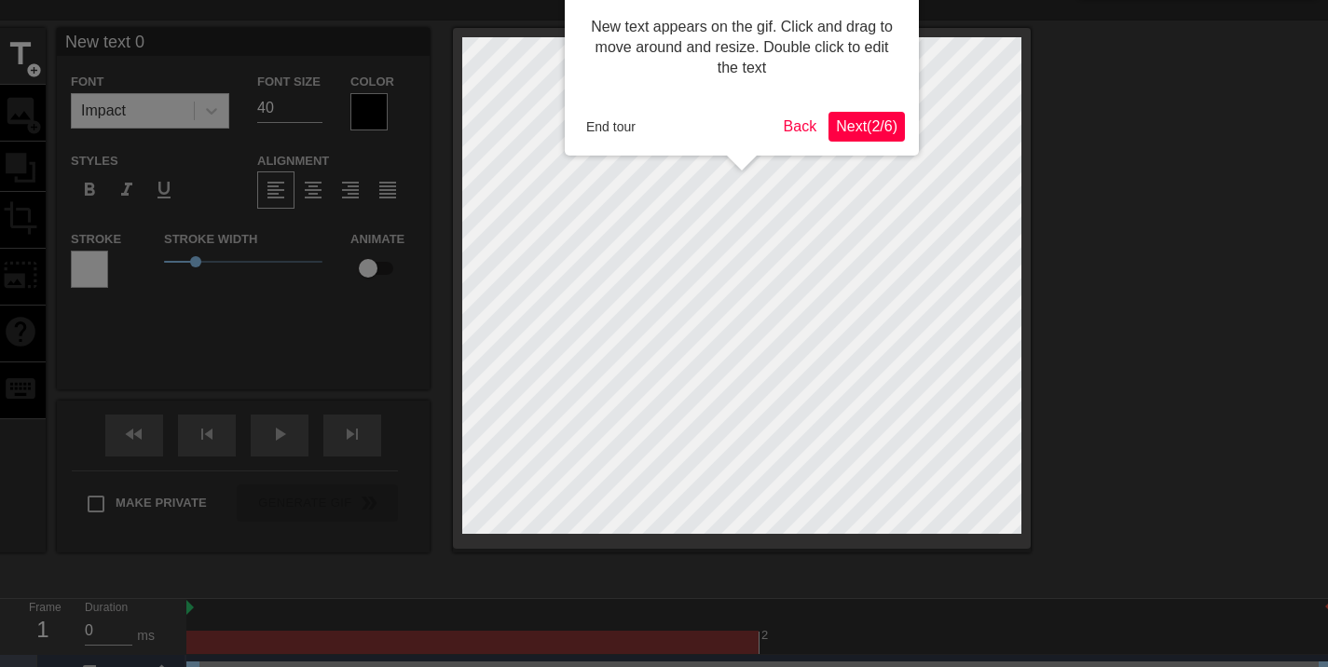
scroll to position [0, 0]
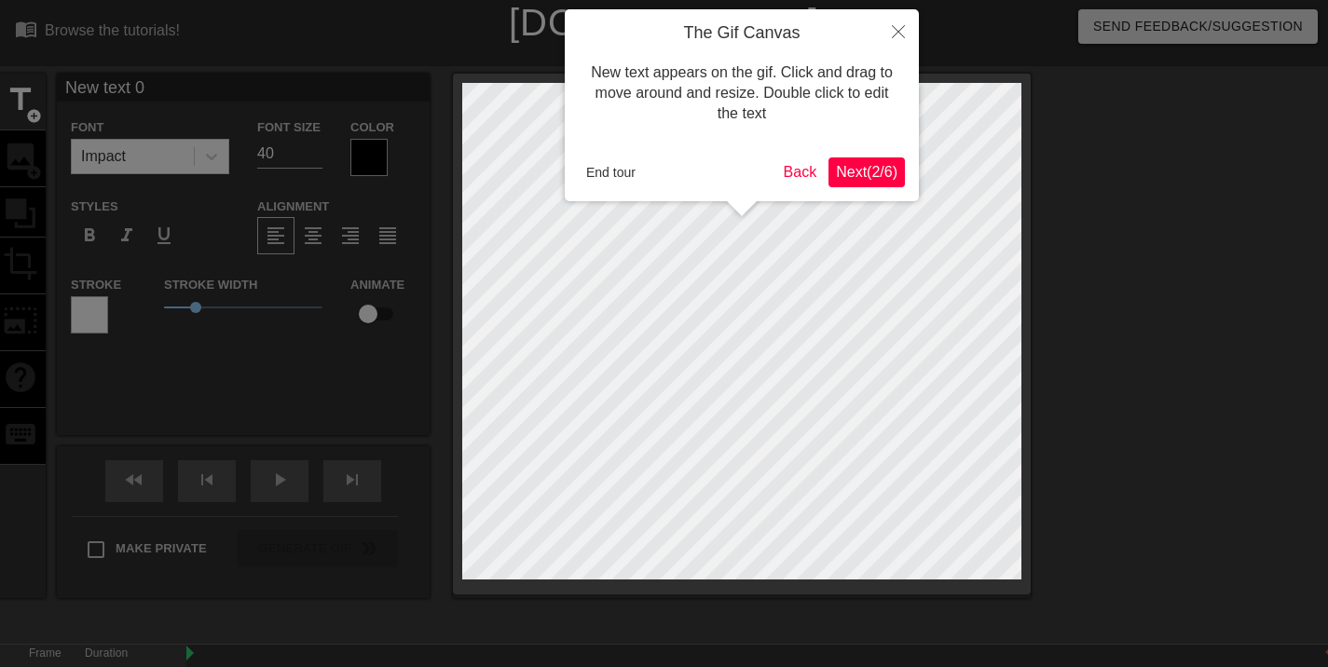
click at [874, 171] on span "Next ( 2 / 6 )" at bounding box center [867, 172] width 62 height 16
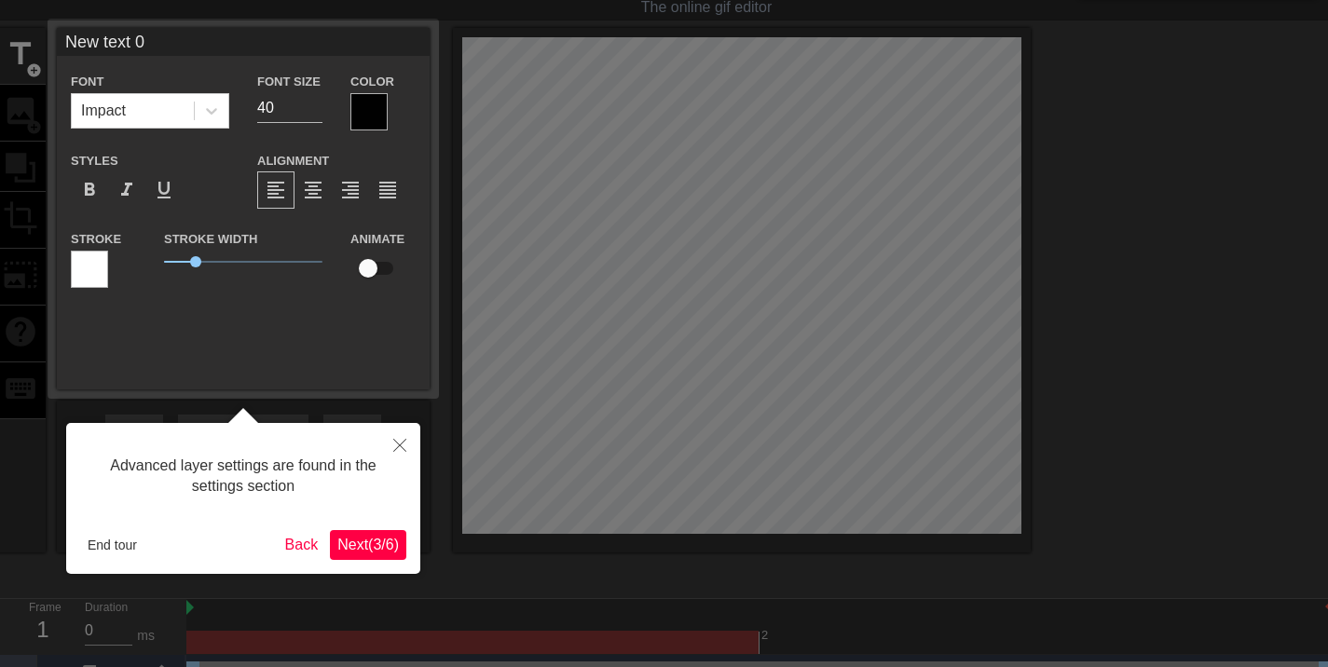
click at [360, 544] on span "Next ( 3 / 6 )" at bounding box center [368, 545] width 62 height 16
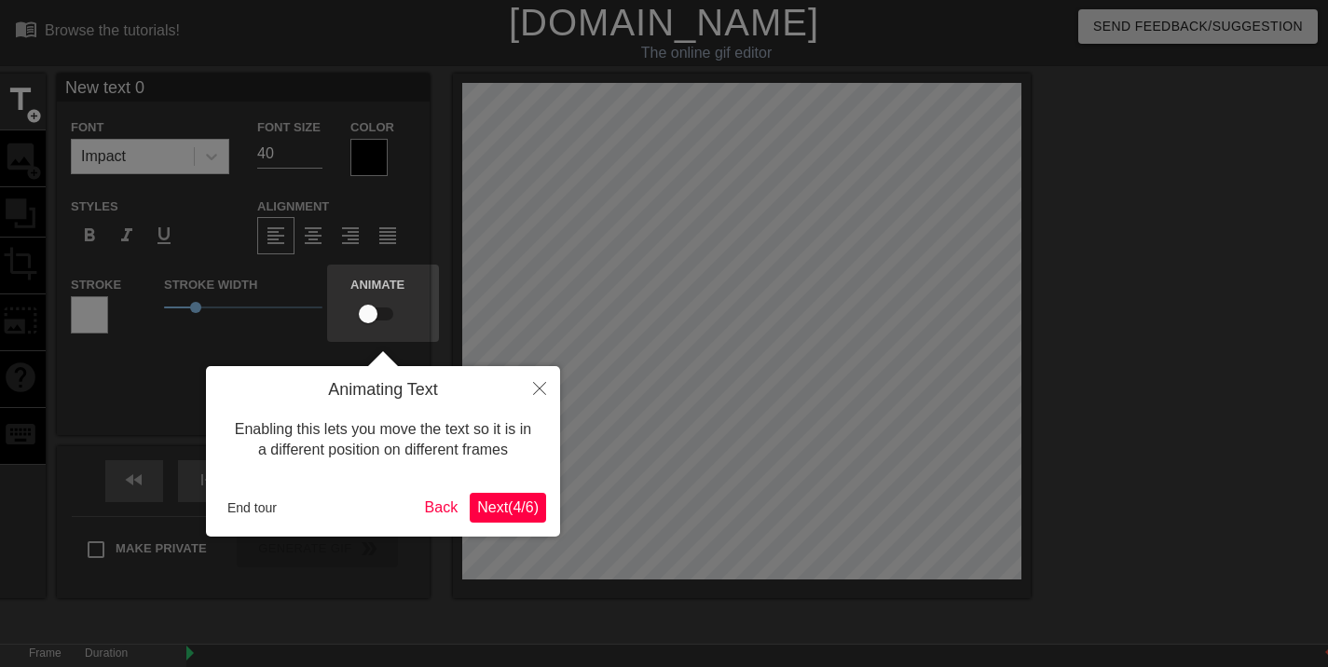
click at [513, 510] on span "Next ( 4 / 6 )" at bounding box center [508, 507] width 62 height 16
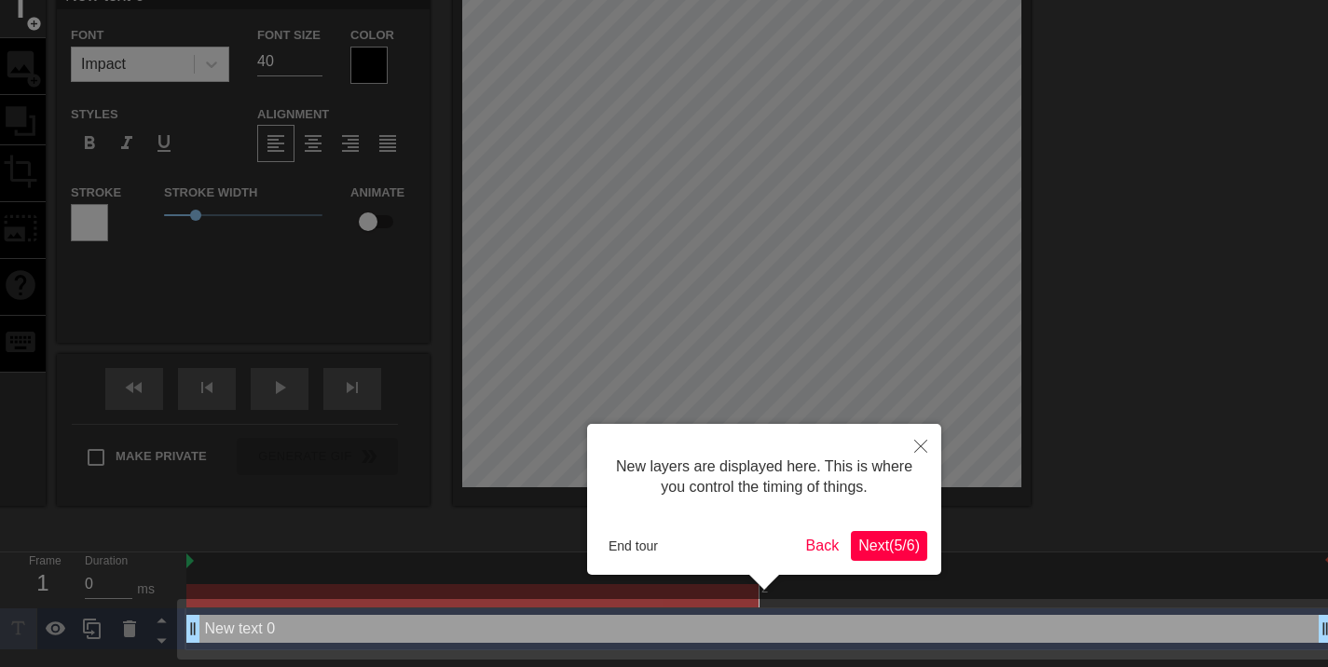
click at [889, 545] on span "Next ( 5 / 6 )" at bounding box center [889, 546] width 62 height 16
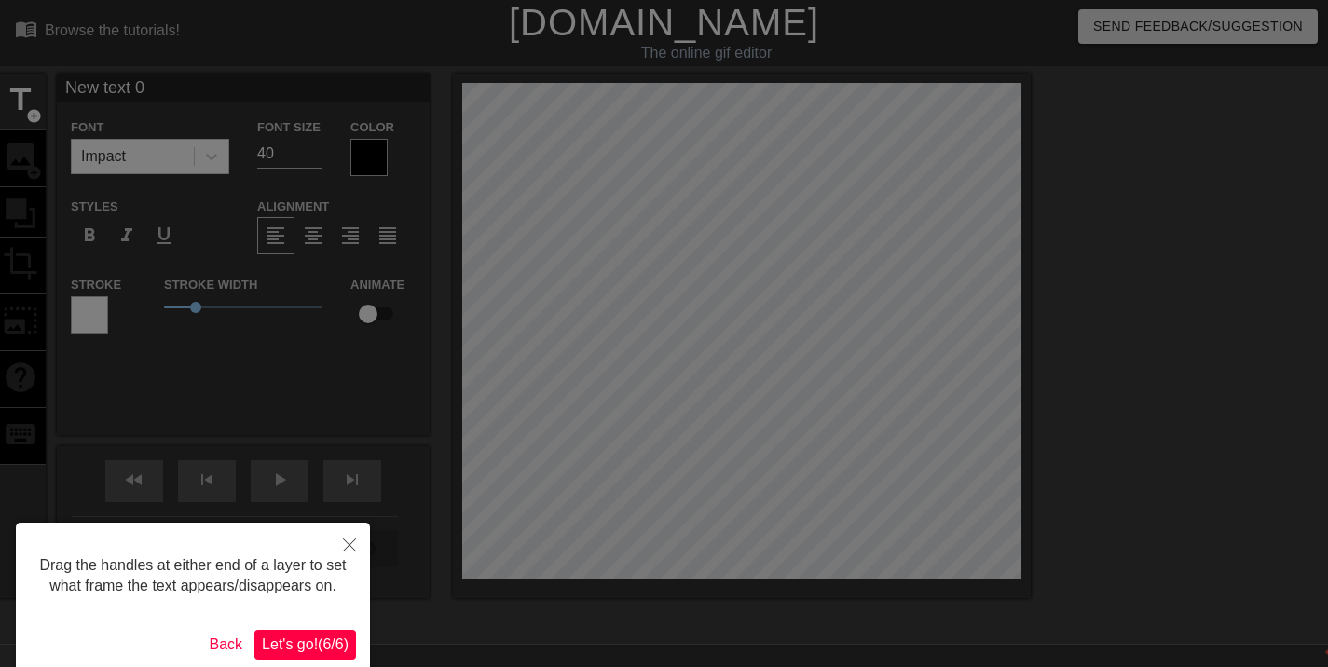
click at [308, 641] on span "Let's go! ( 6 / 6 )" at bounding box center [305, 644] width 87 height 16
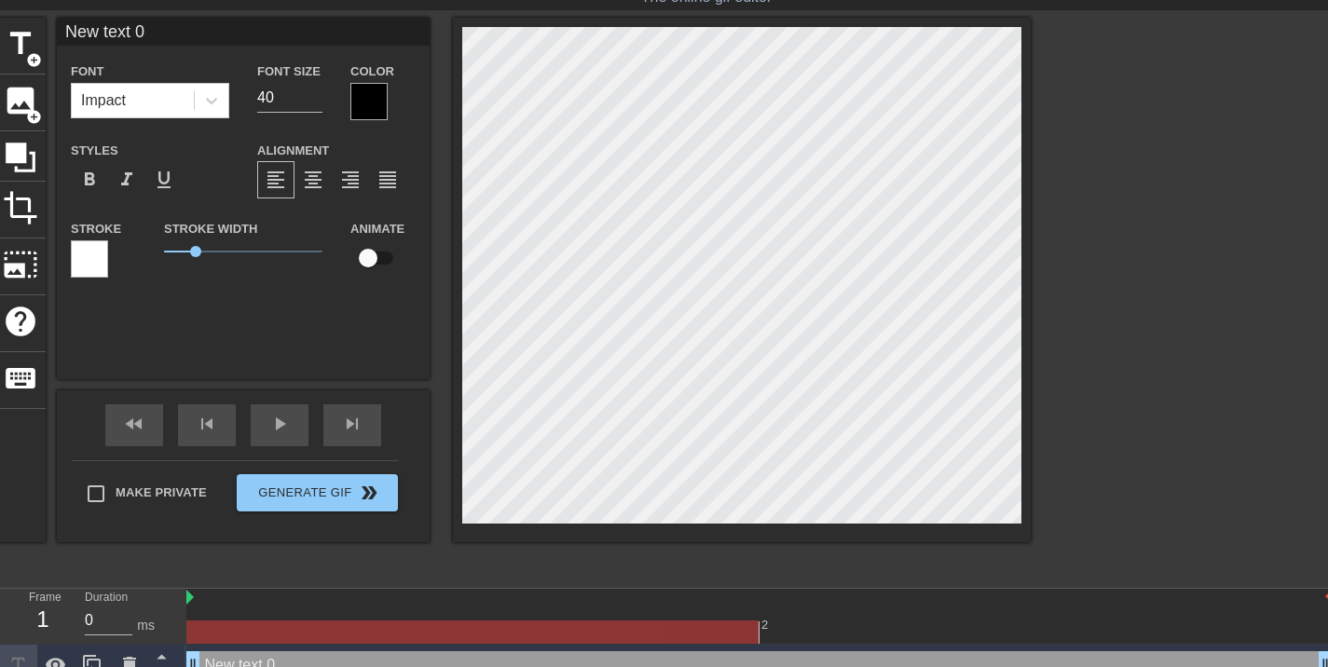
scroll to position [79, 0]
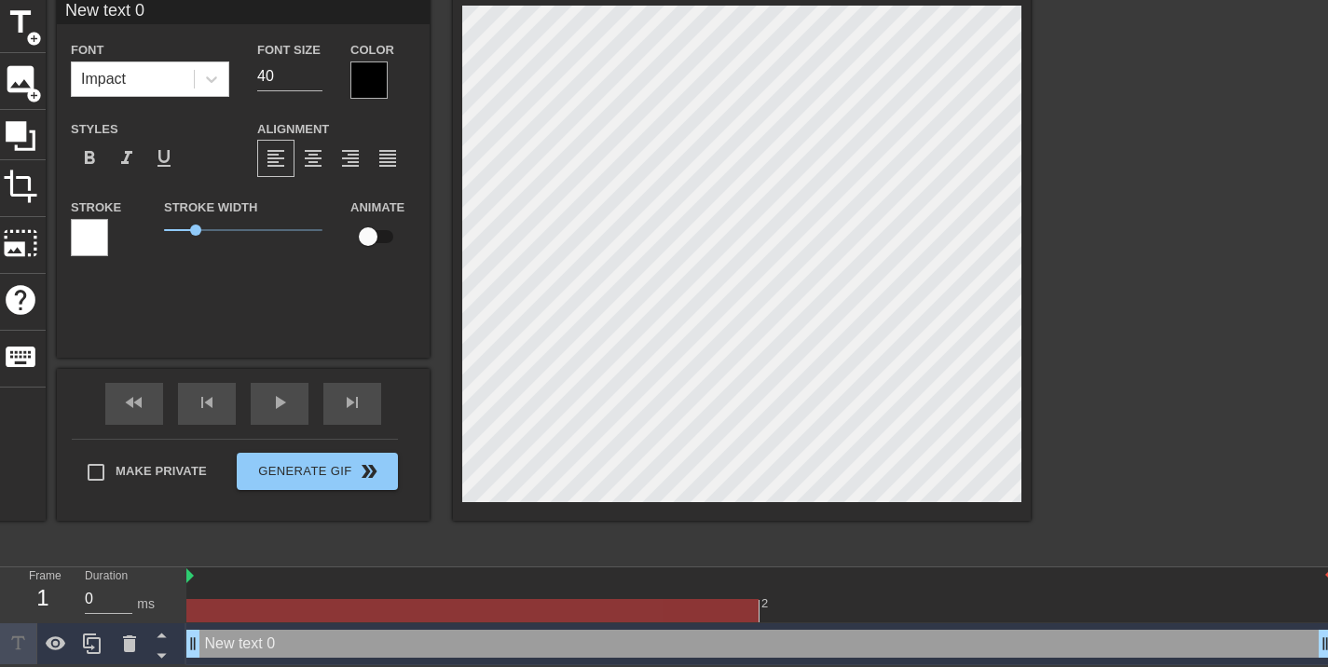
drag, startPoint x: 201, startPoint y: 644, endPoint x: 327, endPoint y: 636, distance: 126.1
click at [138, 643] on icon at bounding box center [129, 644] width 22 height 22
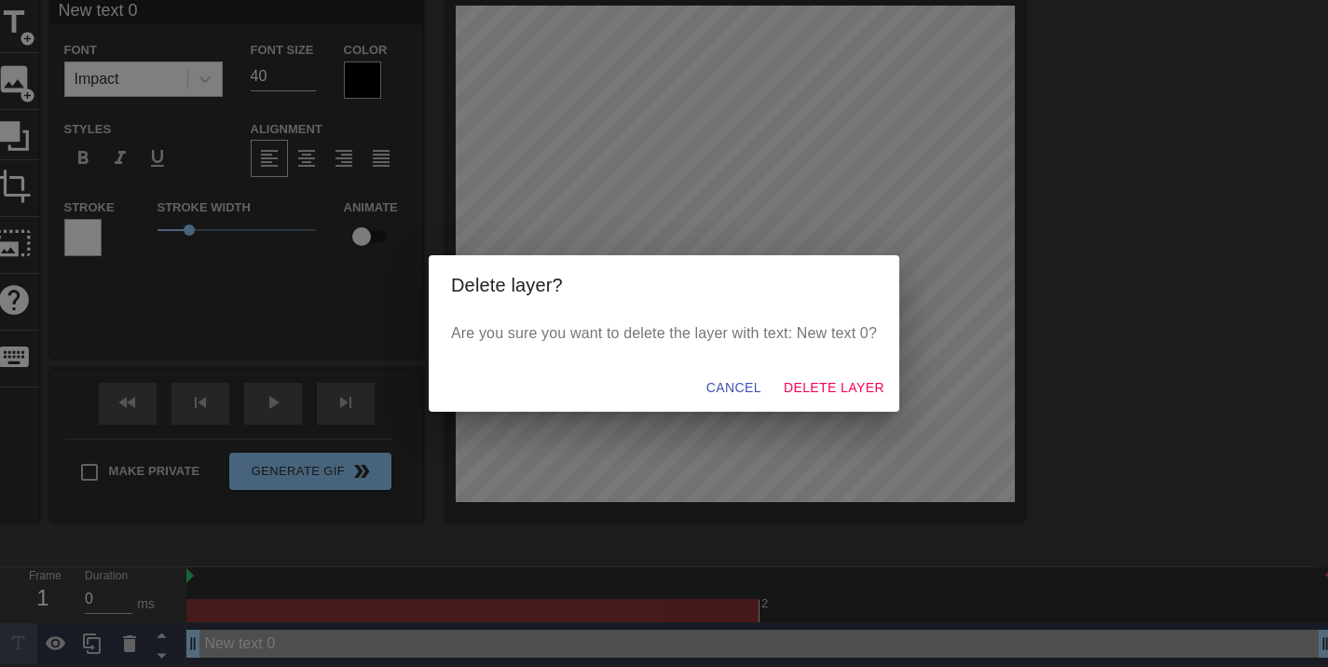
scroll to position [65, 0]
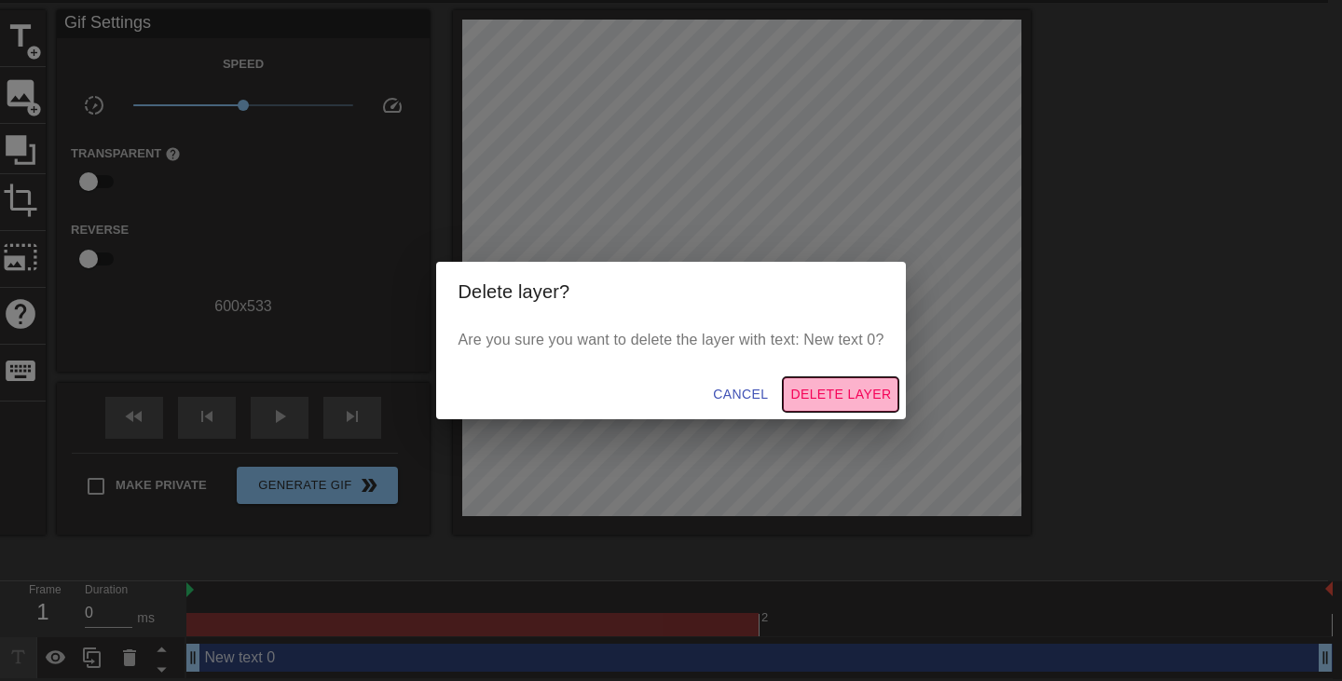
click at [839, 385] on span "Delete Layer" at bounding box center [840, 394] width 101 height 23
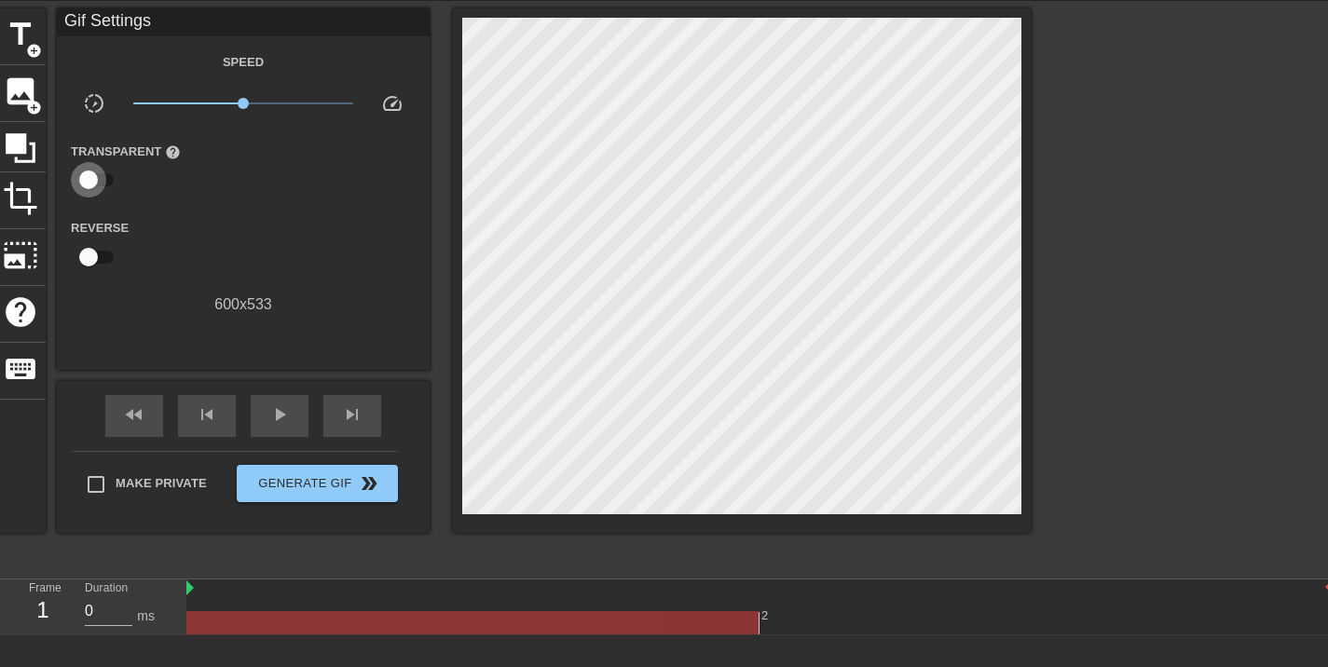
click at [98, 182] on input "checkbox" at bounding box center [88, 179] width 106 height 35
checkbox input "true"
click at [280, 417] on span "play_arrow" at bounding box center [279, 414] width 22 height 22
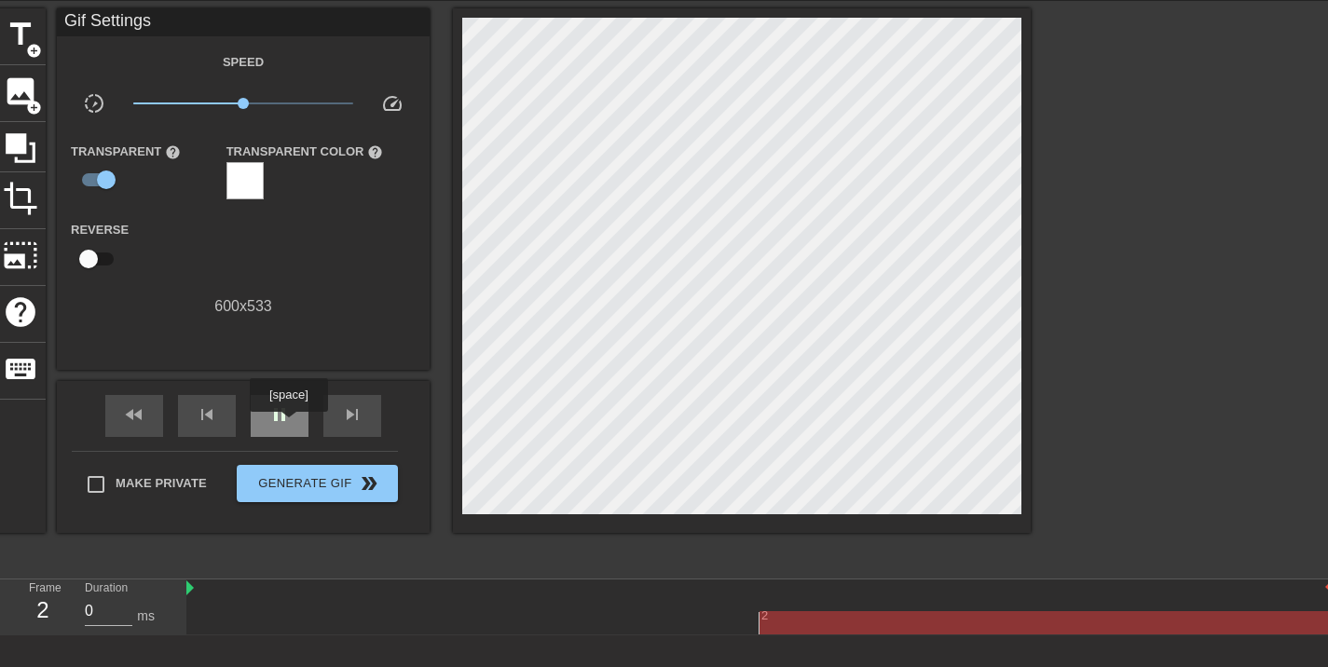
click at [290, 417] on span "pause" at bounding box center [279, 414] width 22 height 22
click at [22, 93] on span "image" at bounding box center [20, 91] width 35 height 35
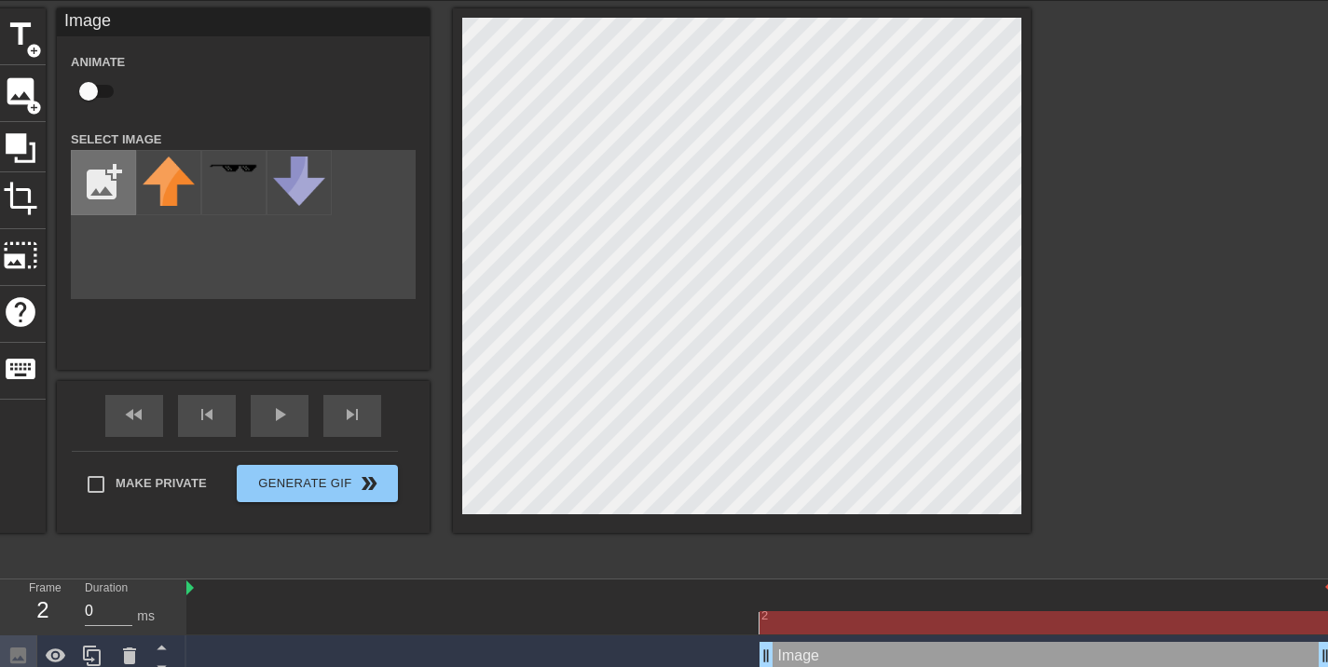
click at [107, 186] on input "file" at bounding box center [103, 182] width 63 height 63
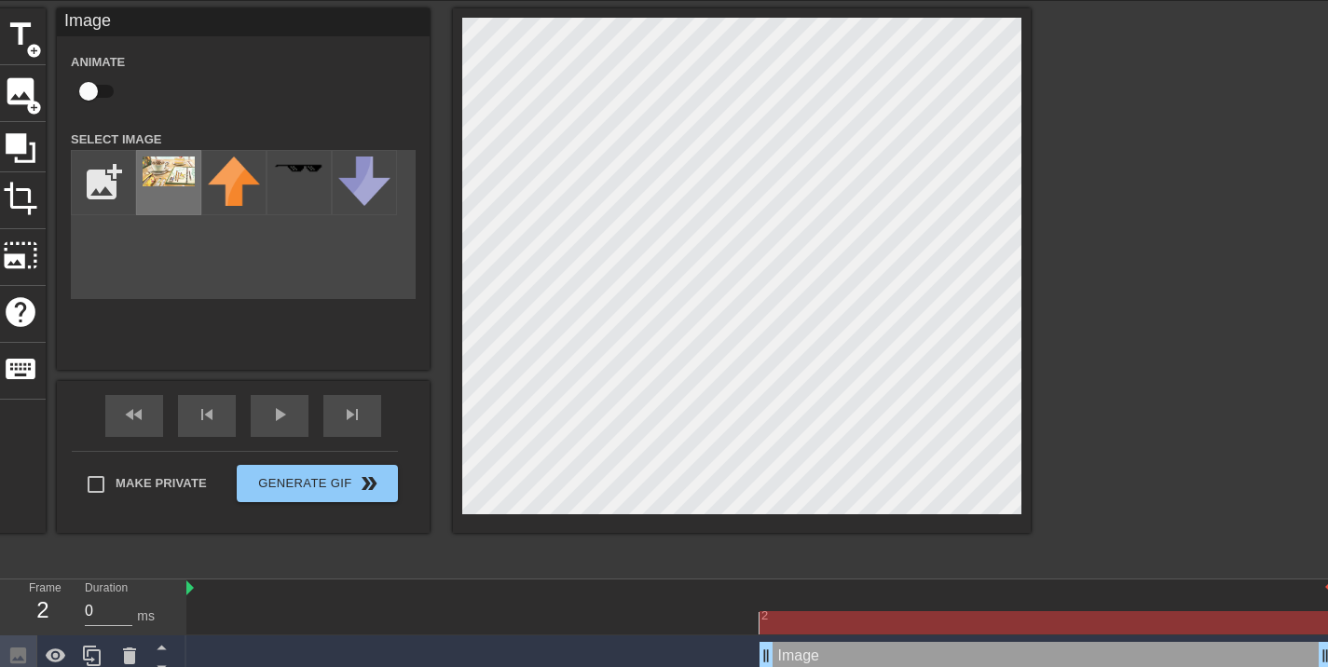
click at [171, 173] on img at bounding box center [169, 172] width 52 height 30
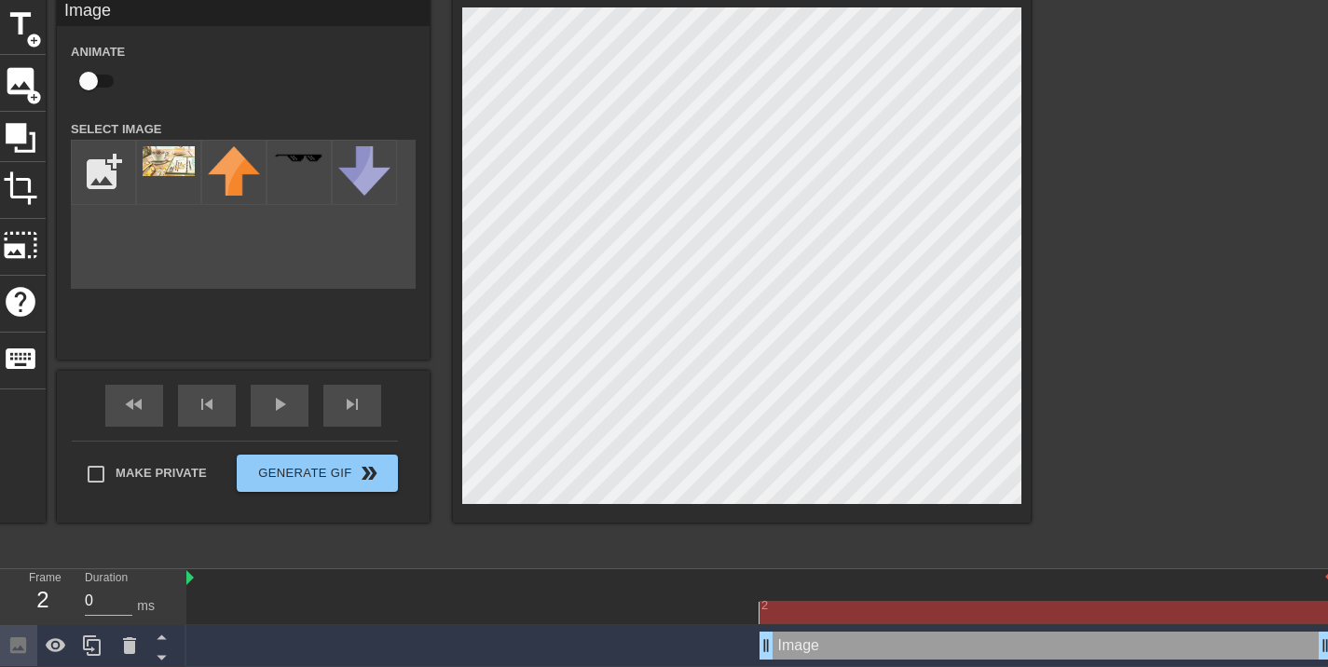
scroll to position [79, 0]
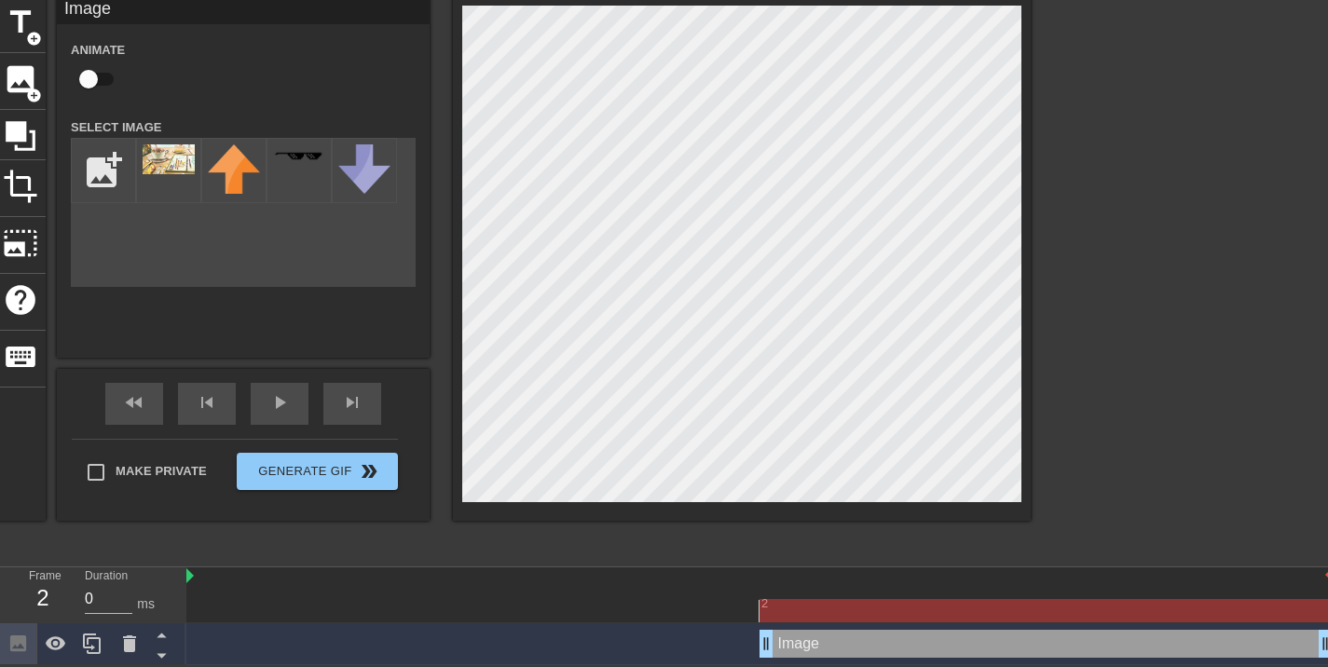
click at [185, 634] on div at bounding box center [93, 644] width 186 height 42
click at [161, 630] on icon at bounding box center [161, 634] width 23 height 23
click at [161, 633] on icon at bounding box center [161, 634] width 23 height 23
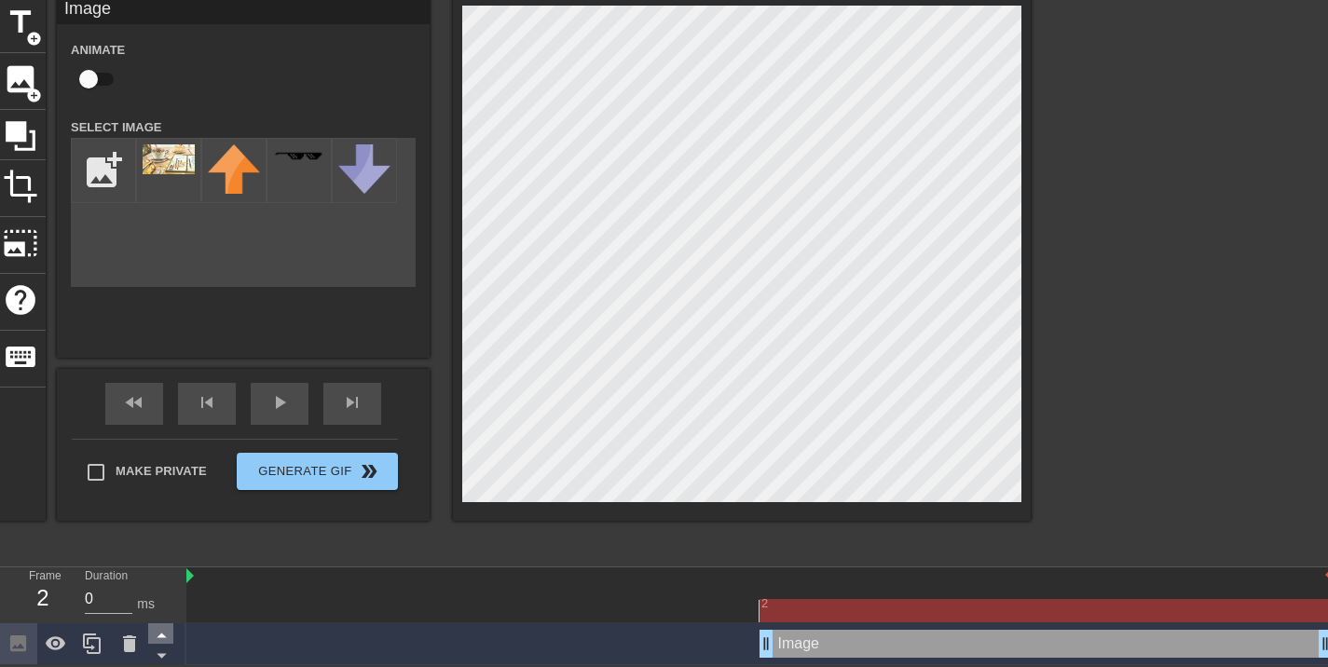
click at [161, 633] on icon at bounding box center [161, 634] width 23 height 23
click at [89, 157] on input "file" at bounding box center [103, 170] width 63 height 63
type input "C:\fakepath\Crema-Chainsawman-GIF.gif"
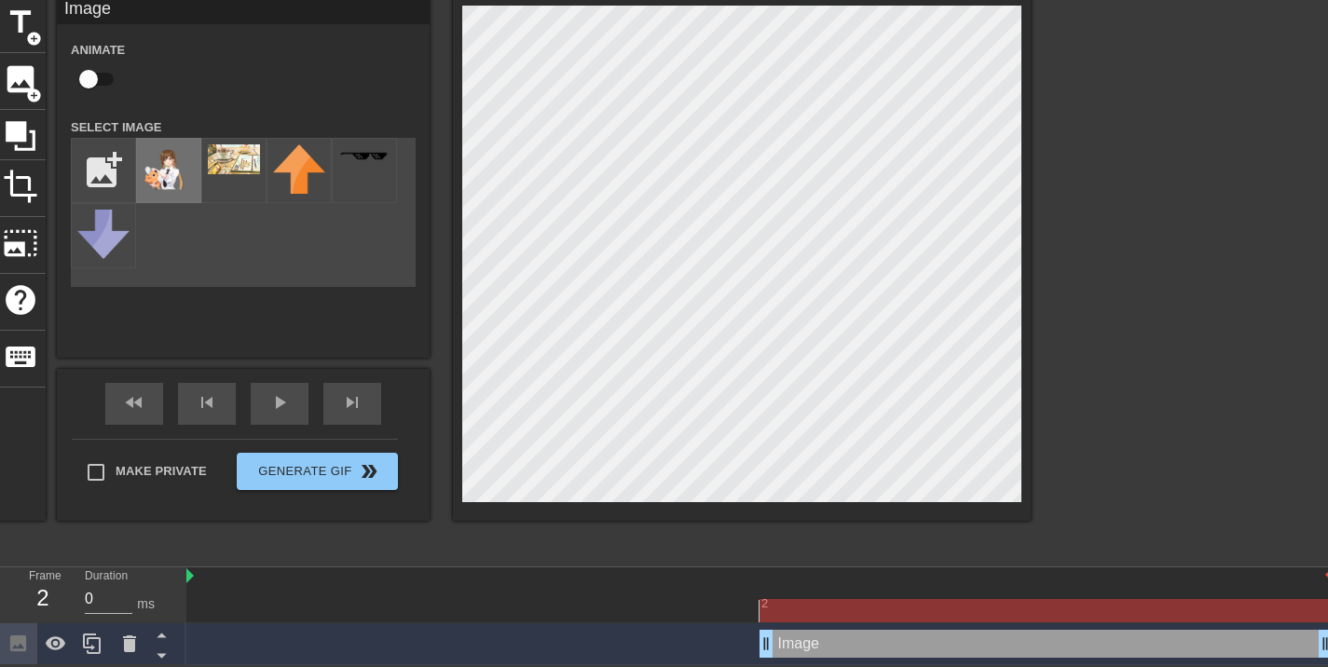
click at [182, 170] on img at bounding box center [169, 167] width 52 height 47
click at [157, 169] on img at bounding box center [169, 167] width 52 height 47
click at [224, 172] on img at bounding box center [234, 159] width 52 height 30
click at [167, 171] on img at bounding box center [169, 167] width 52 height 47
click at [157, 636] on icon at bounding box center [161, 634] width 23 height 23
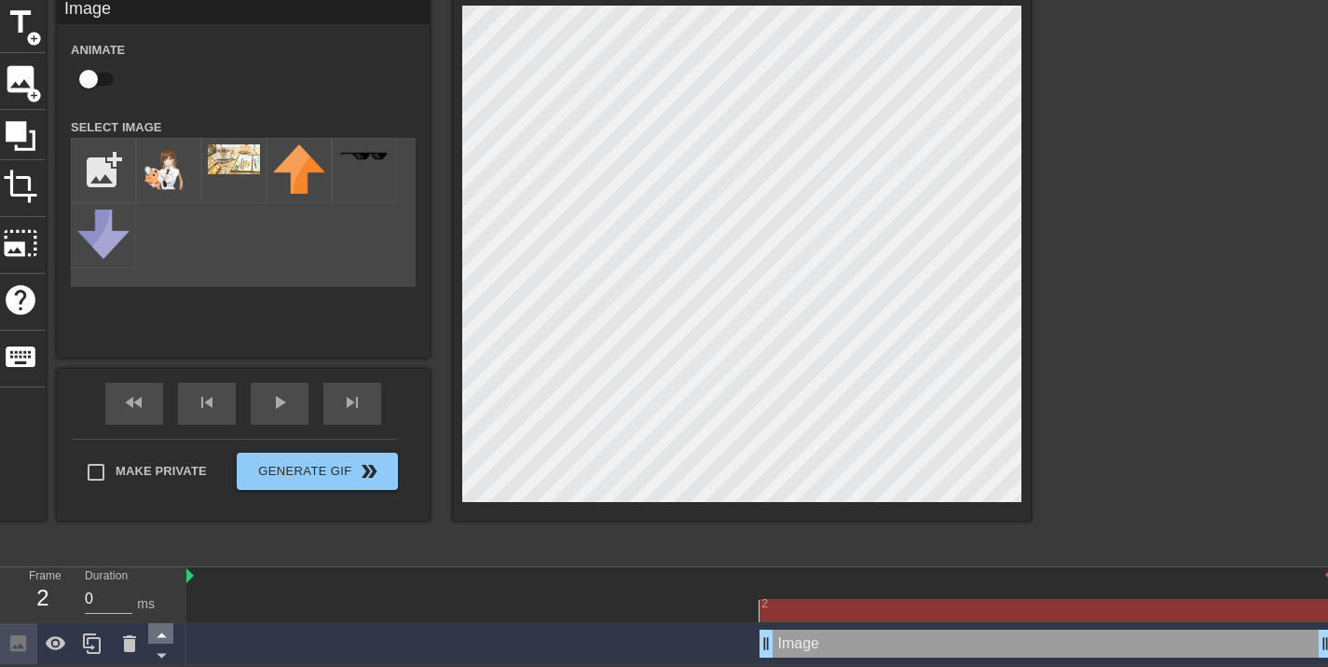
click at [159, 634] on icon at bounding box center [161, 634] width 23 height 23
click at [158, 650] on icon at bounding box center [161, 655] width 23 height 23
click at [158, 652] on icon at bounding box center [161, 655] width 23 height 23
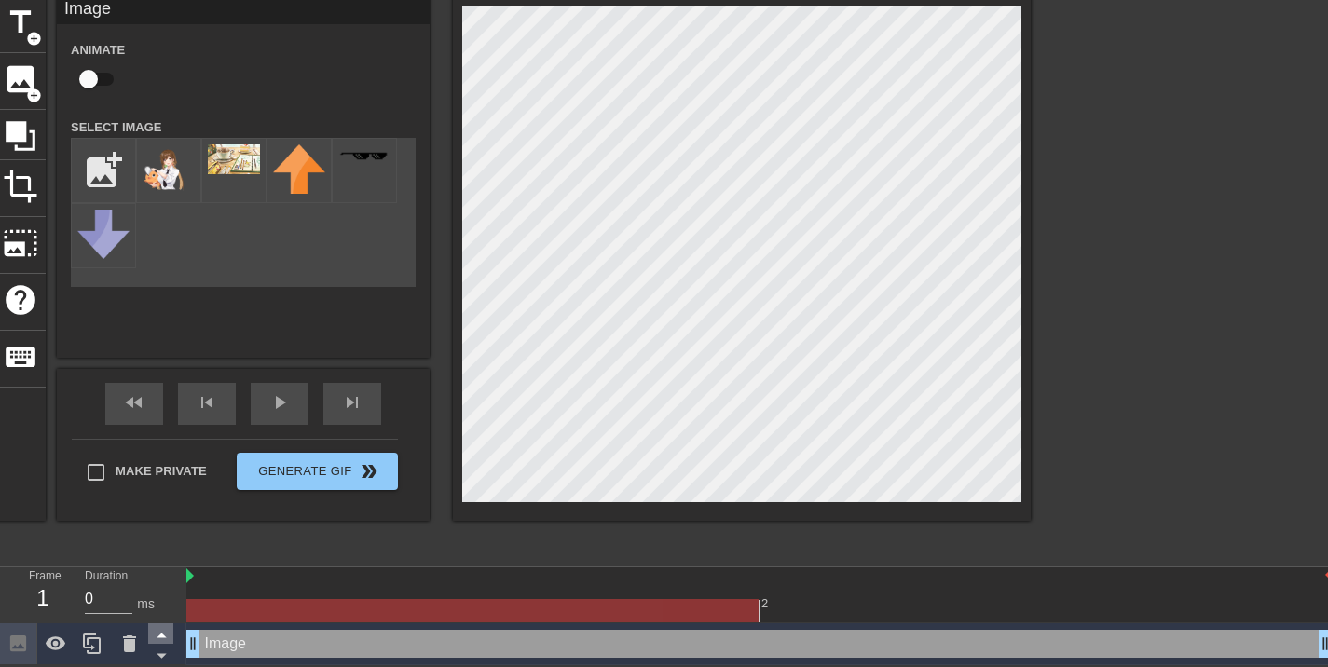
drag, startPoint x: 763, startPoint y: 640, endPoint x: 160, endPoint y: 632, distance: 603.0
click at [160, 632] on div "Frame 1 Duration 0 ms 2 Image drag_handle drag_handle" at bounding box center [664, 616] width 1328 height 98
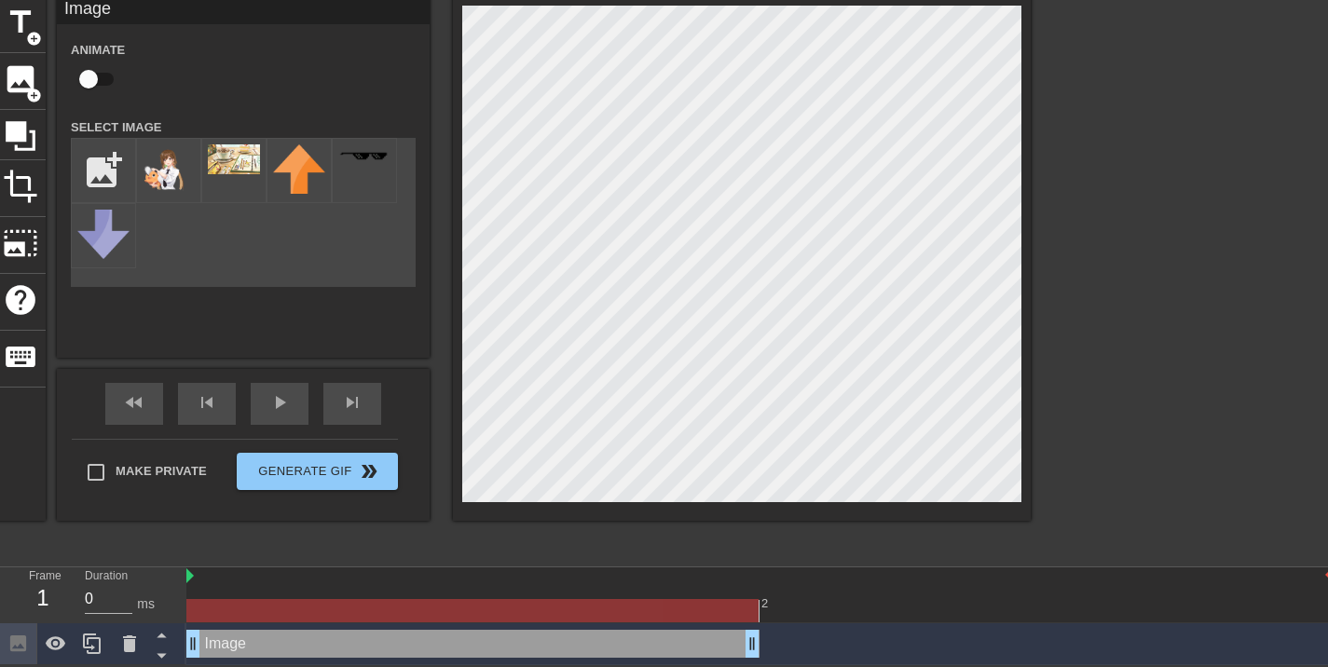
drag, startPoint x: 1323, startPoint y: 640, endPoint x: 633, endPoint y: 640, distance: 690.5
drag, startPoint x: 754, startPoint y: 639, endPoint x: 582, endPoint y: 632, distance: 171.6
drag, startPoint x: 579, startPoint y: 644, endPoint x: 382, endPoint y: 624, distance: 197.6
click at [542, 549] on div "menu_book Browse the tutorials! Gifntext.com The online gif editor Send Feedbac…" at bounding box center [664, 294] width 1328 height 743
drag, startPoint x: 346, startPoint y: 641, endPoint x: 316, endPoint y: 596, distance: 53.8
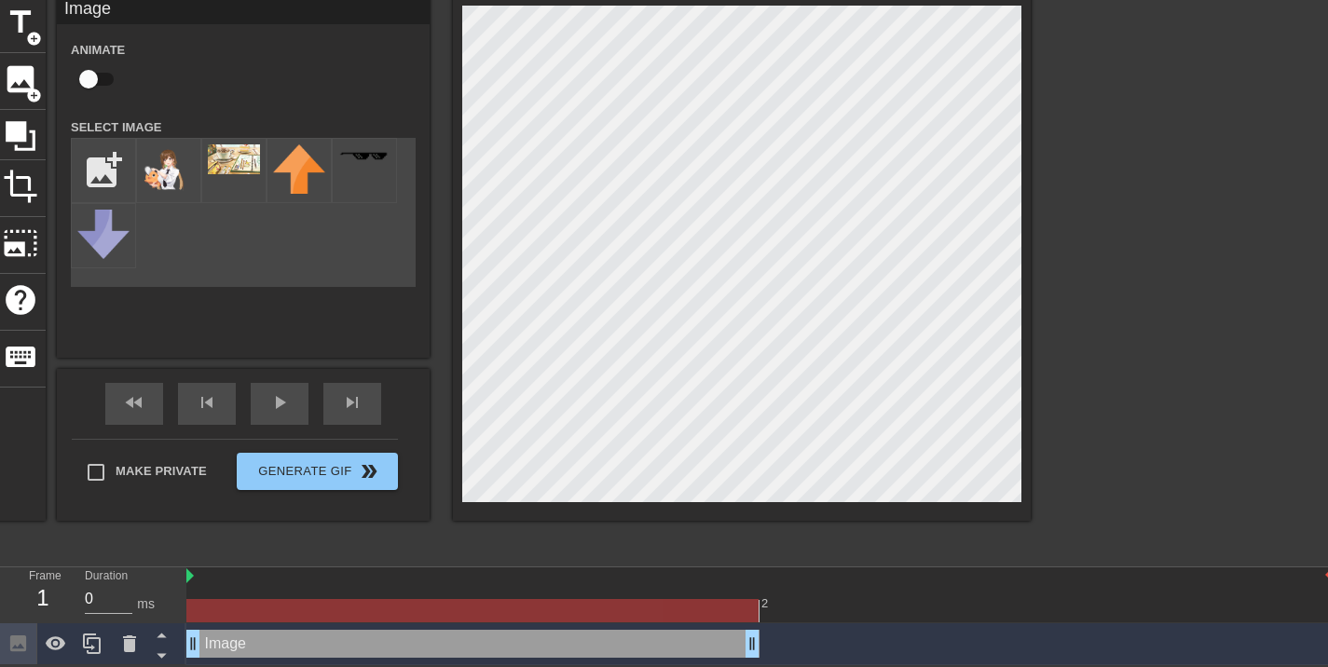
click at [370, 579] on div "2 Image drag_handle drag_handle" at bounding box center [757, 616] width 1142 height 98
drag, startPoint x: 287, startPoint y: 596, endPoint x: 200, endPoint y: 574, distance: 89.5
click at [200, 574] on div "2" at bounding box center [759, 594] width 1146 height 55
click at [192, 578] on img at bounding box center [189, 575] width 7 height 15
drag, startPoint x: 189, startPoint y: 581, endPoint x: 446, endPoint y: 584, distance: 257.2
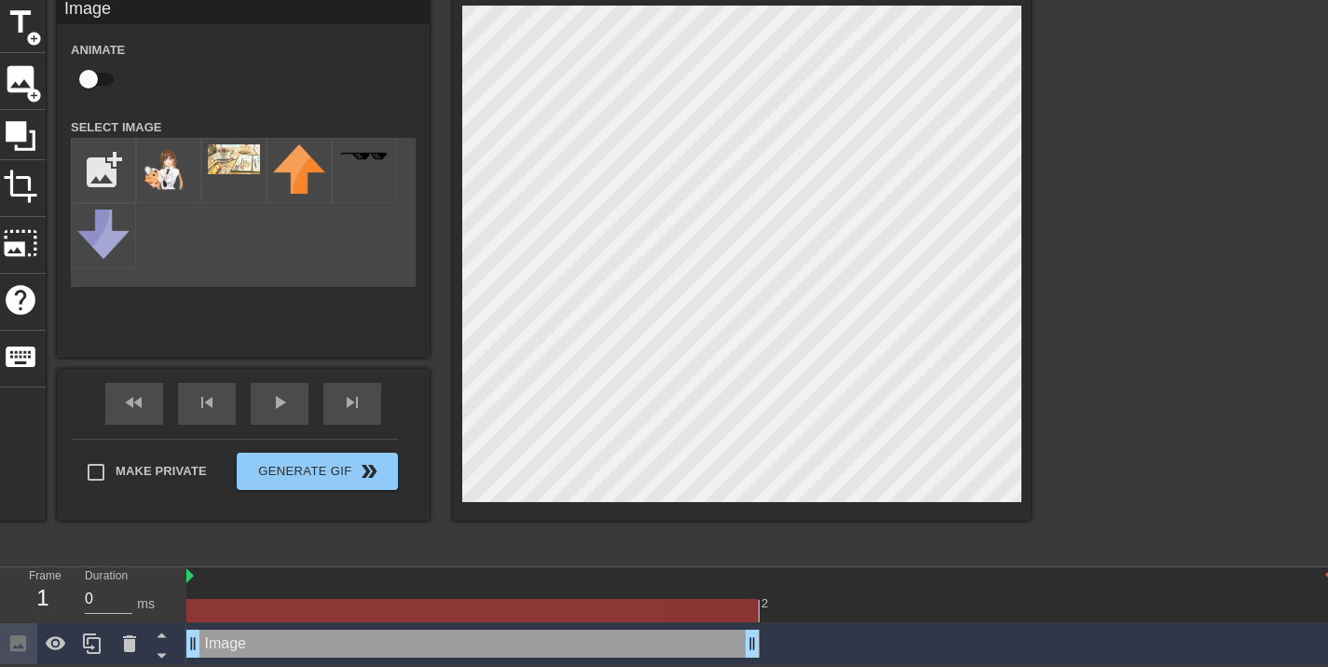
click at [446, 584] on div "2" at bounding box center [759, 594] width 1146 height 55
click at [164, 628] on icon at bounding box center [161, 634] width 23 height 23
click at [164, 627] on icon at bounding box center [161, 634] width 23 height 23
click at [164, 626] on icon at bounding box center [161, 634] width 23 height 23
click at [96, 636] on icon at bounding box center [92, 644] width 22 height 22
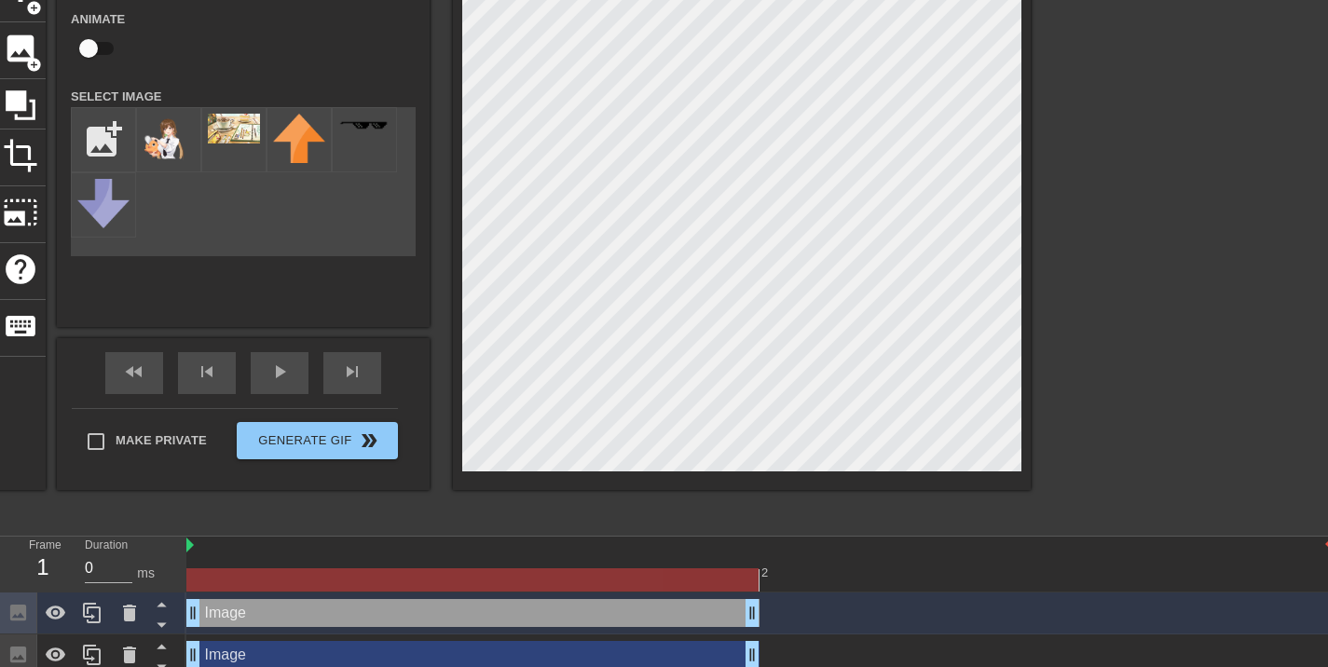
scroll to position [121, 0]
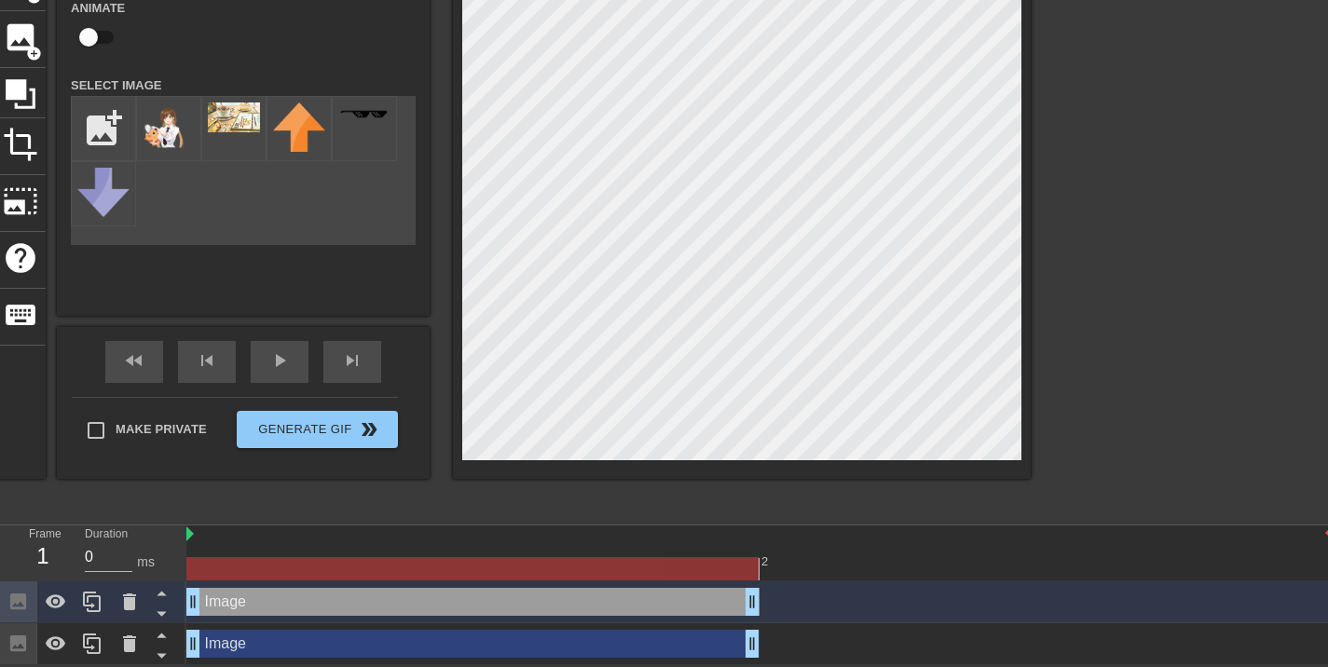
drag, startPoint x: 230, startPoint y: 559, endPoint x: 634, endPoint y: 553, distance: 403.5
click at [633, 553] on div "2" at bounding box center [759, 553] width 1146 height 55
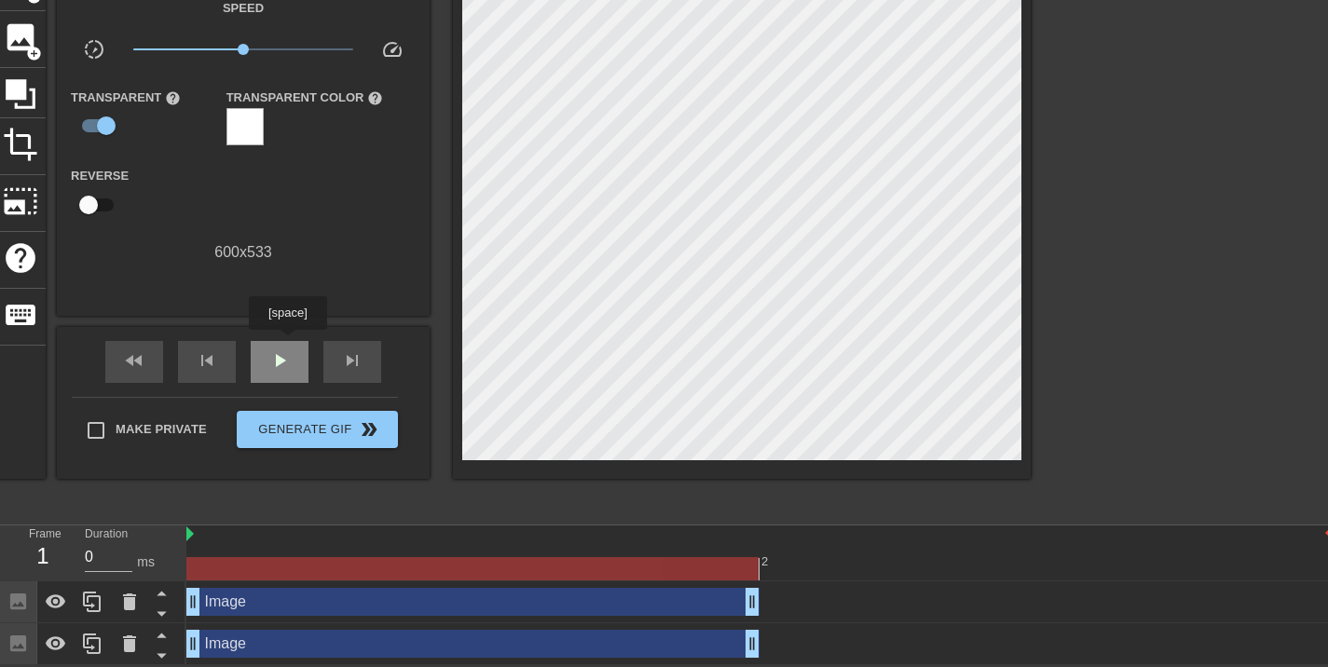
click at [287, 343] on div "play_arrow" at bounding box center [280, 362] width 58 height 42
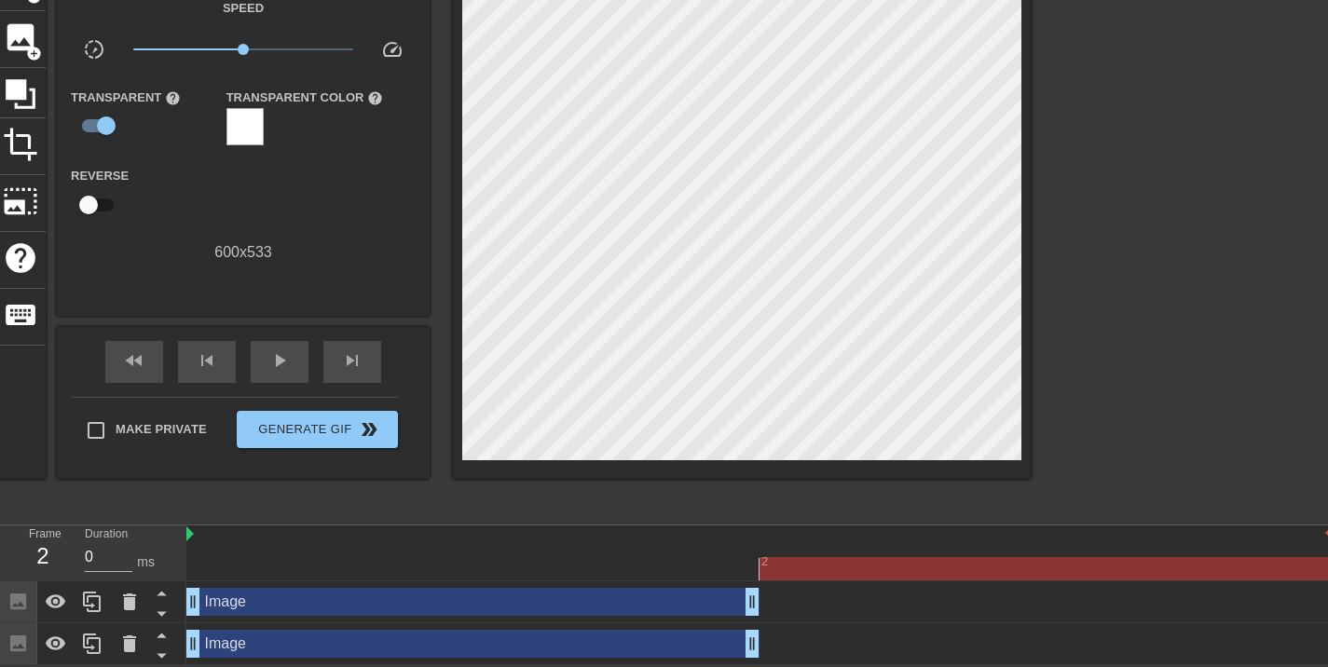
click at [786, 565] on div at bounding box center [759, 568] width 1146 height 23
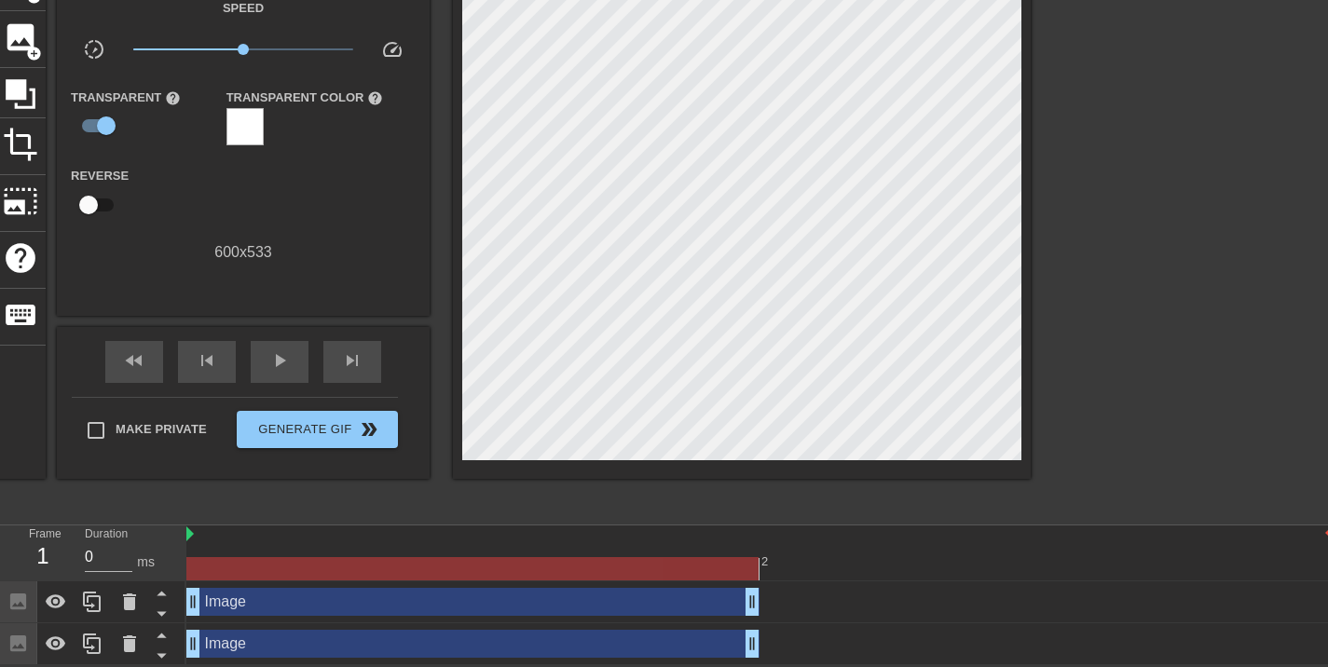
drag, startPoint x: 743, startPoint y: 599, endPoint x: 308, endPoint y: 561, distance: 436.8
click at [308, 564] on div "2 Image drag_handle drag_handle Image drag_handle drag_handle" at bounding box center [757, 596] width 1142 height 140
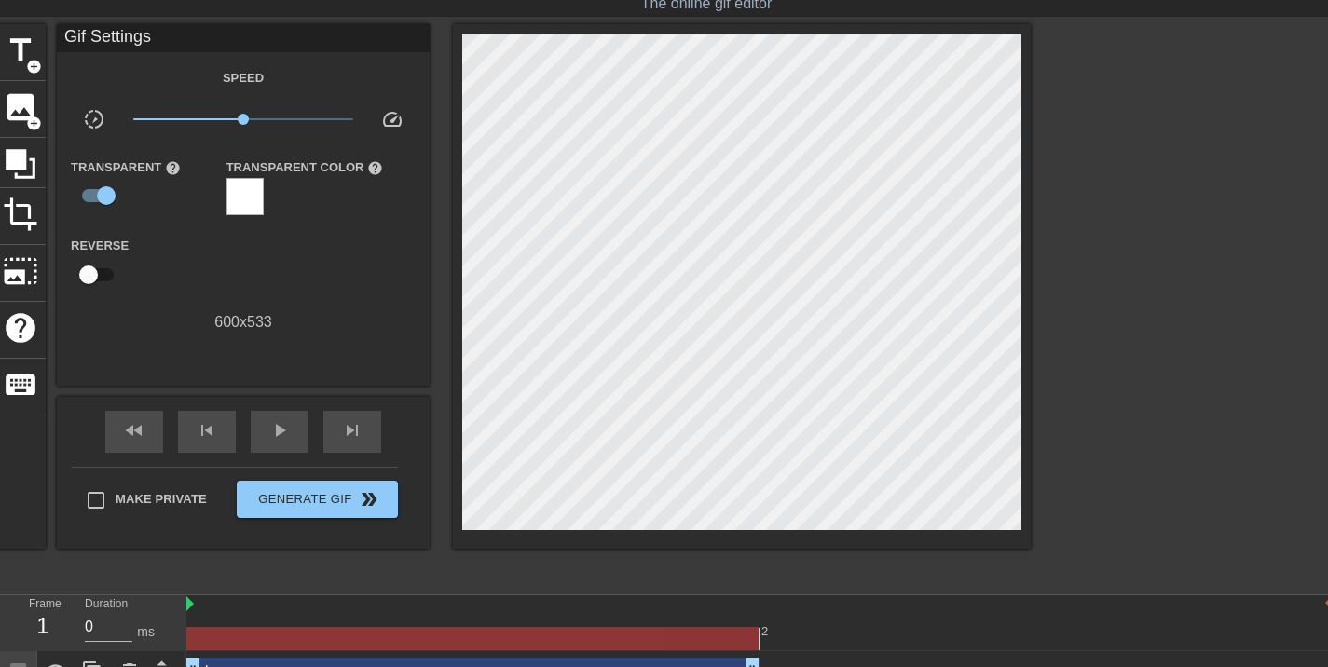
scroll to position [0, 0]
